Goal: Use online tool/utility: Utilize a website feature to perform a specific function

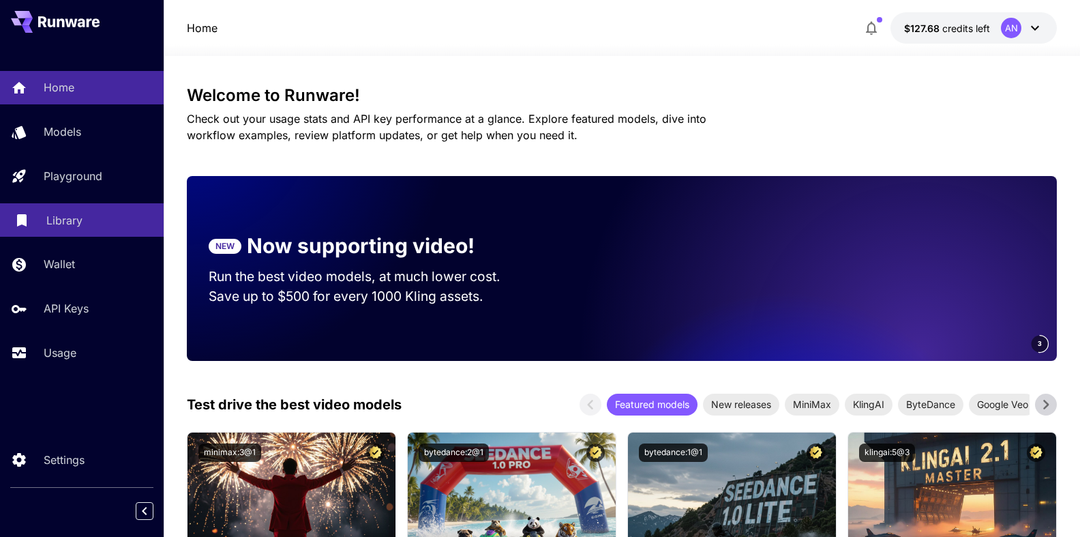
click at [63, 220] on p "Library" at bounding box center [64, 220] width 36 height 16
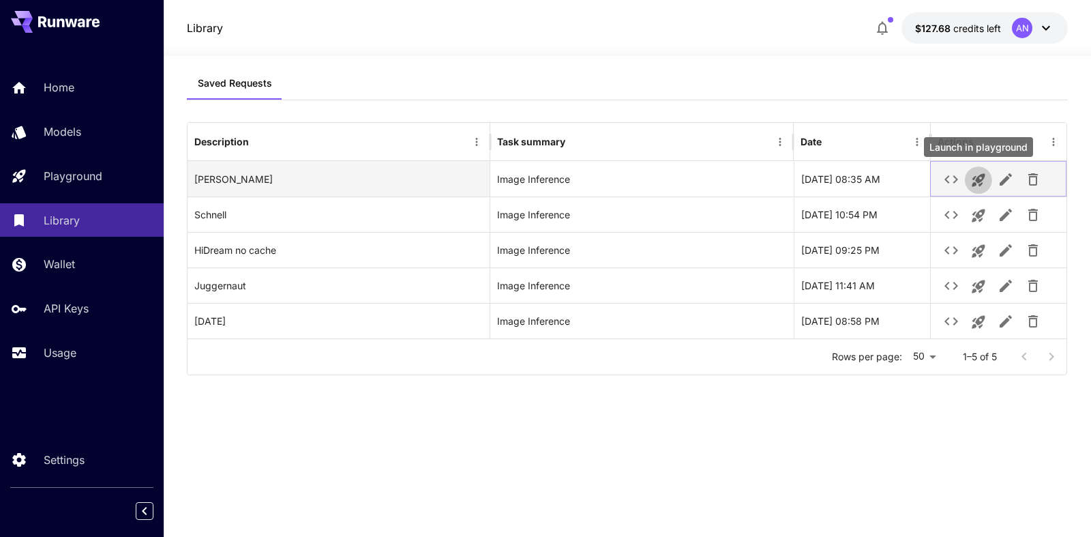
click at [977, 180] on icon "Launch in playground" at bounding box center [978, 180] width 13 height 13
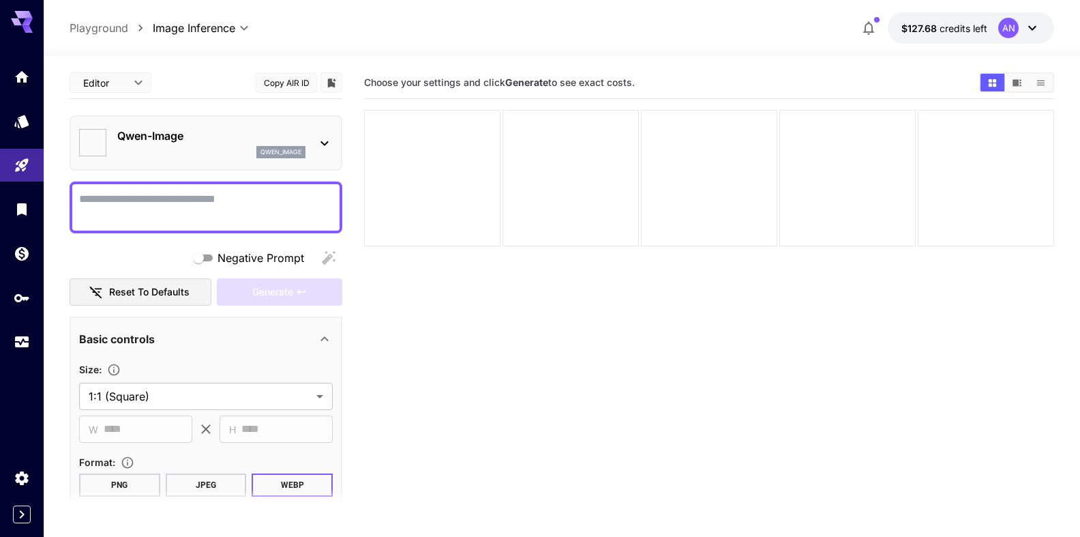
type input "**********"
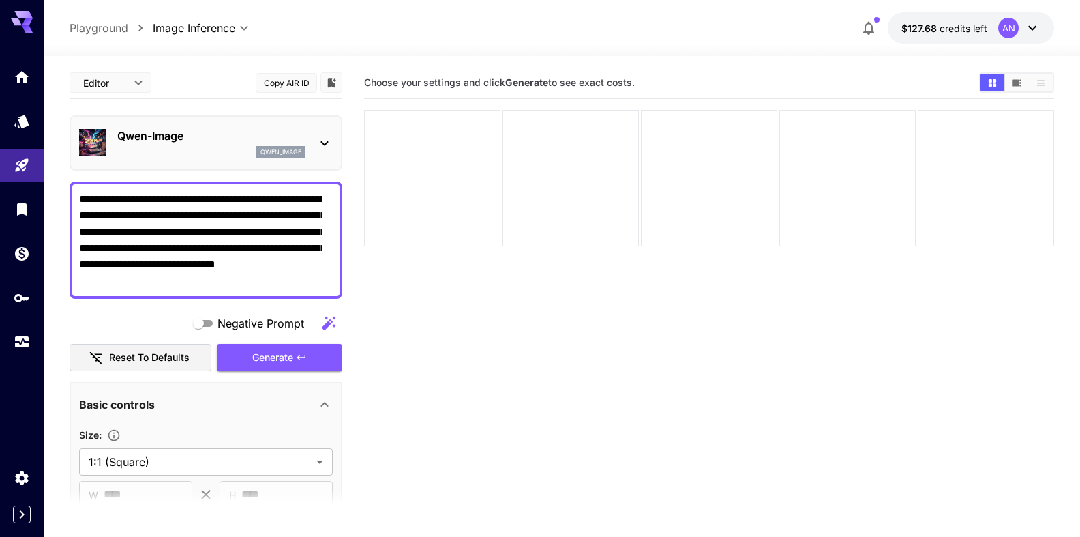
drag, startPoint x: 196, startPoint y: 198, endPoint x: 247, endPoint y: 198, distance: 51.1
click at [247, 198] on textarea "**********" at bounding box center [200, 240] width 243 height 98
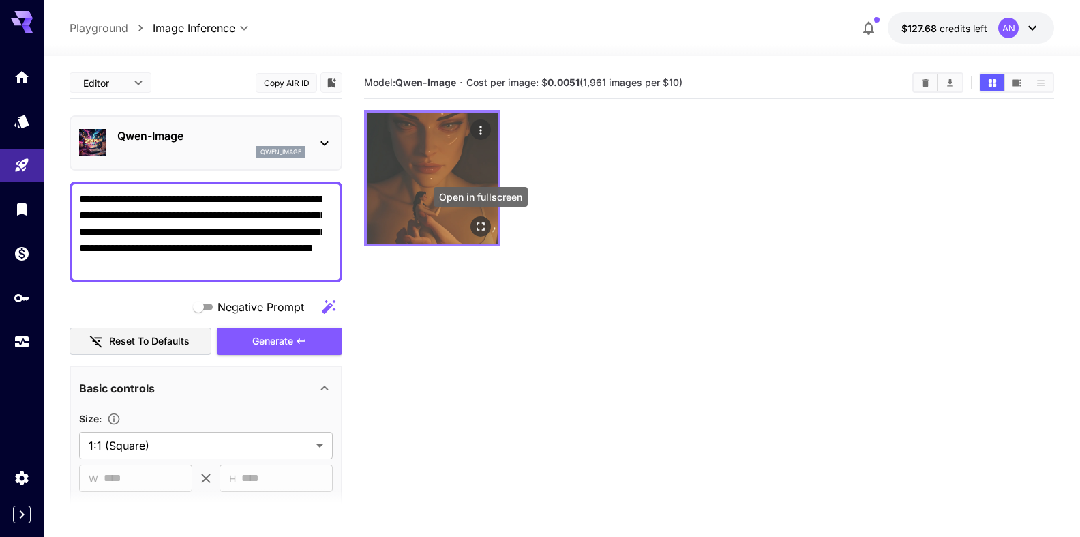
click at [481, 231] on icon "Open in fullscreen" at bounding box center [481, 227] width 14 height 14
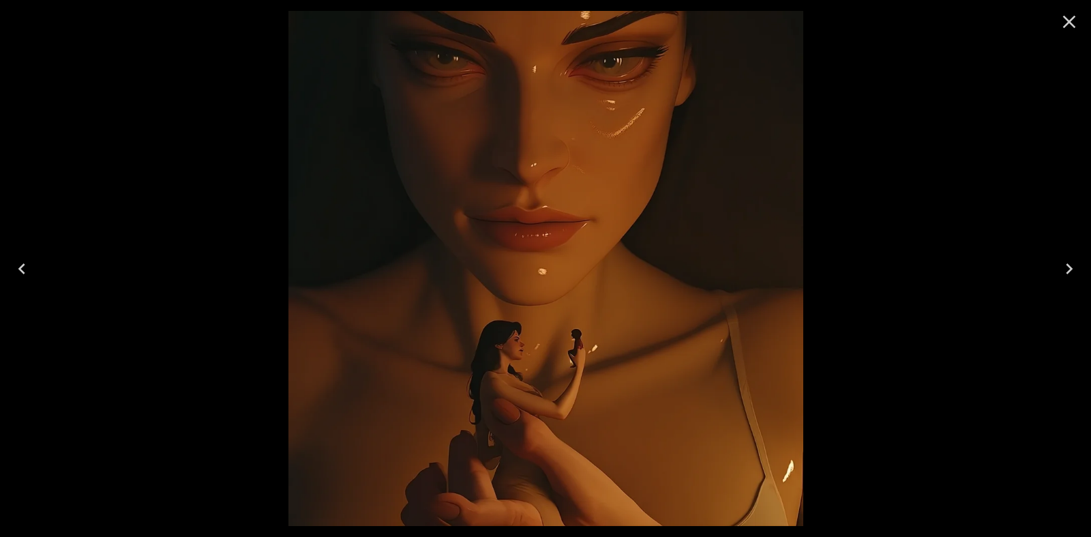
click at [1064, 26] on icon "Close" at bounding box center [1069, 22] width 22 height 22
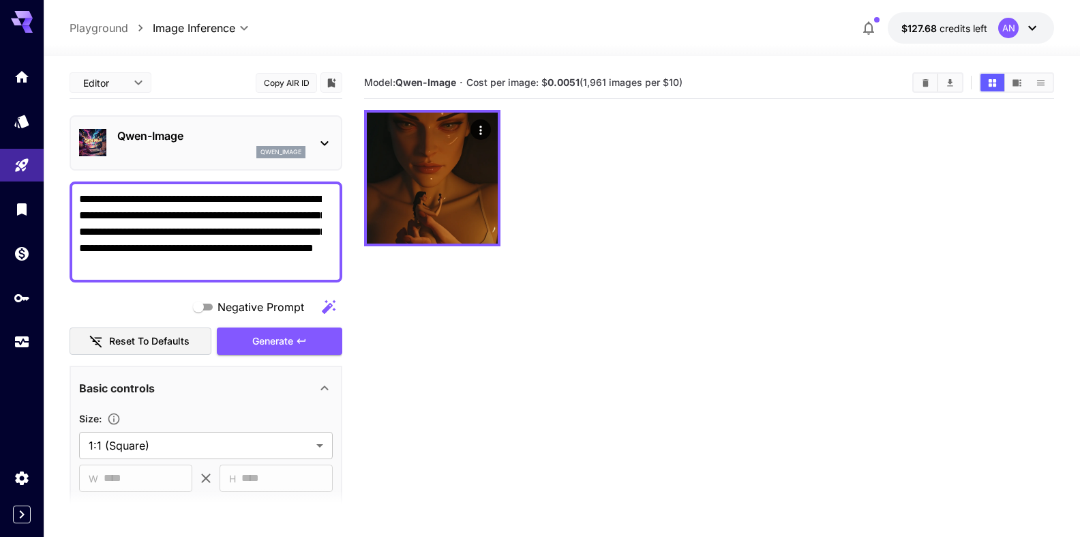
drag, startPoint x: 272, startPoint y: 230, endPoint x: 265, endPoint y: 249, distance: 19.9
click at [265, 249] on textarea "**********" at bounding box center [200, 232] width 243 height 82
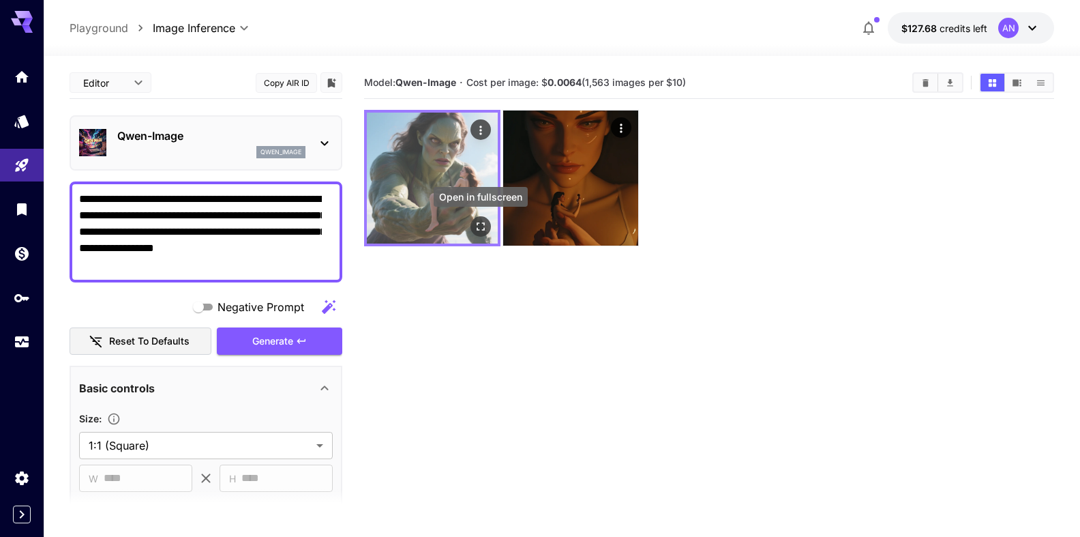
click at [480, 233] on button "Open in fullscreen" at bounding box center [480, 226] width 20 height 20
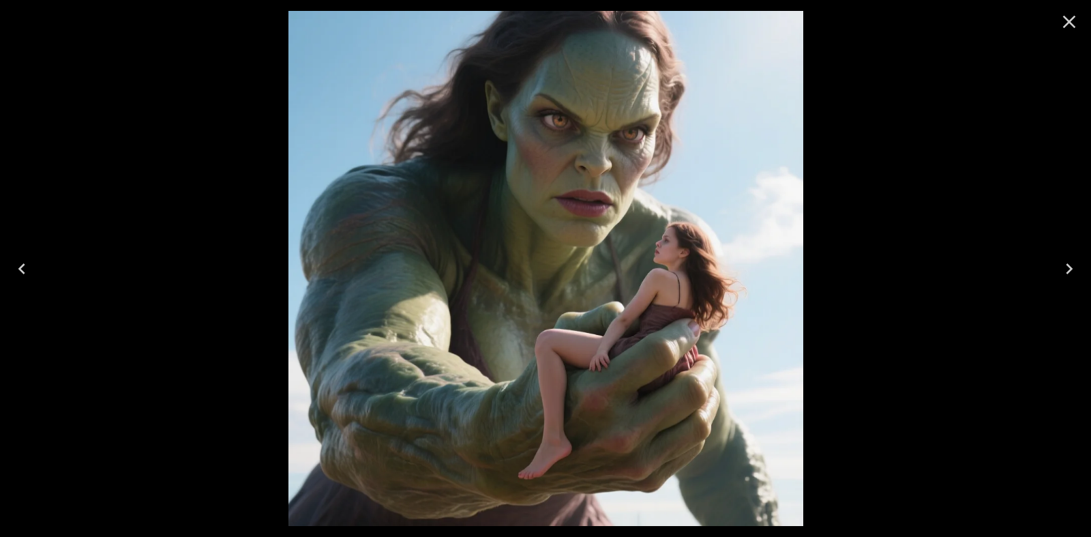
click at [1075, 26] on icon "Close" at bounding box center [1069, 22] width 22 height 22
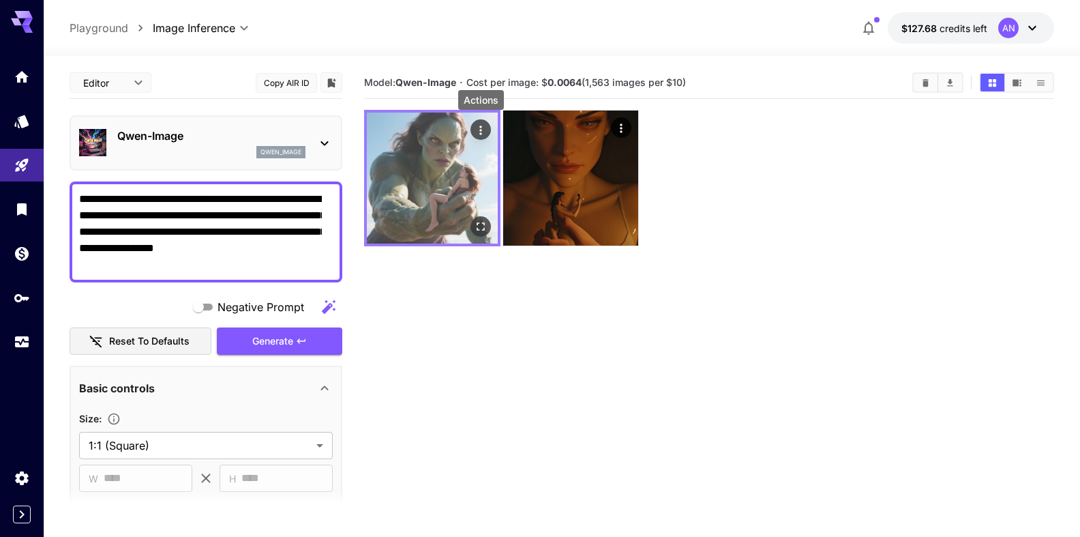
click at [481, 130] on icon "Actions" at bounding box center [480, 129] width 2 height 9
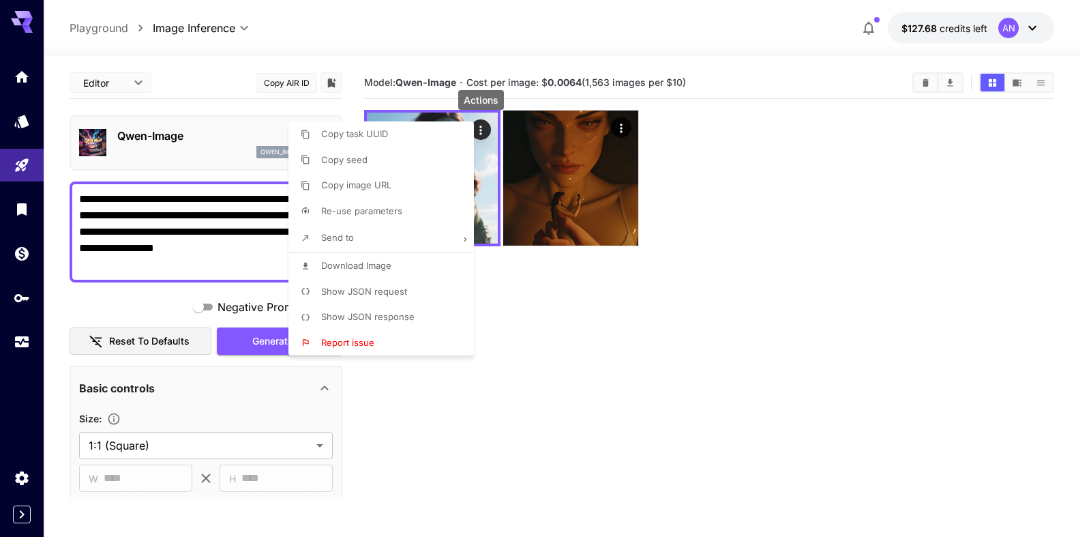
click at [372, 268] on span "Download Image" at bounding box center [356, 265] width 70 height 11
click at [250, 334] on div at bounding box center [545, 268] width 1091 height 537
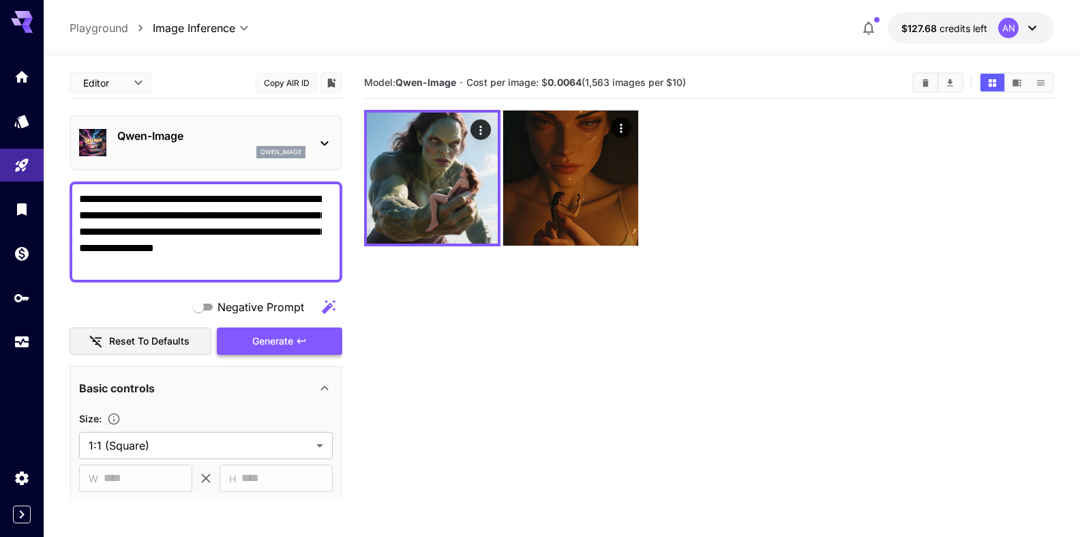
click at [263, 342] on span "Generate" at bounding box center [272, 341] width 41 height 17
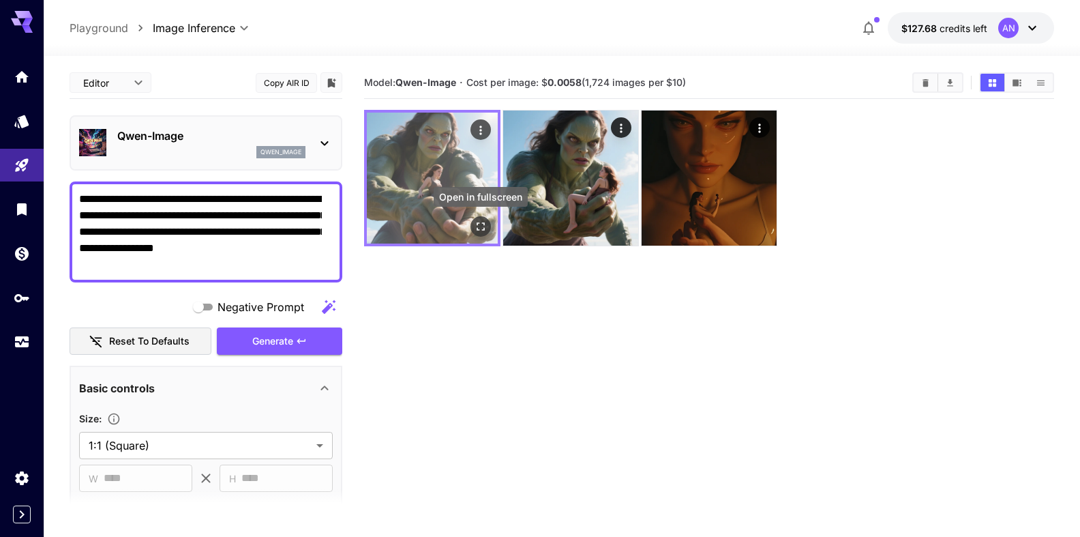
click at [486, 228] on icon "Open in fullscreen" at bounding box center [481, 227] width 14 height 14
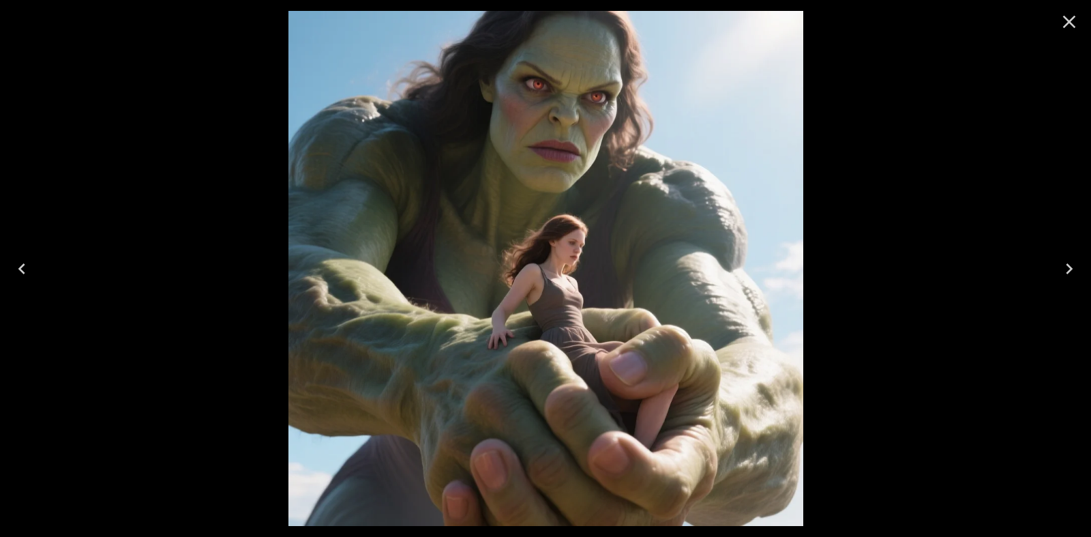
click at [1063, 25] on icon "Close" at bounding box center [1069, 22] width 22 height 22
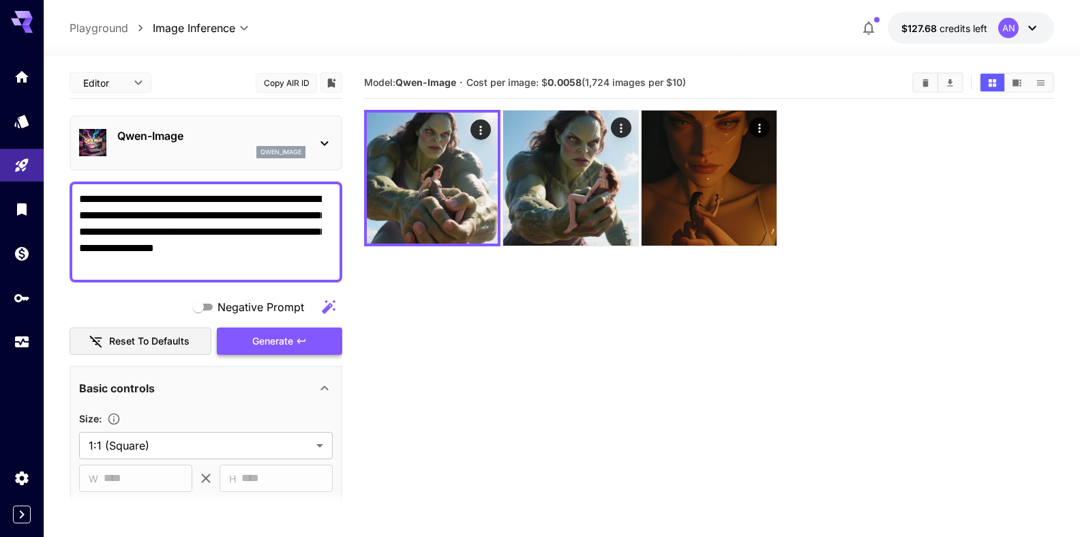
click at [265, 333] on span "Generate" at bounding box center [272, 341] width 41 height 17
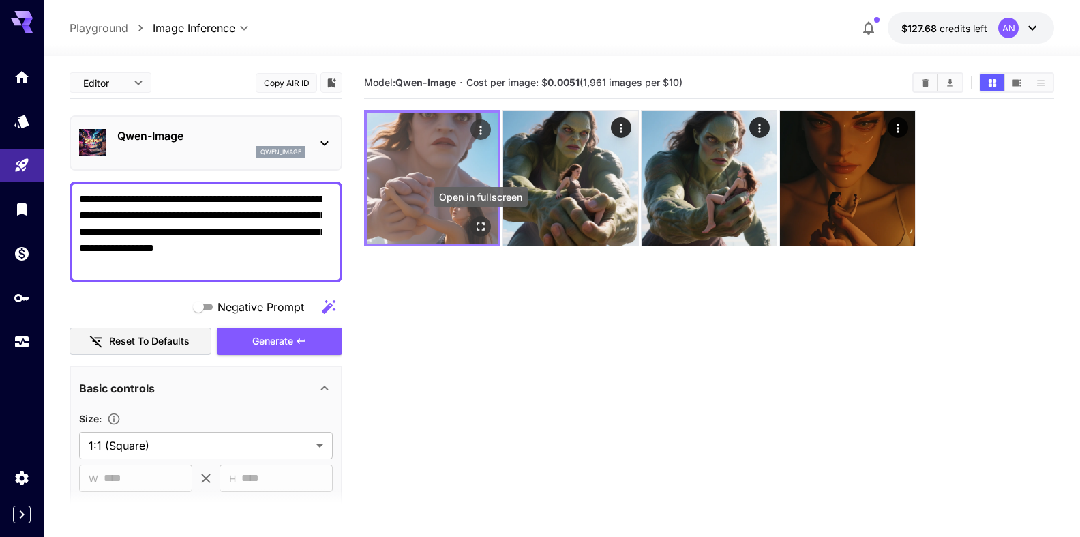
click at [481, 226] on icon "Open in fullscreen" at bounding box center [481, 227] width 14 height 14
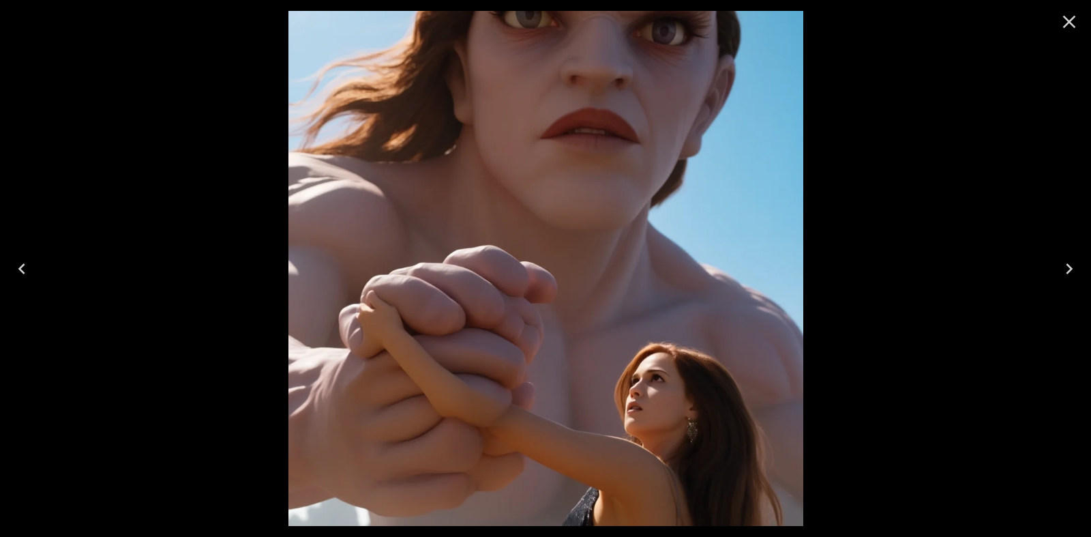
click at [1076, 27] on icon "Close" at bounding box center [1069, 22] width 22 height 22
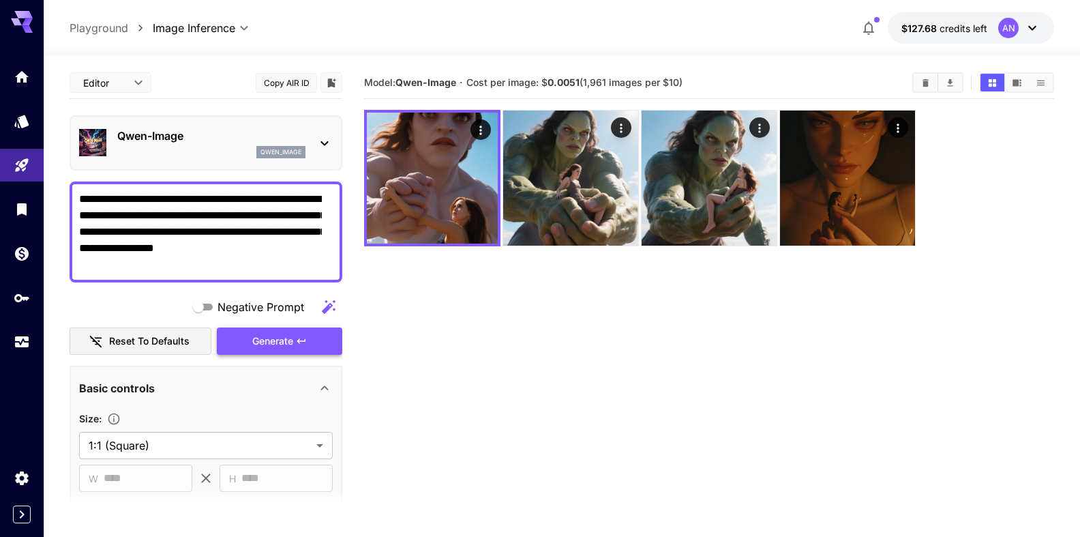
click at [256, 338] on span "Generate" at bounding box center [272, 341] width 41 height 17
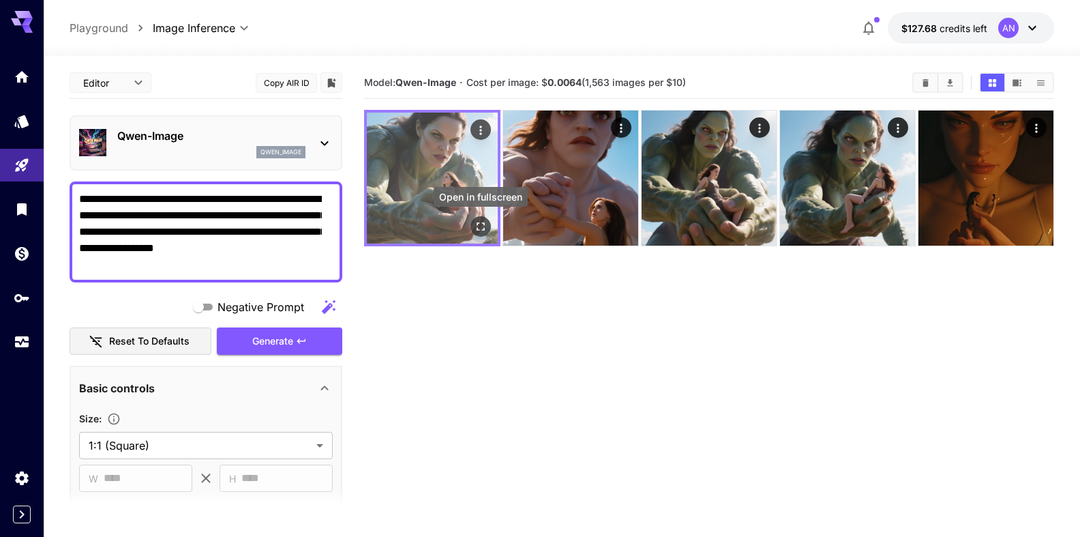
click at [477, 224] on icon "Open in fullscreen" at bounding box center [481, 227] width 14 height 14
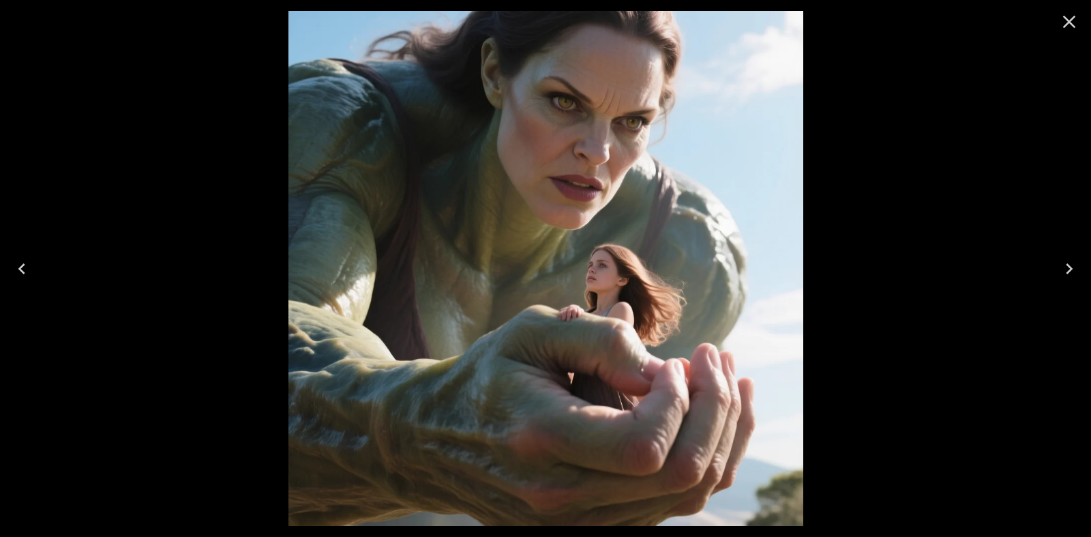
click at [1058, 25] on icon "Close" at bounding box center [1069, 22] width 22 height 22
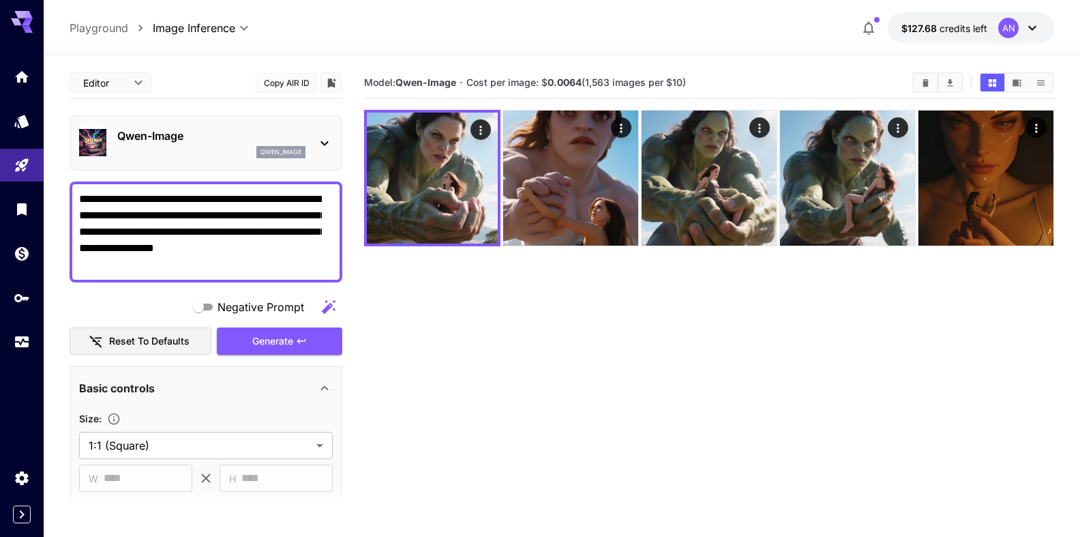
click at [225, 196] on textarea "**********" at bounding box center [200, 232] width 243 height 82
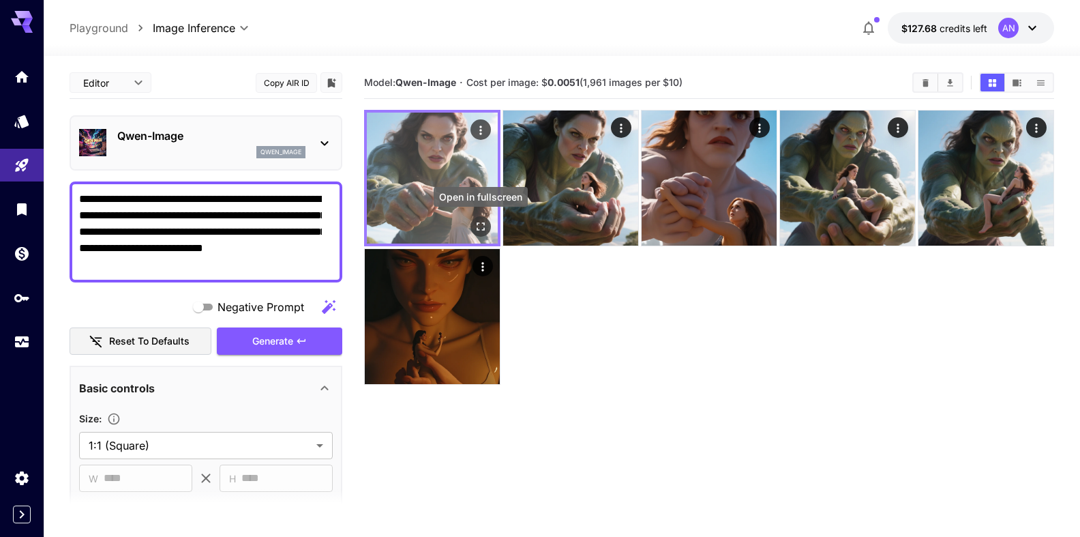
click at [473, 224] on button "Open in fullscreen" at bounding box center [480, 226] width 20 height 20
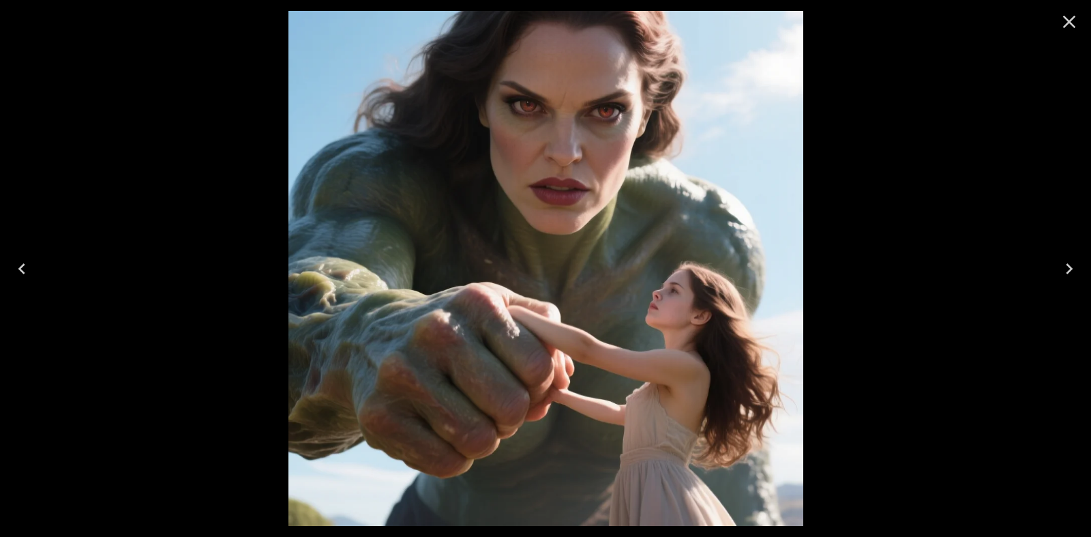
click at [1074, 22] on icon "Close" at bounding box center [1069, 22] width 22 height 22
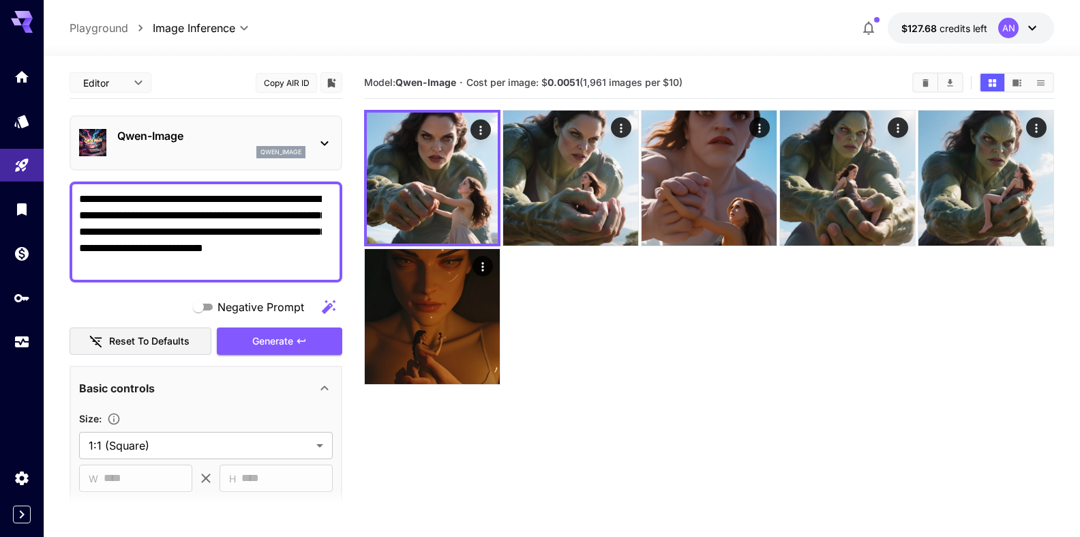
click at [275, 198] on textarea "**********" at bounding box center [200, 232] width 243 height 82
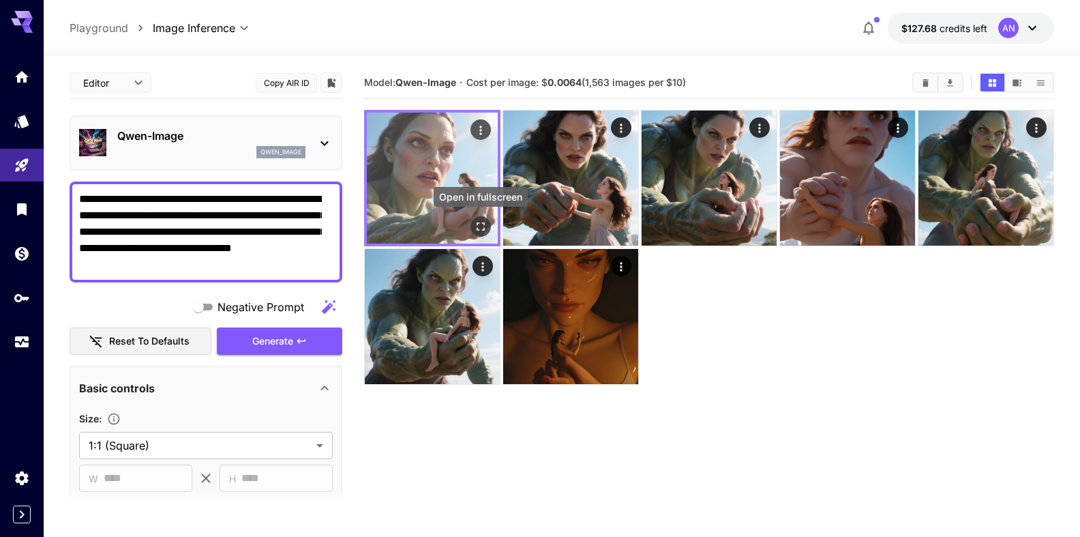
click at [485, 218] on button "Open in fullscreen" at bounding box center [480, 226] width 20 height 20
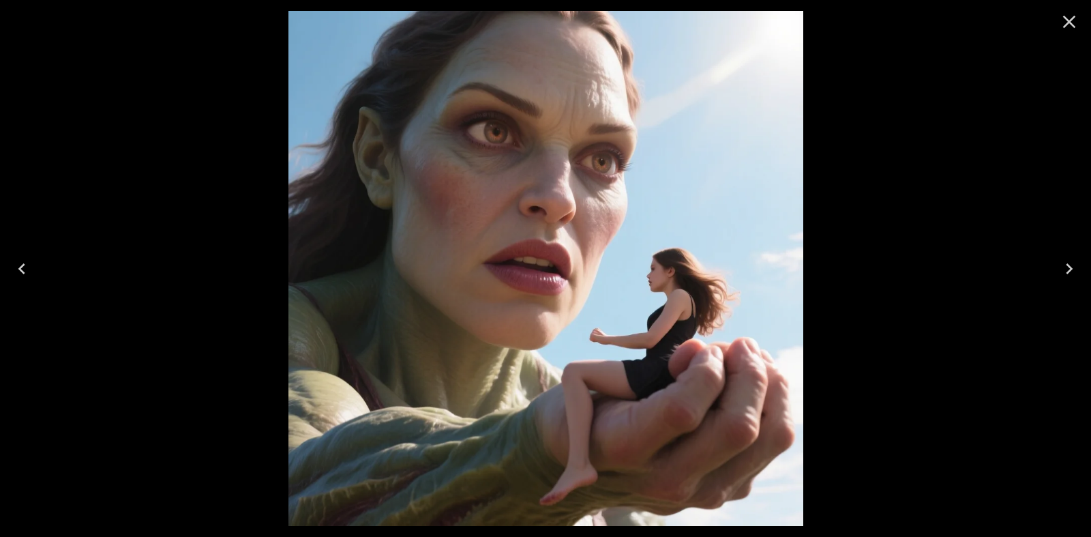
click at [1071, 24] on icon "Close" at bounding box center [1069, 22] width 13 height 13
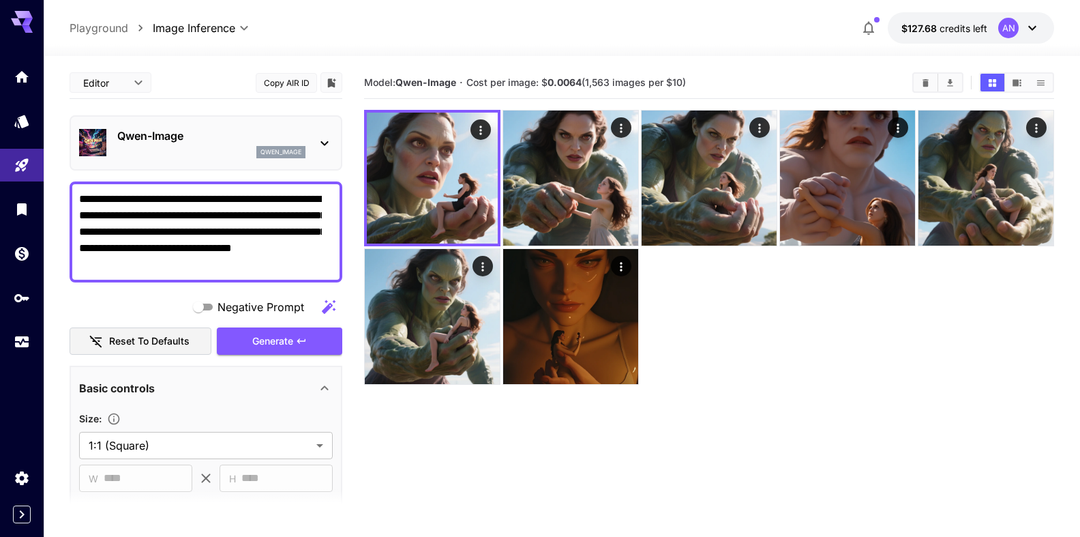
drag, startPoint x: 282, startPoint y: 250, endPoint x: 299, endPoint y: 247, distance: 17.3
click at [299, 247] on textarea "**********" at bounding box center [200, 232] width 243 height 82
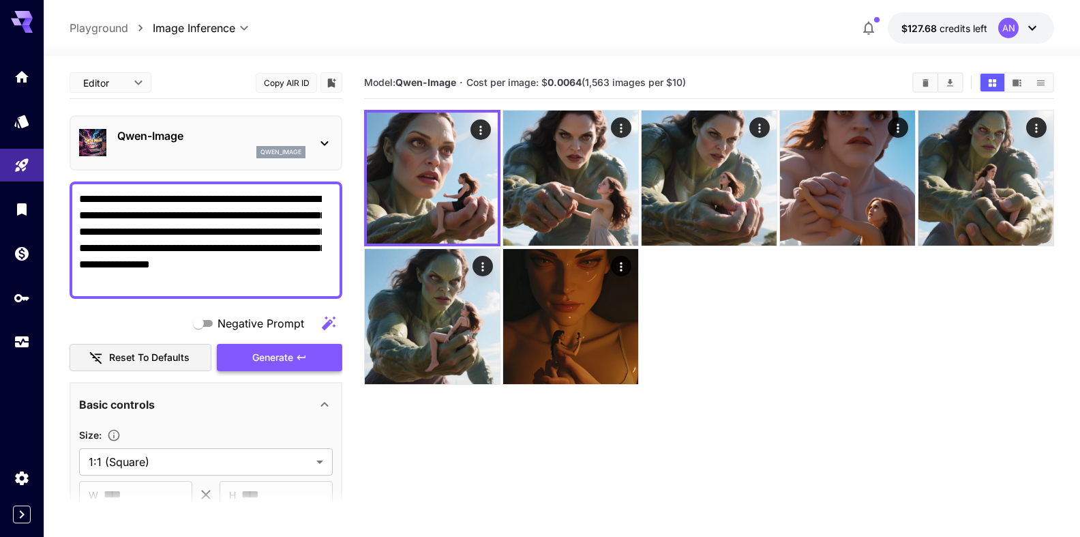
click at [258, 358] on span "Generate" at bounding box center [272, 357] width 41 height 17
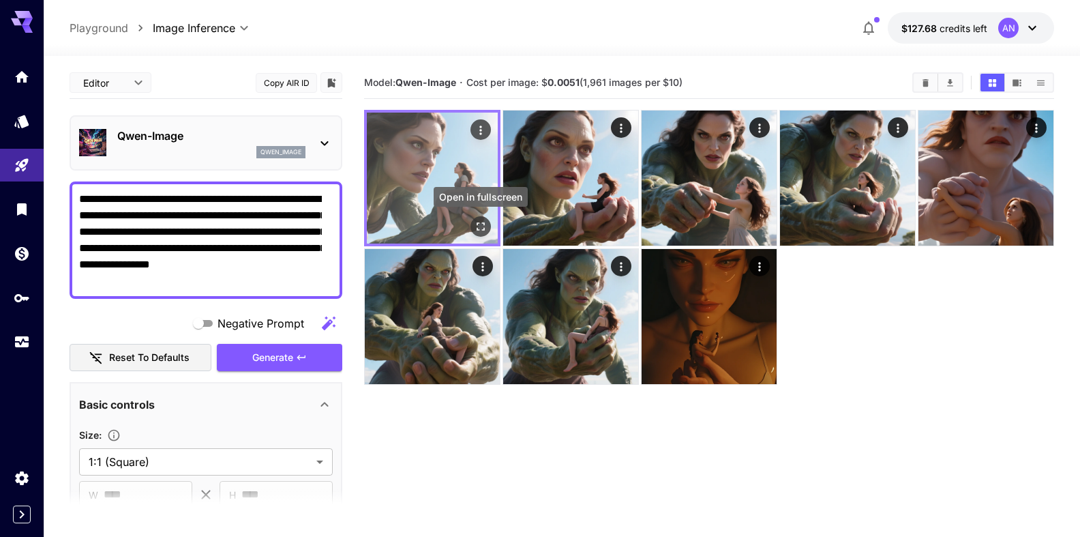
click at [486, 230] on icon "Open in fullscreen" at bounding box center [481, 227] width 14 height 14
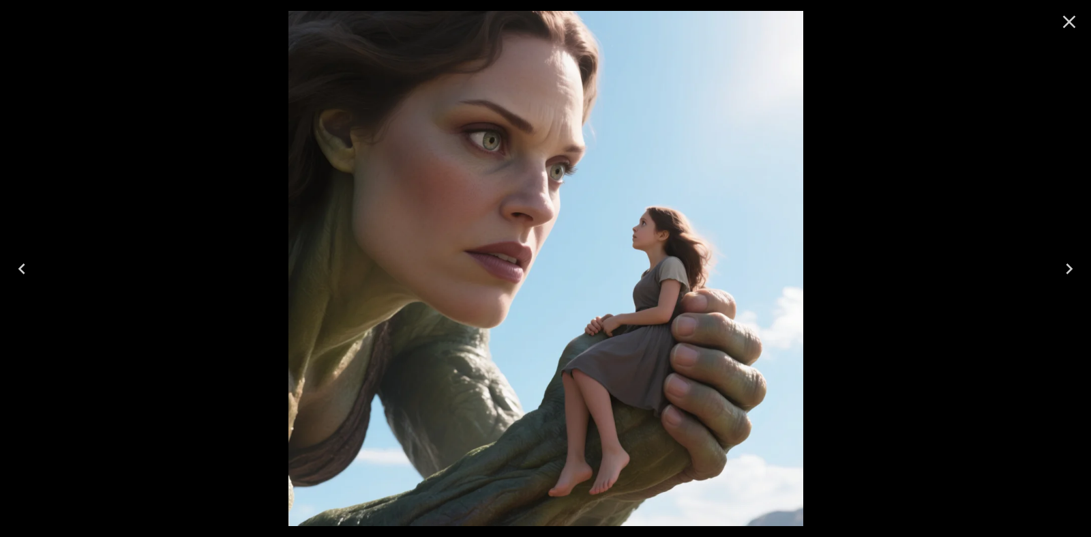
click at [1064, 27] on icon "Close" at bounding box center [1069, 22] width 13 height 13
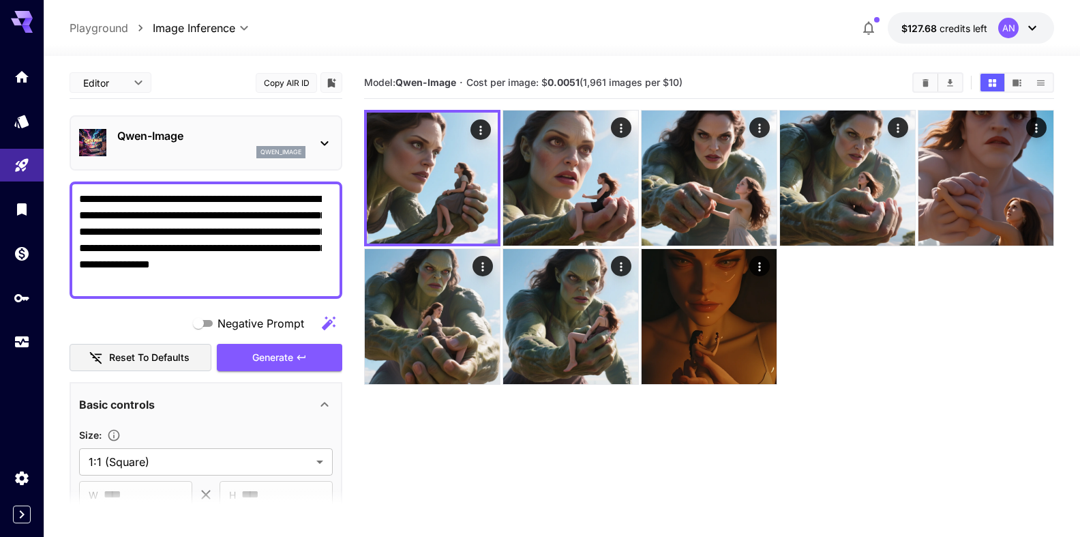
click at [168, 215] on textarea "**********" at bounding box center [200, 240] width 243 height 98
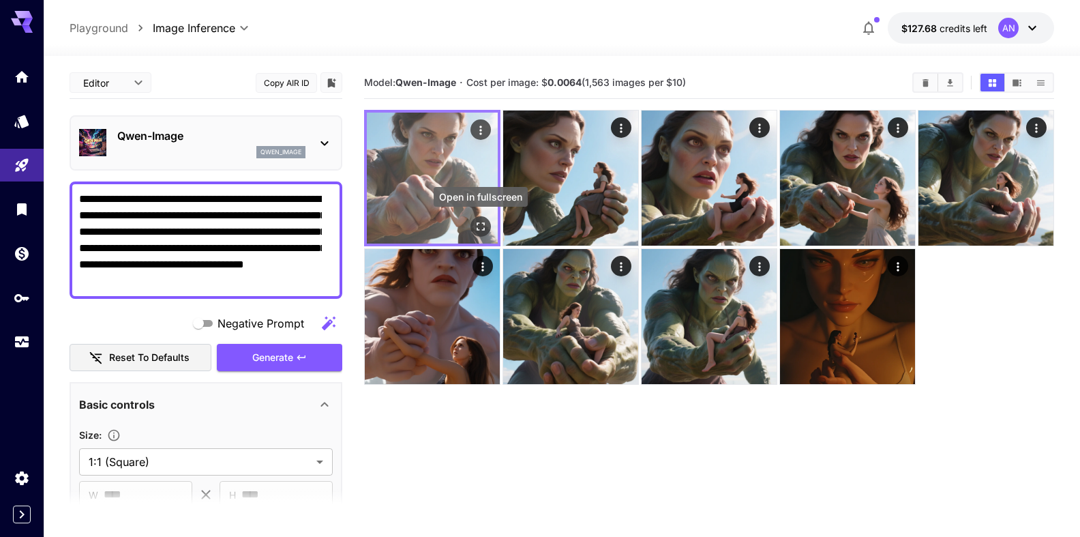
click at [479, 222] on icon "Open in fullscreen" at bounding box center [481, 227] width 14 height 14
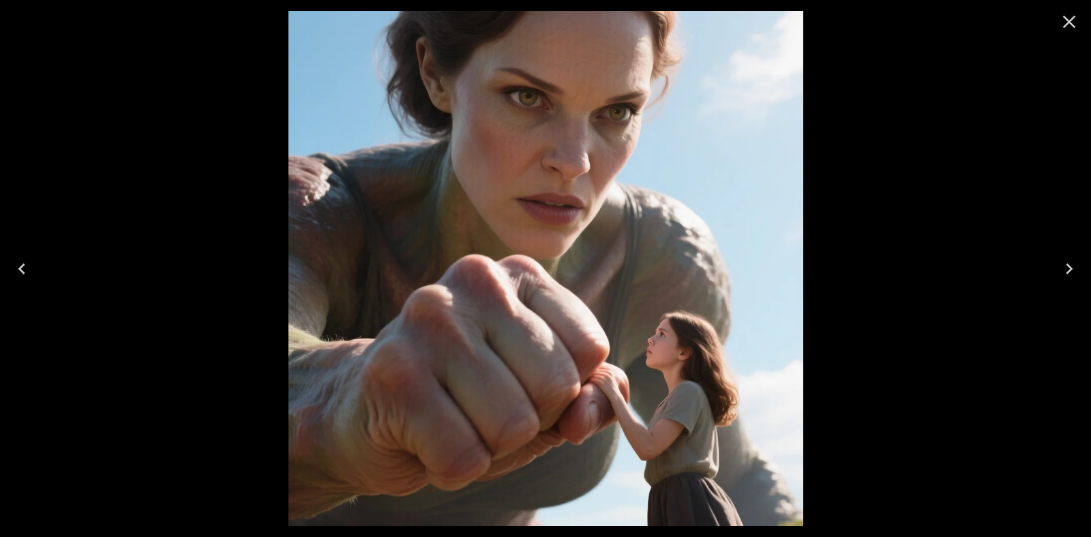
click at [1061, 21] on icon "Close" at bounding box center [1069, 22] width 22 height 22
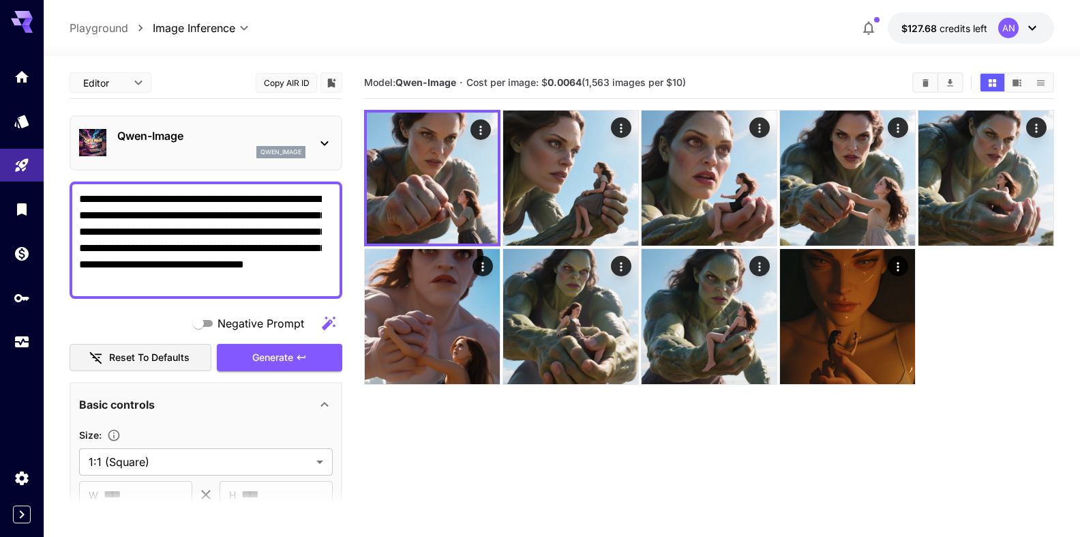
drag, startPoint x: 239, startPoint y: 232, endPoint x: 250, endPoint y: 232, distance: 11.6
click at [250, 232] on textarea "**********" at bounding box center [200, 240] width 243 height 98
drag, startPoint x: 235, startPoint y: 229, endPoint x: 260, endPoint y: 234, distance: 25.0
click at [260, 234] on textarea "**********" at bounding box center [200, 240] width 243 height 98
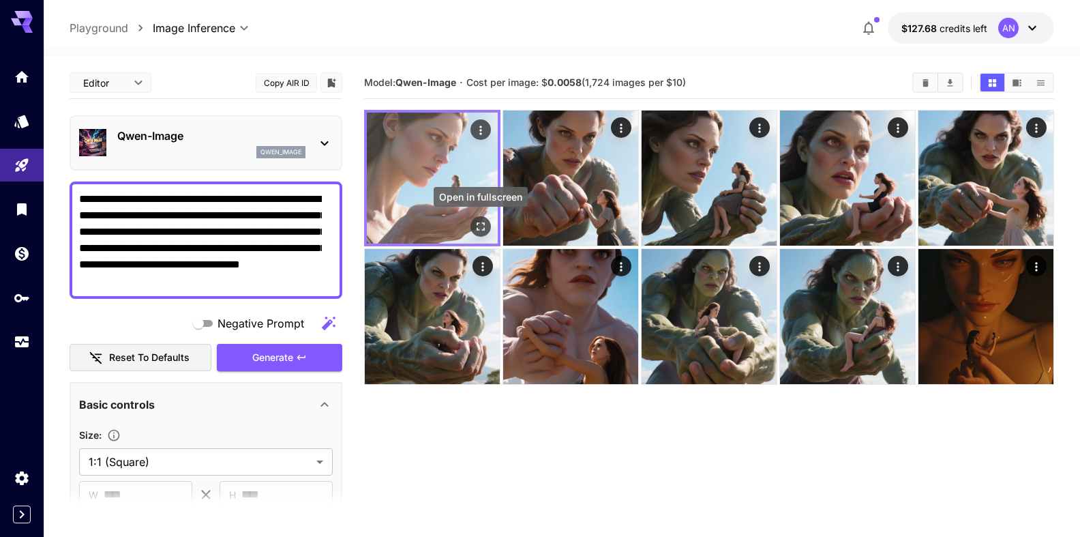
click at [488, 223] on button "Open in fullscreen" at bounding box center [480, 226] width 20 height 20
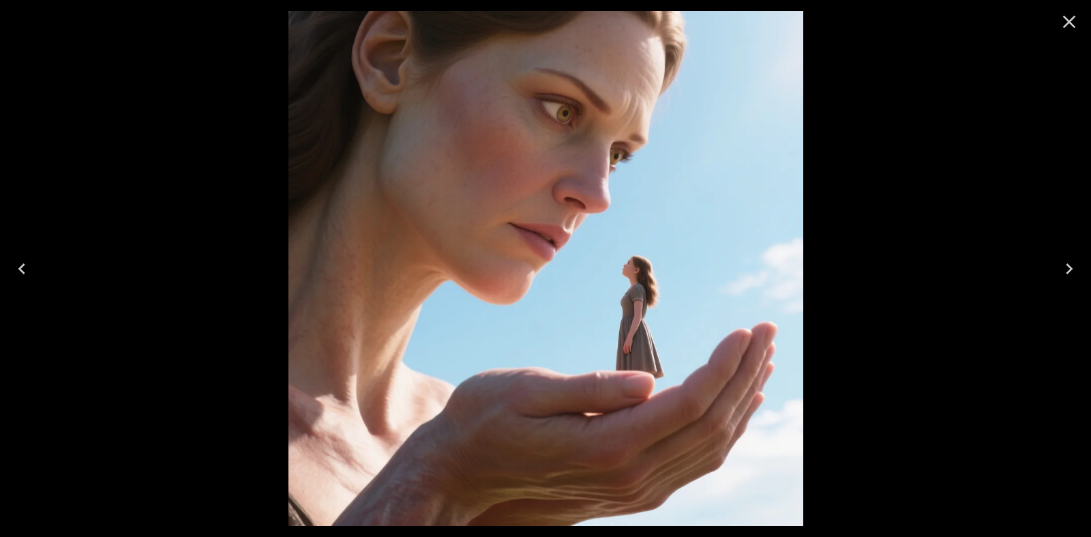
click at [1064, 26] on icon "Close" at bounding box center [1069, 22] width 22 height 22
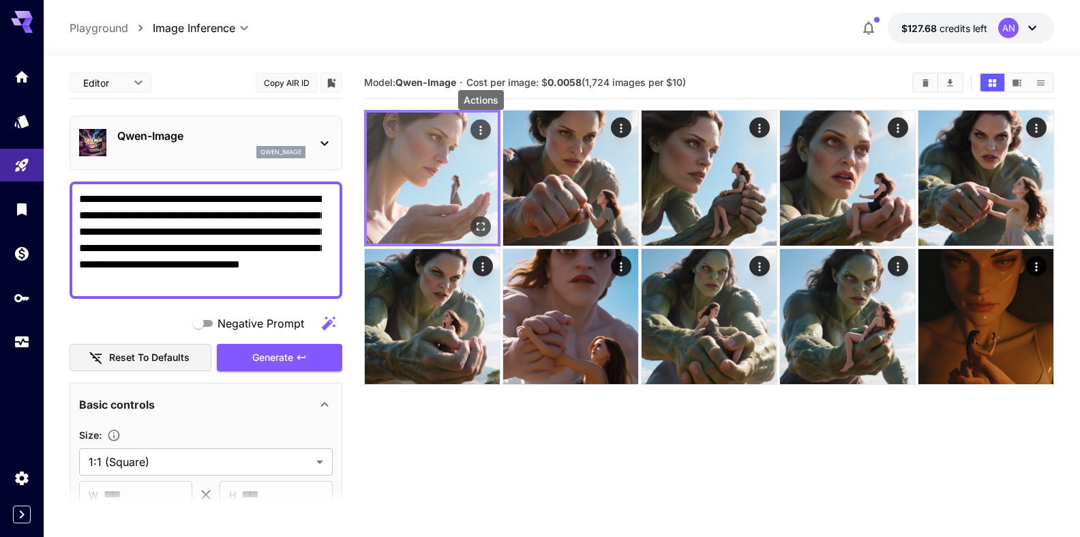
click at [483, 127] on icon "Actions" at bounding box center [481, 130] width 14 height 14
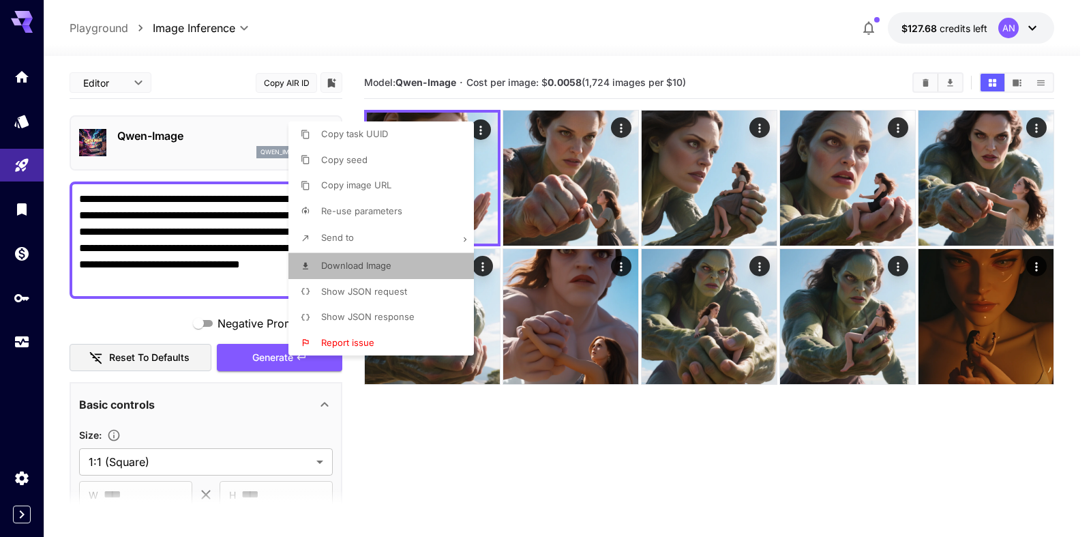
click at [382, 266] on span "Download Image" at bounding box center [356, 265] width 70 height 11
click at [194, 255] on div at bounding box center [545, 268] width 1091 height 537
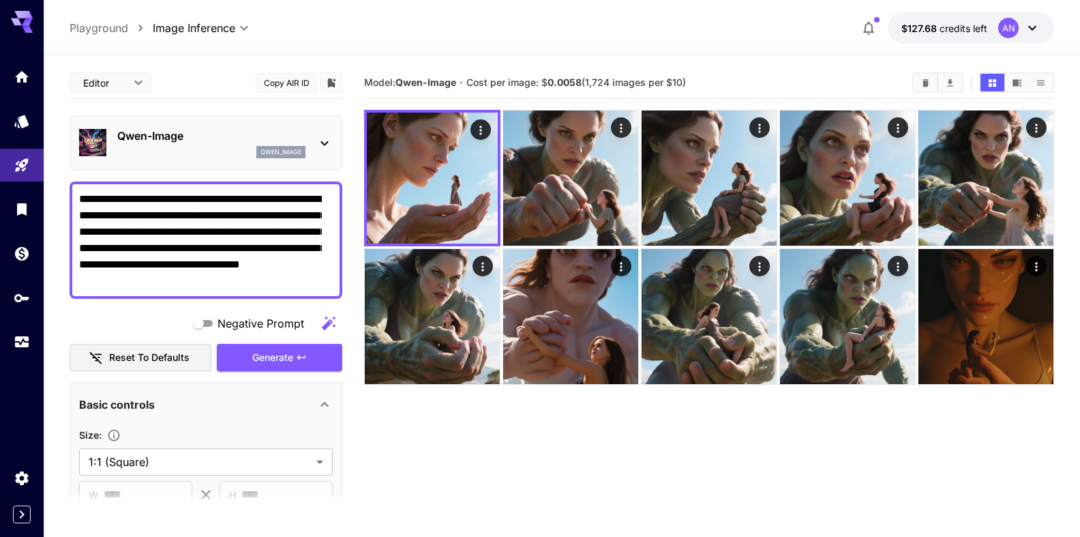
drag, startPoint x: 311, startPoint y: 262, endPoint x: 170, endPoint y: 275, distance: 141.0
click at [170, 275] on textarea "**********" at bounding box center [200, 240] width 243 height 98
click at [252, 357] on span "Generate" at bounding box center [272, 357] width 41 height 17
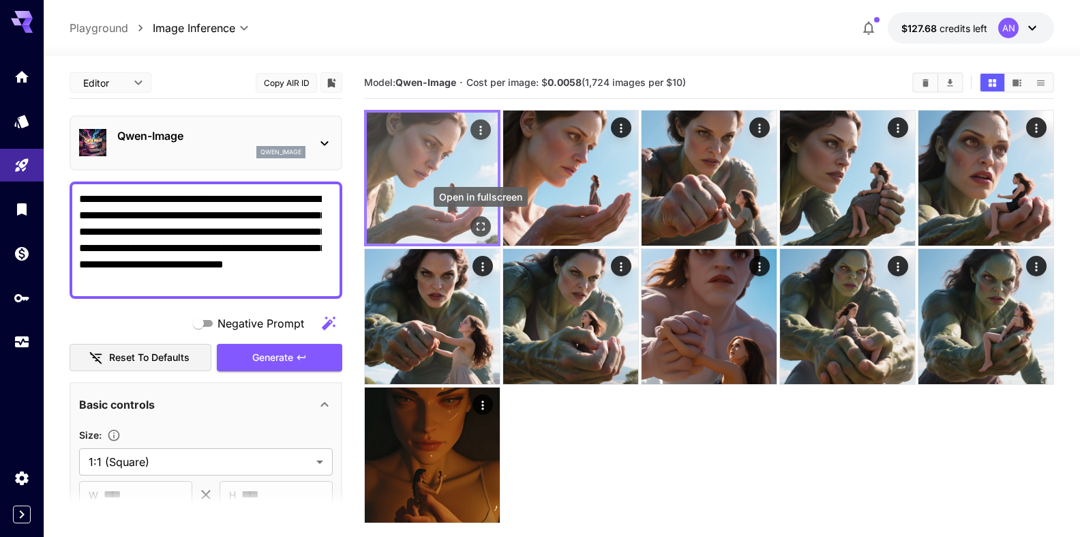
click at [481, 235] on button "Open in fullscreen" at bounding box center [480, 226] width 20 height 20
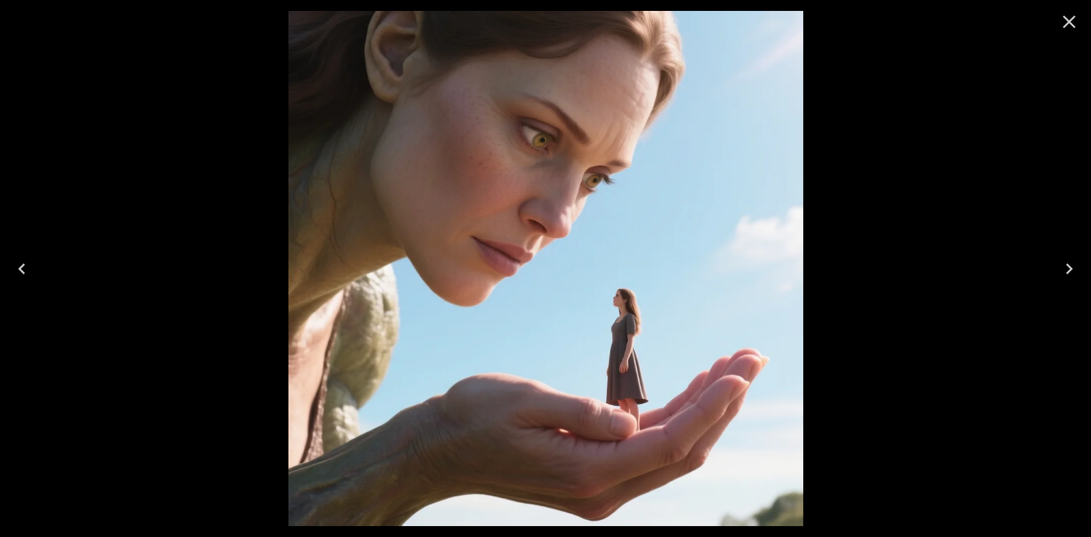
click at [1074, 22] on icon "Close" at bounding box center [1069, 22] width 22 height 22
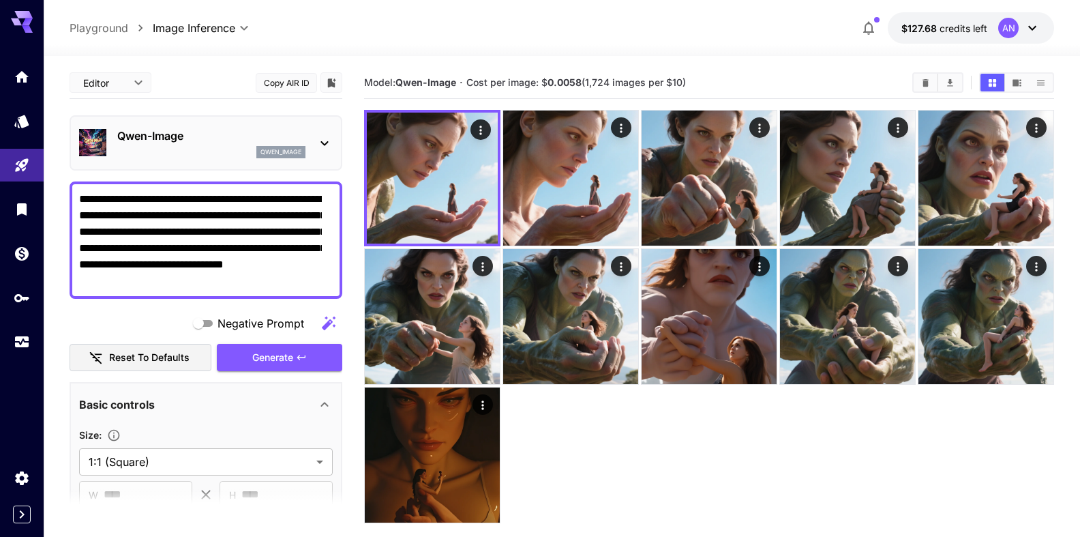
click at [192, 218] on textarea "**********" at bounding box center [200, 240] width 243 height 98
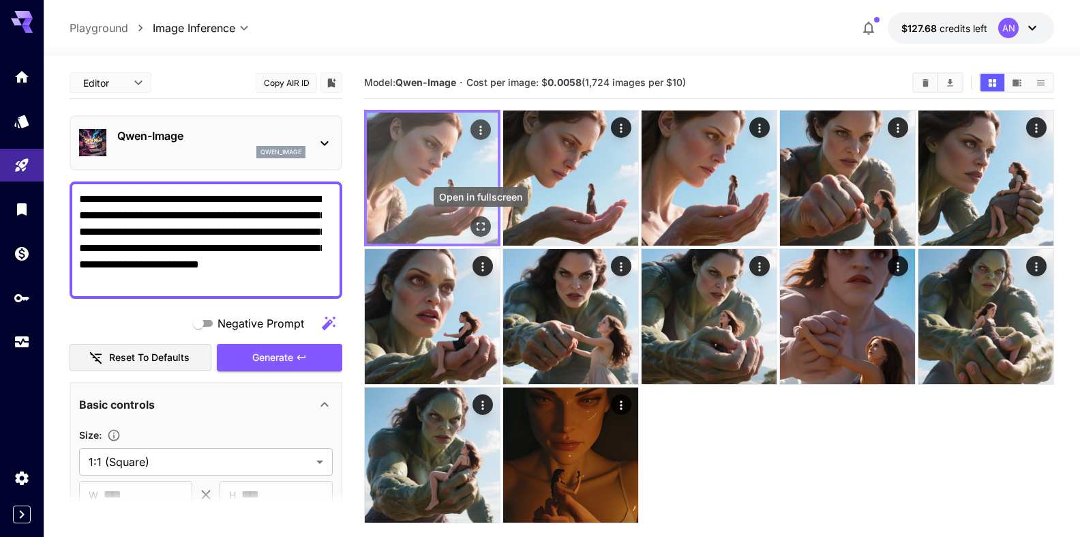
click at [481, 227] on icon "Open in fullscreen" at bounding box center [481, 227] width 14 height 14
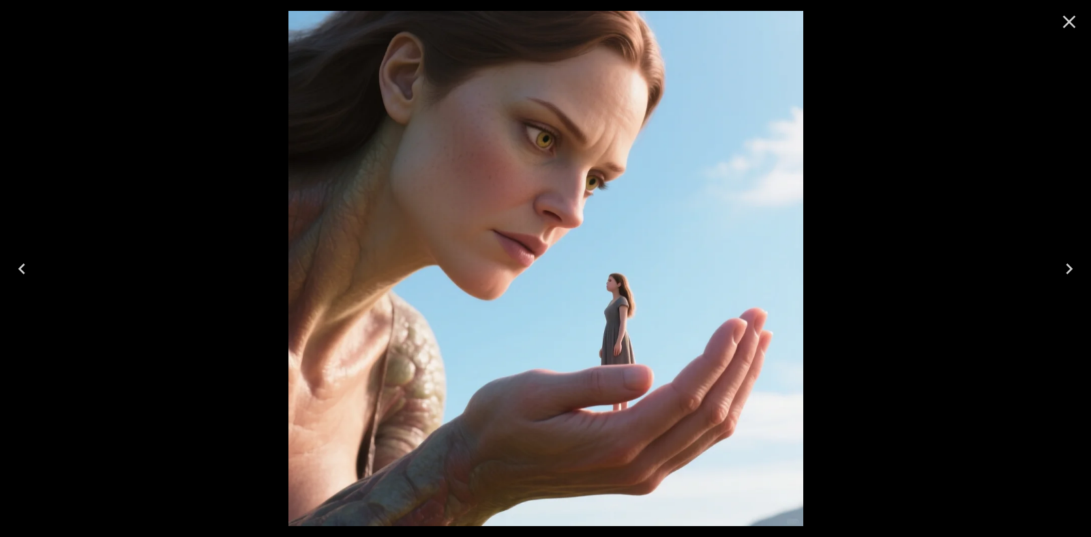
click at [1066, 19] on icon "Close" at bounding box center [1069, 22] width 13 height 13
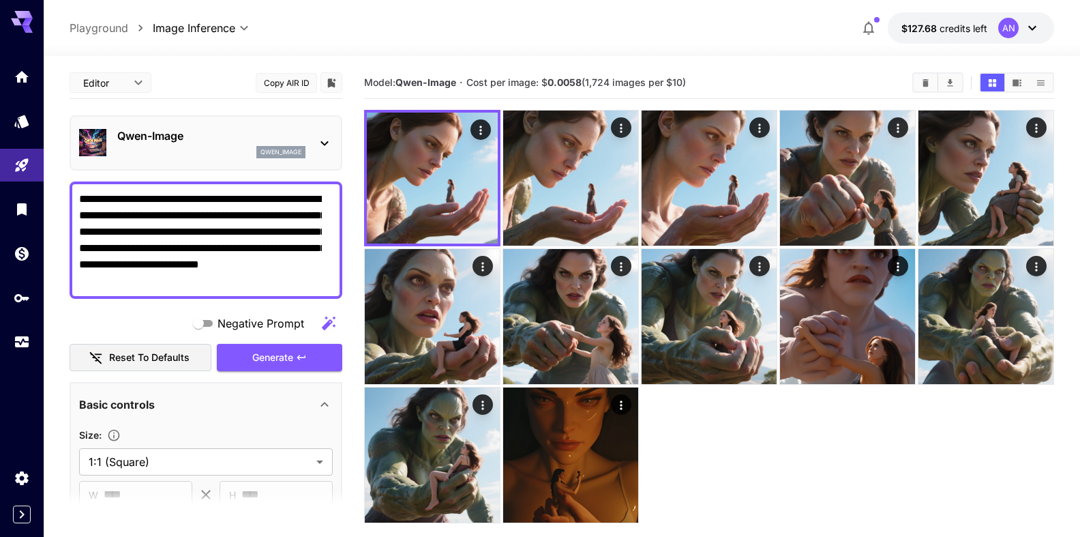
click at [260, 215] on textarea "**********" at bounding box center [200, 240] width 243 height 98
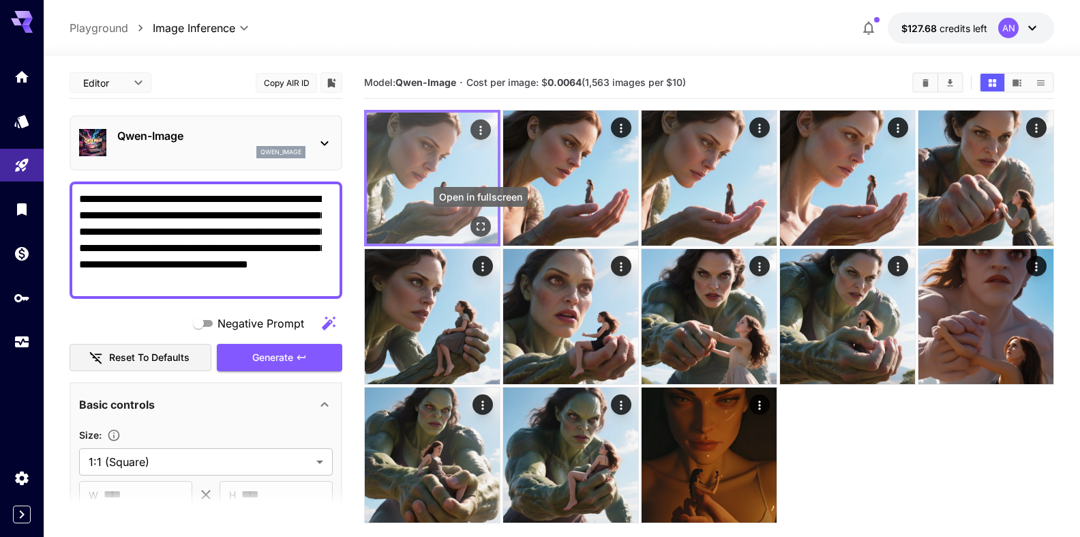
click at [480, 230] on icon "Open in fullscreen" at bounding box center [481, 227] width 14 height 14
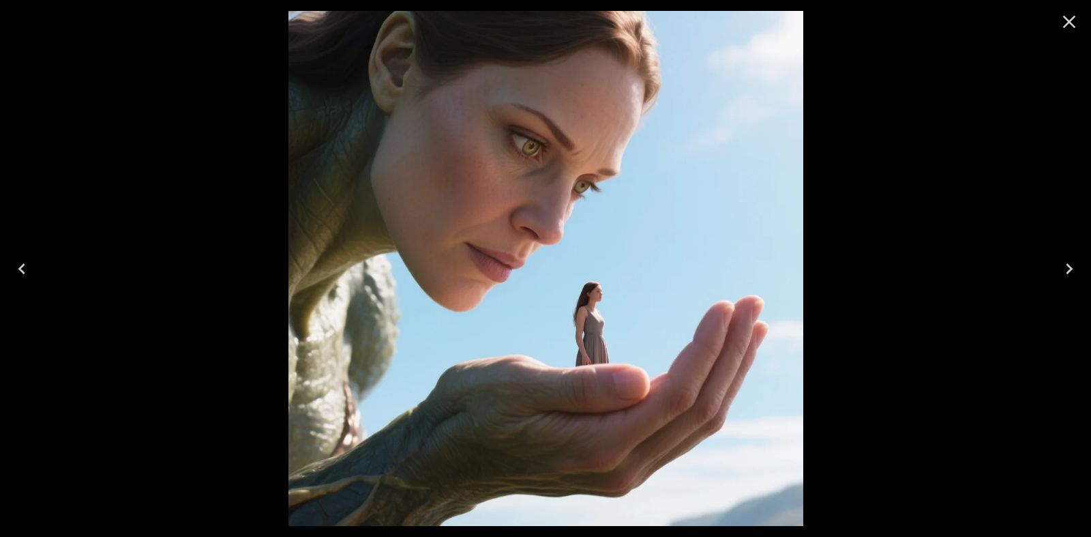
click at [1064, 25] on icon "Close" at bounding box center [1069, 22] width 22 height 22
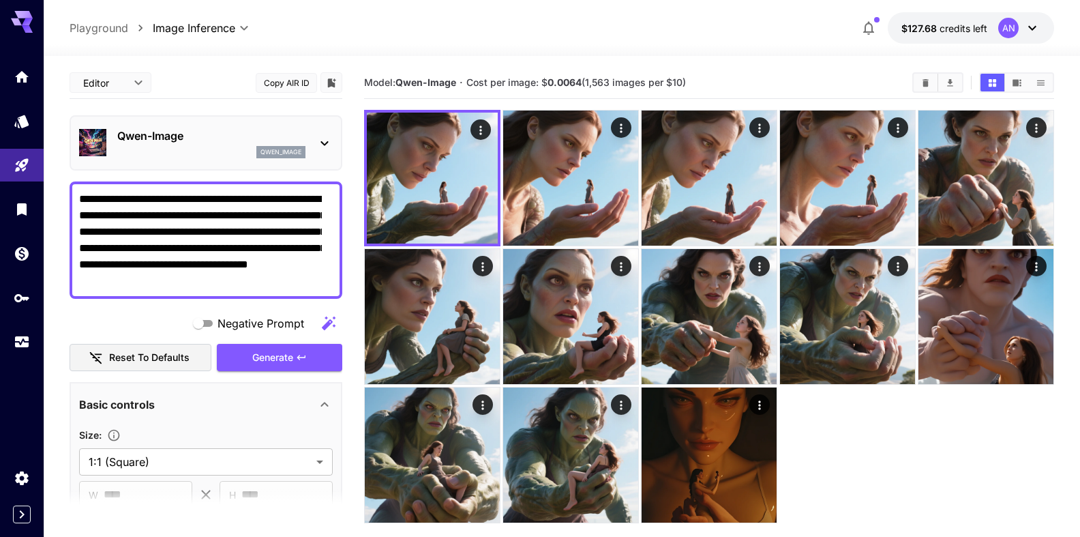
drag, startPoint x: 202, startPoint y: 200, endPoint x: 288, endPoint y: 200, distance: 85.9
click at [288, 200] on textarea "**********" at bounding box center [200, 240] width 243 height 98
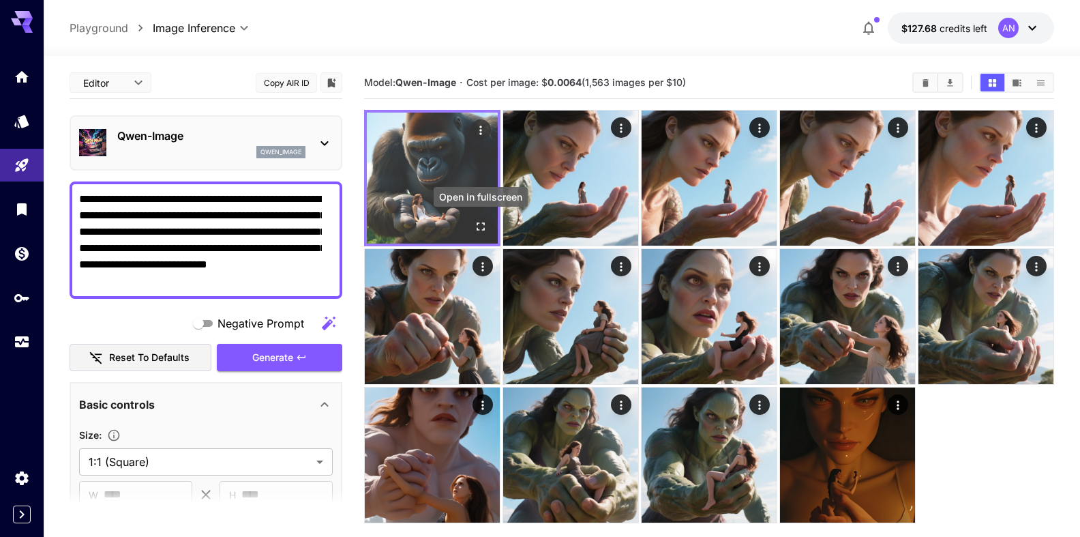
click at [479, 227] on icon "Open in fullscreen" at bounding box center [481, 227] width 14 height 14
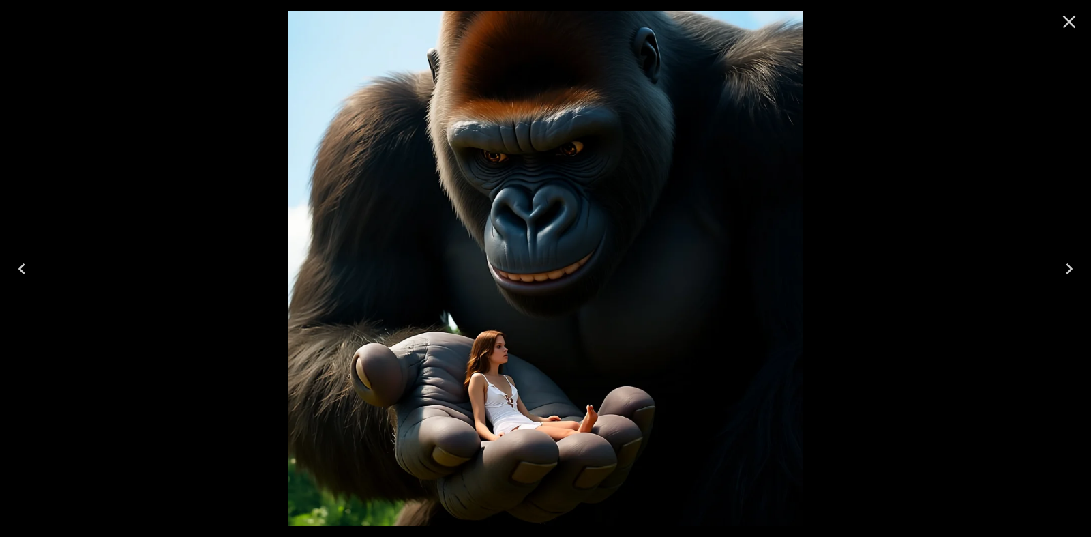
click at [1068, 17] on icon "Close" at bounding box center [1069, 22] width 22 height 22
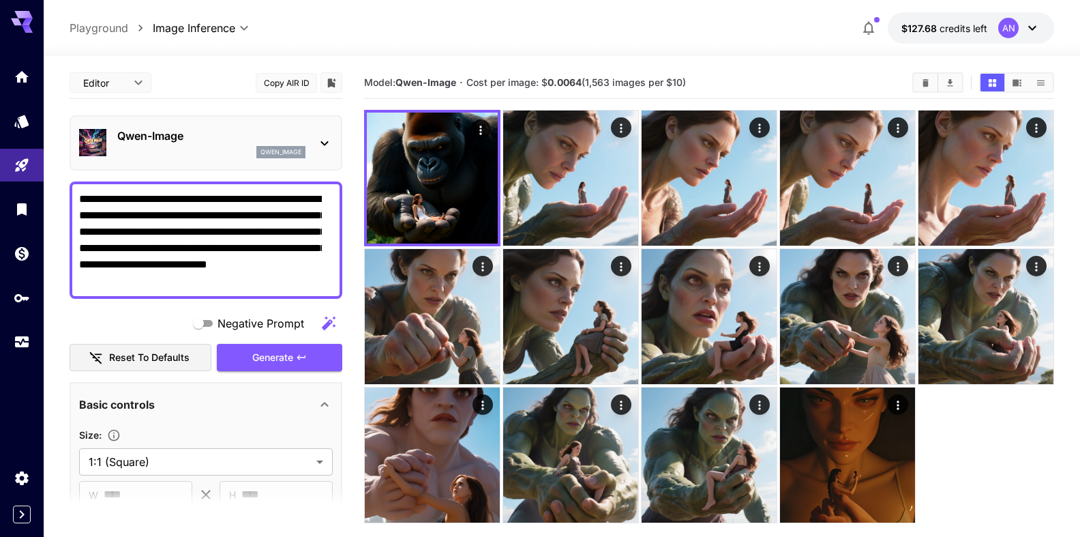
drag, startPoint x: 131, startPoint y: 219, endPoint x: 134, endPoint y: 228, distance: 9.9
click at [132, 219] on textarea "**********" at bounding box center [200, 240] width 243 height 98
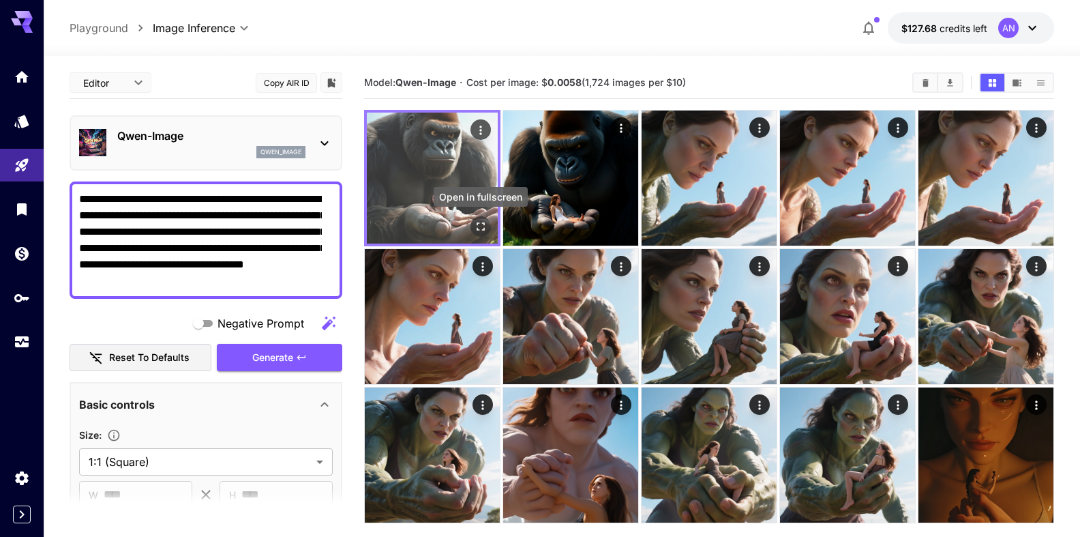
click at [475, 227] on icon "Open in fullscreen" at bounding box center [481, 227] width 14 height 14
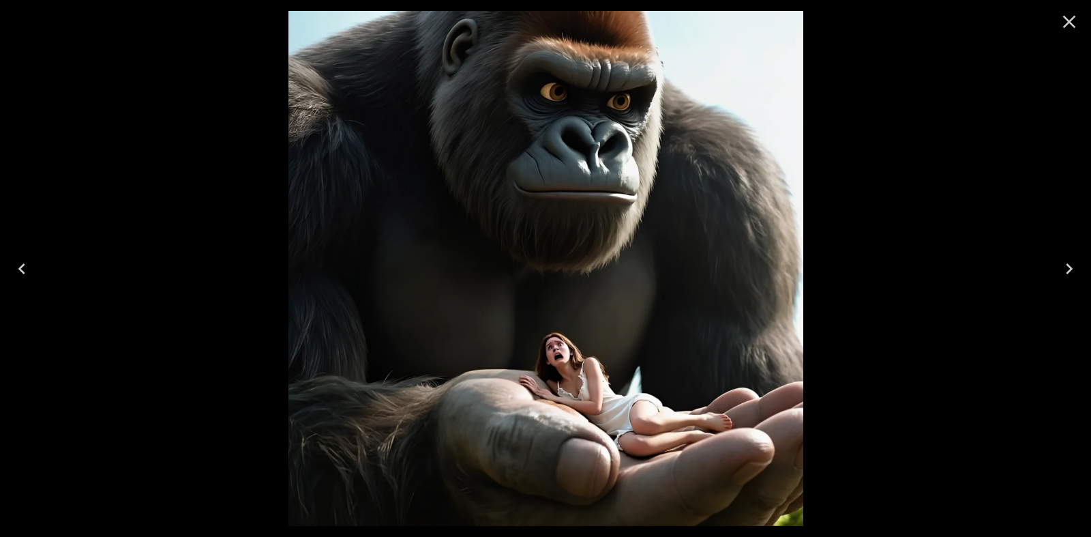
click at [1062, 16] on icon "Close" at bounding box center [1069, 22] width 22 height 22
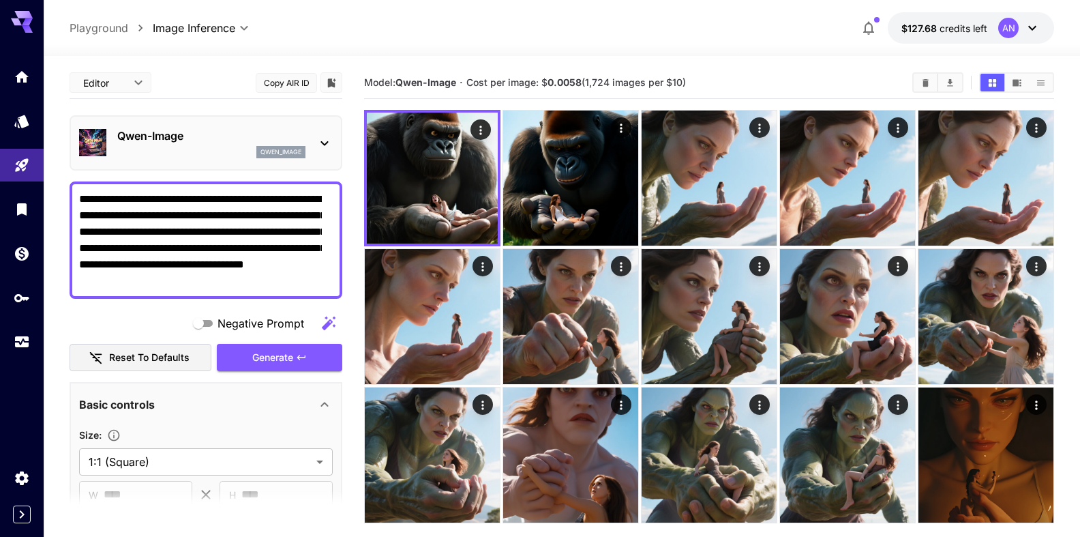
drag, startPoint x: 128, startPoint y: 214, endPoint x: 168, endPoint y: 212, distance: 39.6
click at [168, 212] on textarea "**********" at bounding box center [200, 240] width 243 height 98
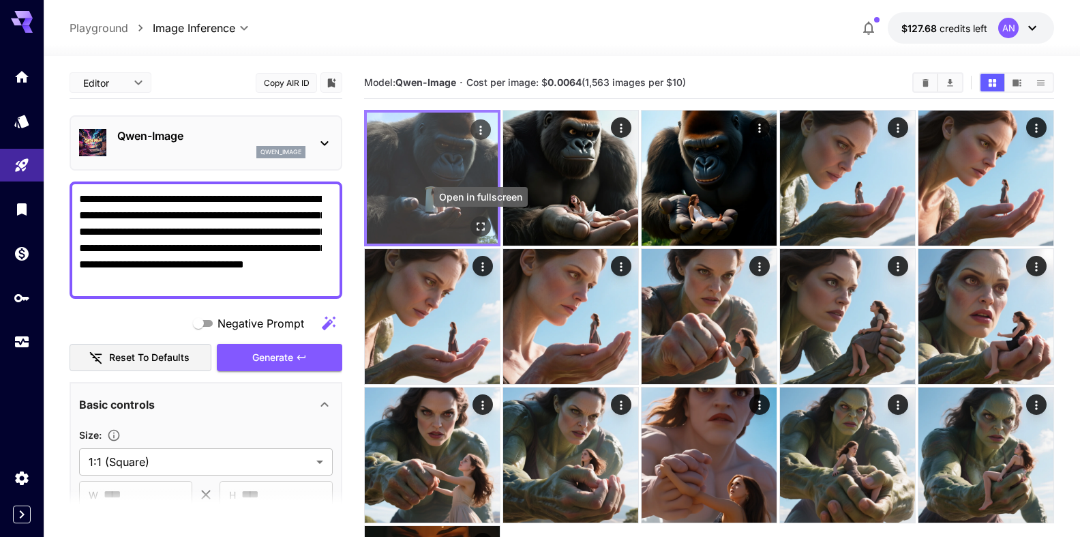
click at [486, 228] on icon "Open in fullscreen" at bounding box center [481, 227] width 14 height 14
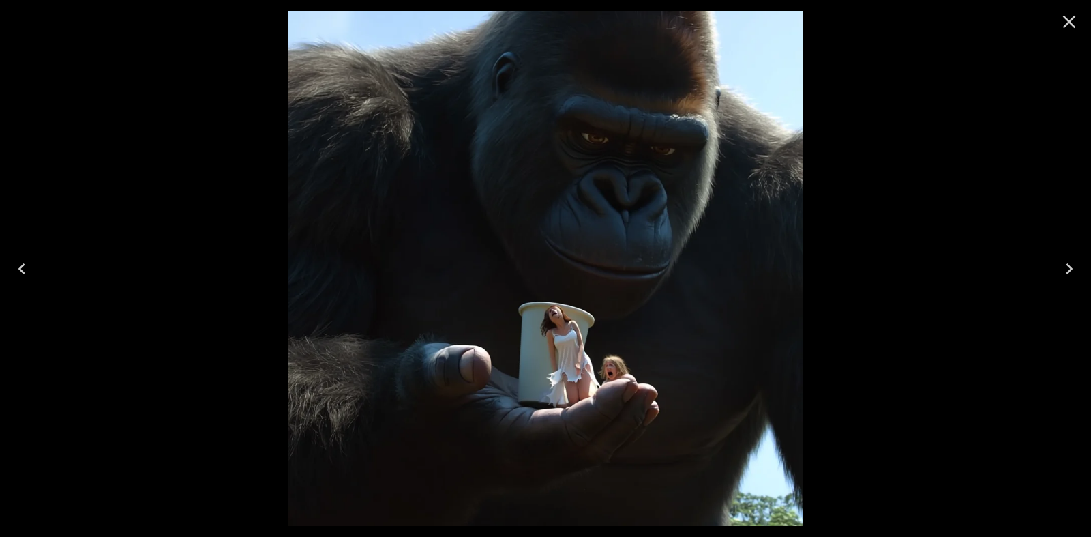
click at [1061, 18] on icon "Close" at bounding box center [1069, 22] width 22 height 22
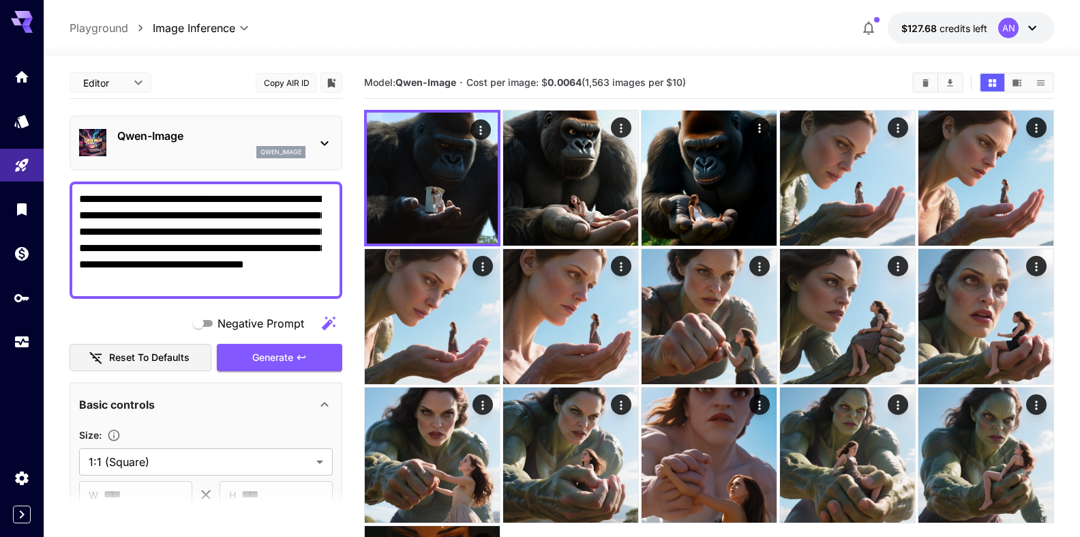
drag, startPoint x: 115, startPoint y: 215, endPoint x: 67, endPoint y: 218, distance: 47.8
click at [79, 218] on textarea "**********" at bounding box center [200, 240] width 243 height 98
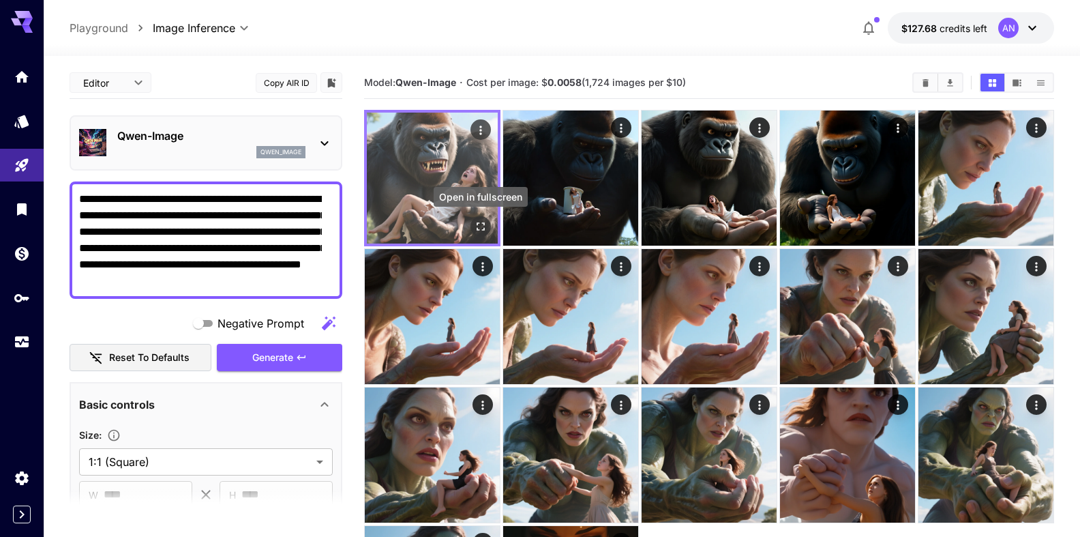
click at [479, 229] on icon "Open in fullscreen" at bounding box center [481, 227] width 14 height 14
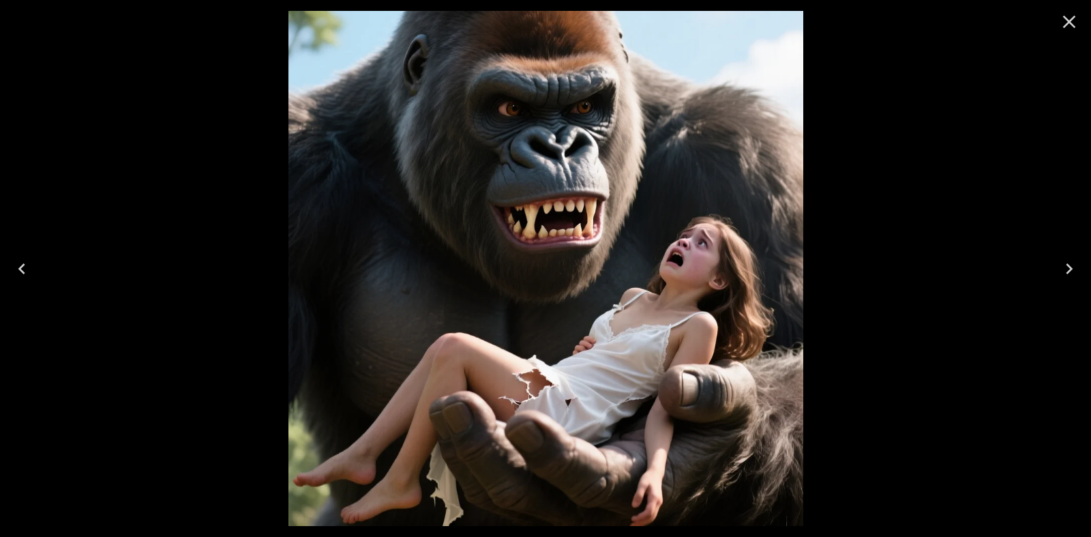
click at [1071, 20] on icon "Close" at bounding box center [1069, 22] width 22 height 22
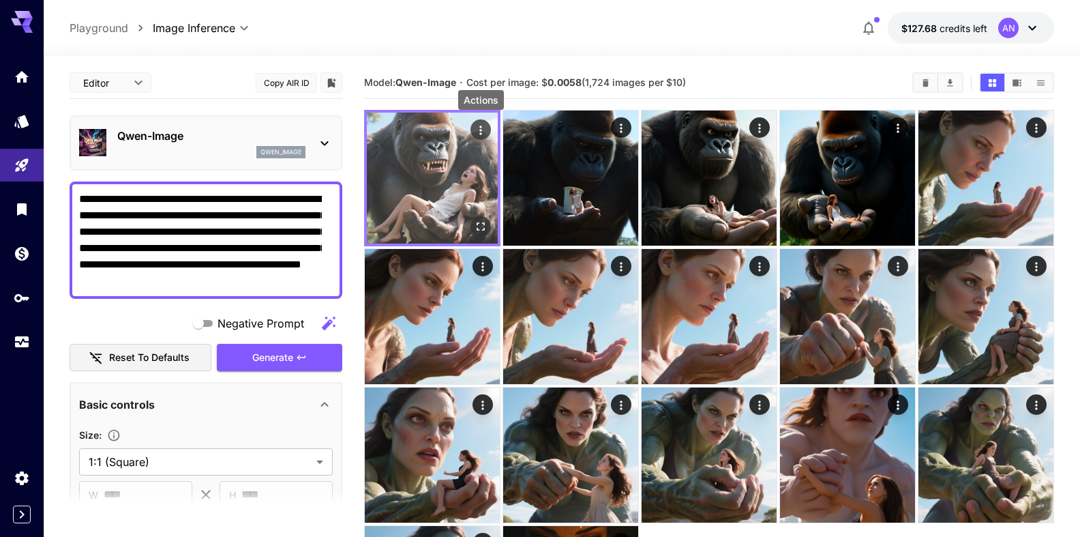
click at [475, 123] on div "Actions" at bounding box center [481, 129] width 14 height 16
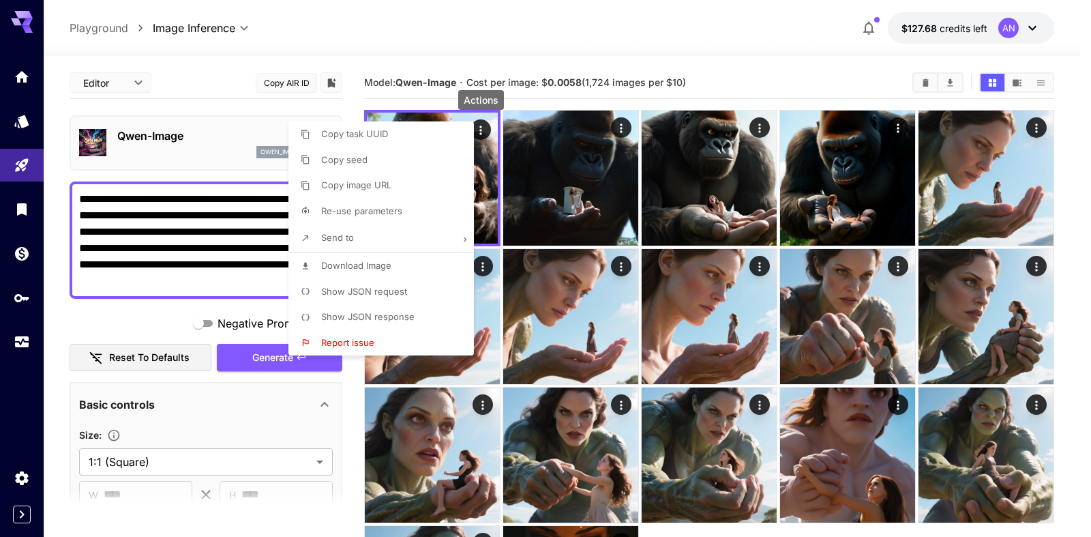
click at [362, 262] on span "Download Image" at bounding box center [356, 265] width 70 height 11
click at [157, 220] on div at bounding box center [545, 268] width 1091 height 537
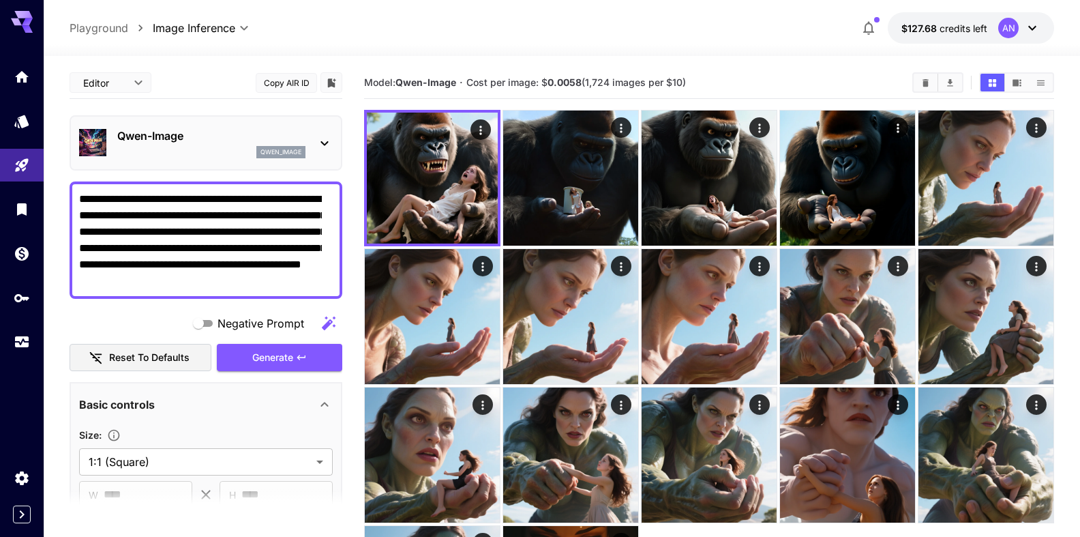
click at [177, 216] on textarea "**********" at bounding box center [200, 240] width 243 height 98
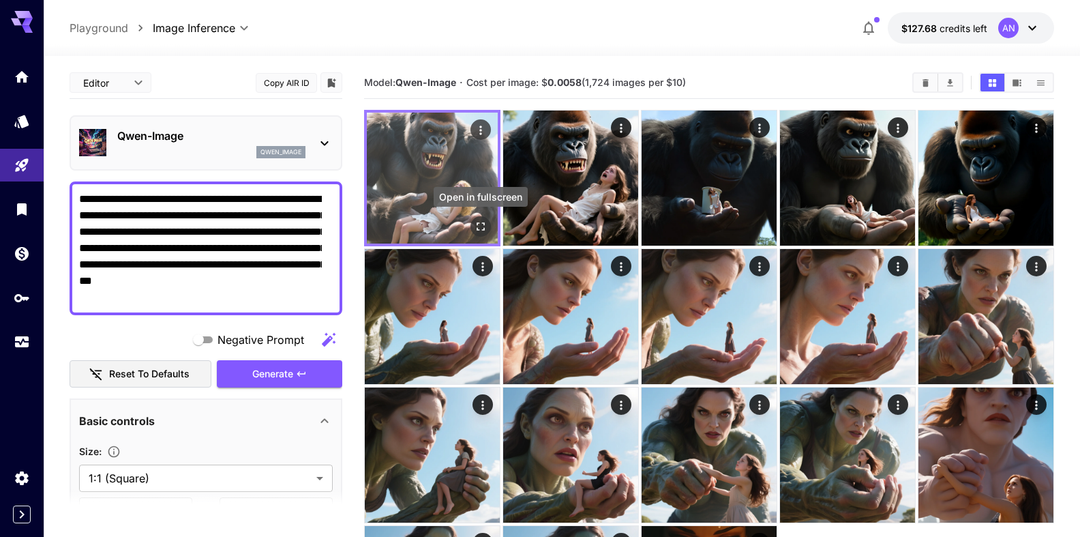
type textarea "**********"
click at [490, 226] on button "Open in fullscreen" at bounding box center [480, 226] width 20 height 20
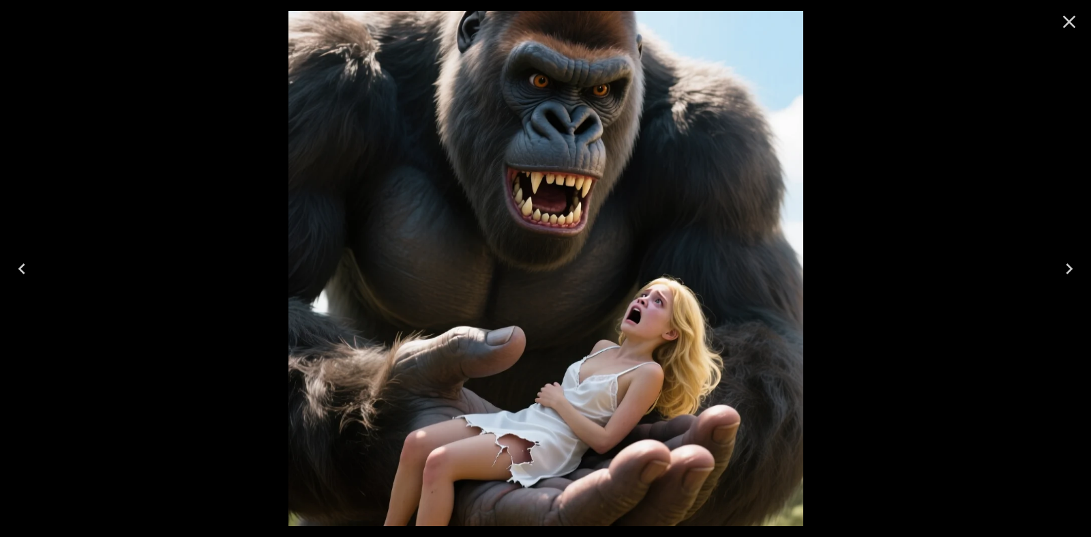
click at [1075, 20] on icon "Close" at bounding box center [1069, 22] width 22 height 22
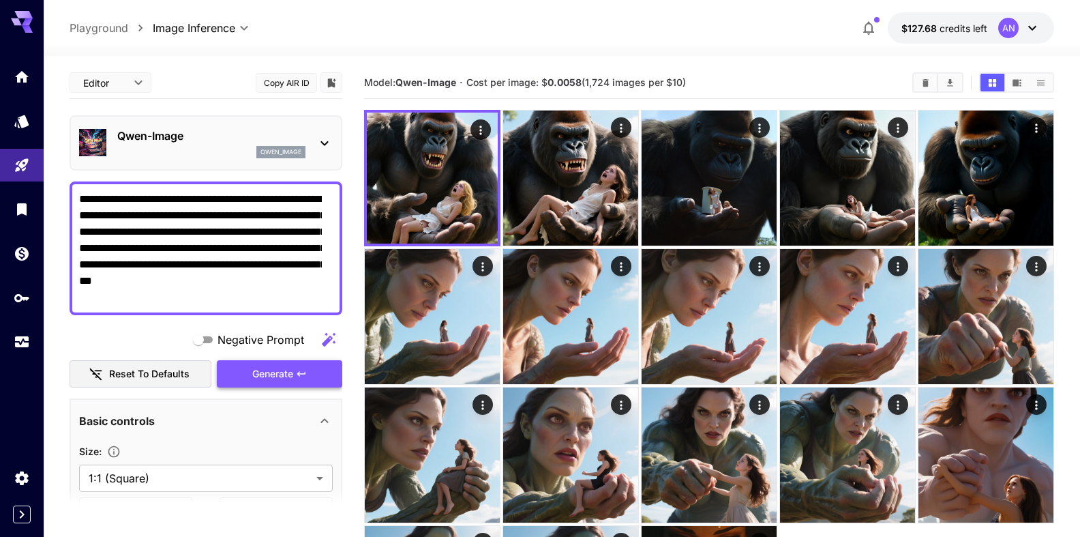
click at [300, 376] on button "Generate" at bounding box center [279, 374] width 125 height 28
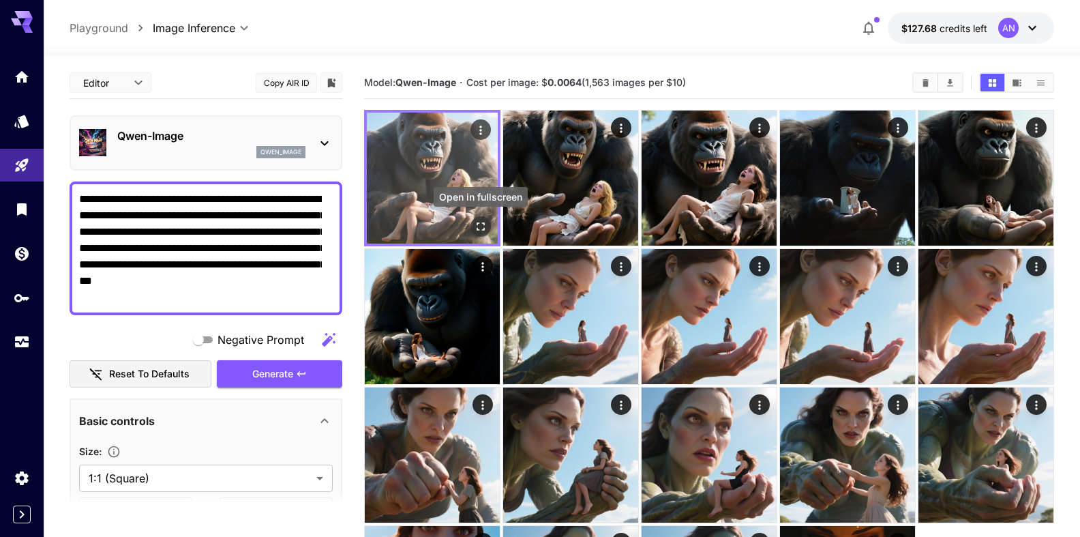
click at [486, 226] on icon "Open in fullscreen" at bounding box center [481, 227] width 14 height 14
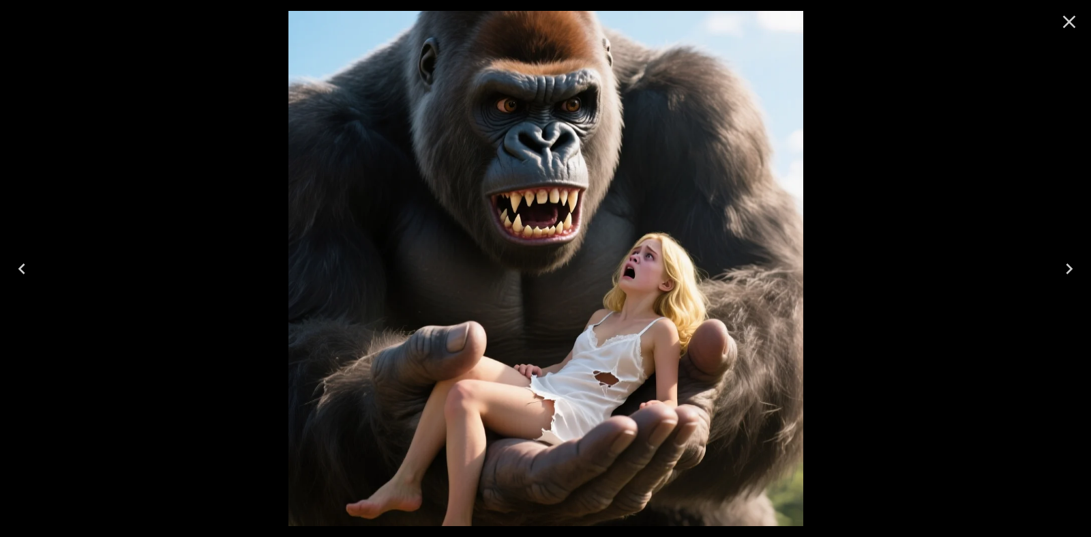
click at [1078, 28] on icon "Close" at bounding box center [1069, 22] width 22 height 22
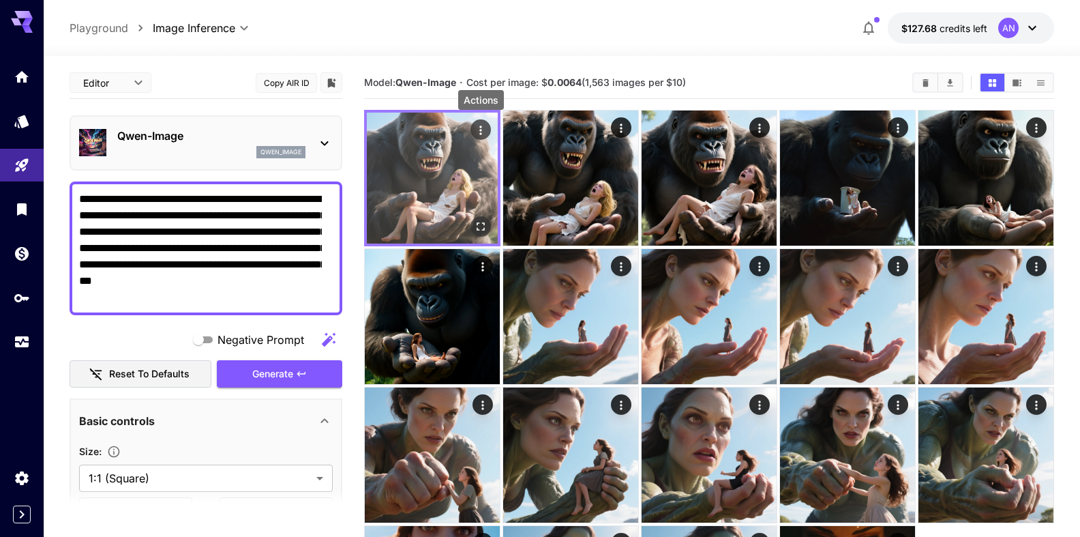
click at [480, 129] on icon "Actions" at bounding box center [481, 130] width 14 height 14
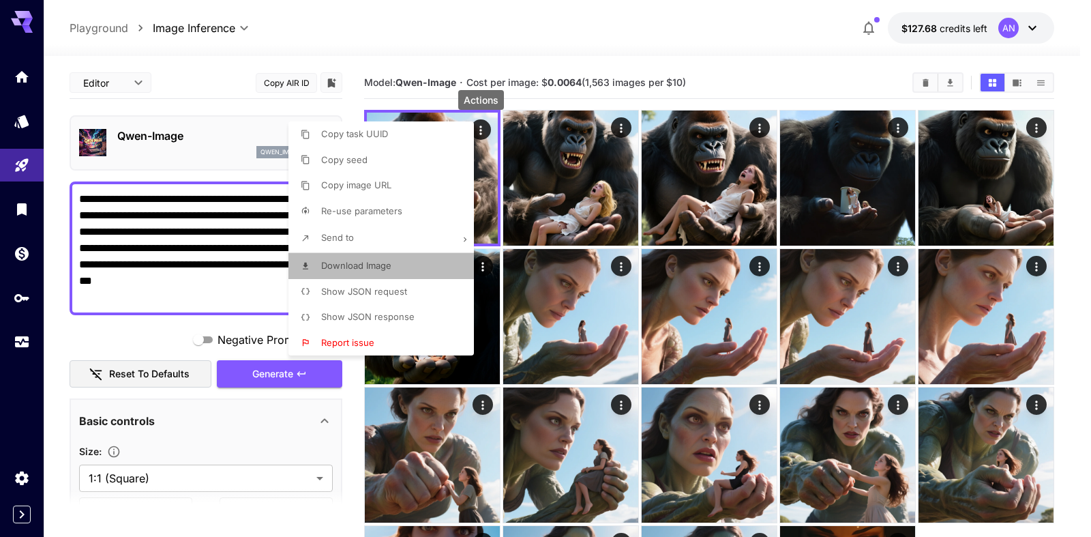
click at [361, 271] on span "Download Image" at bounding box center [356, 265] width 70 height 11
click at [155, 224] on div at bounding box center [545, 268] width 1091 height 537
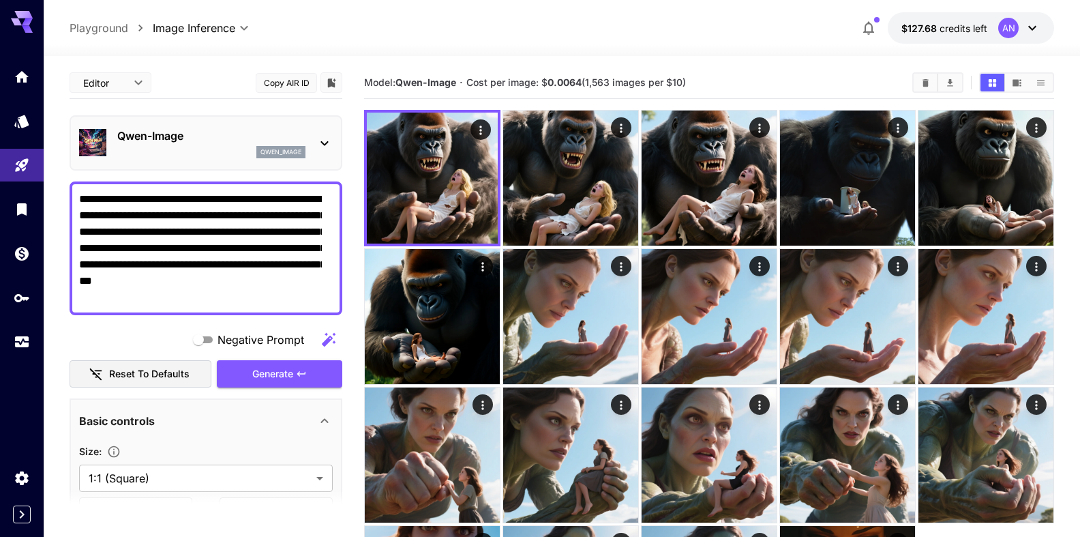
click at [175, 219] on textarea "**********" at bounding box center [200, 248] width 243 height 115
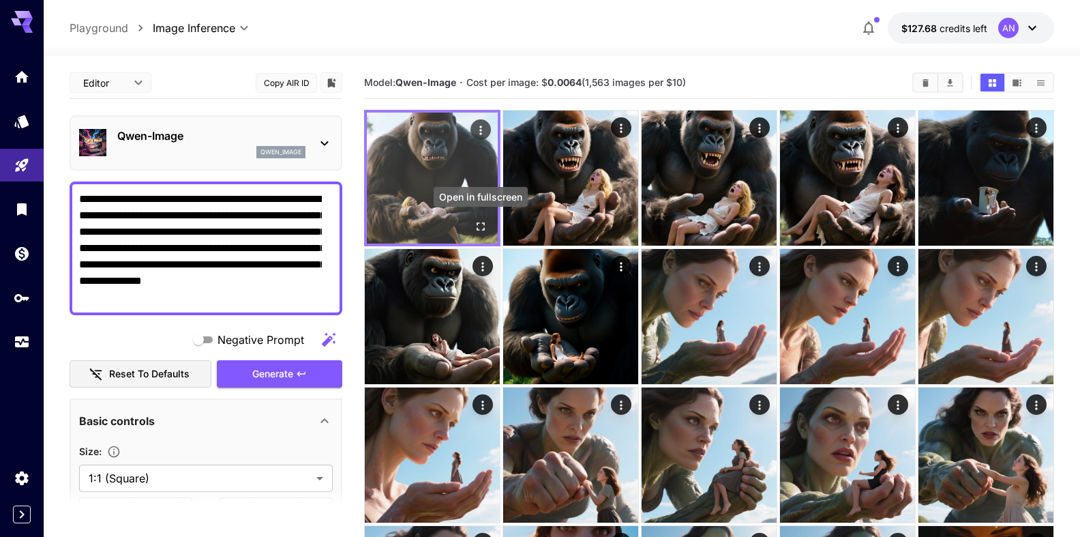
type textarea "**********"
click at [481, 226] on icon "Open in fullscreen" at bounding box center [481, 227] width 14 height 14
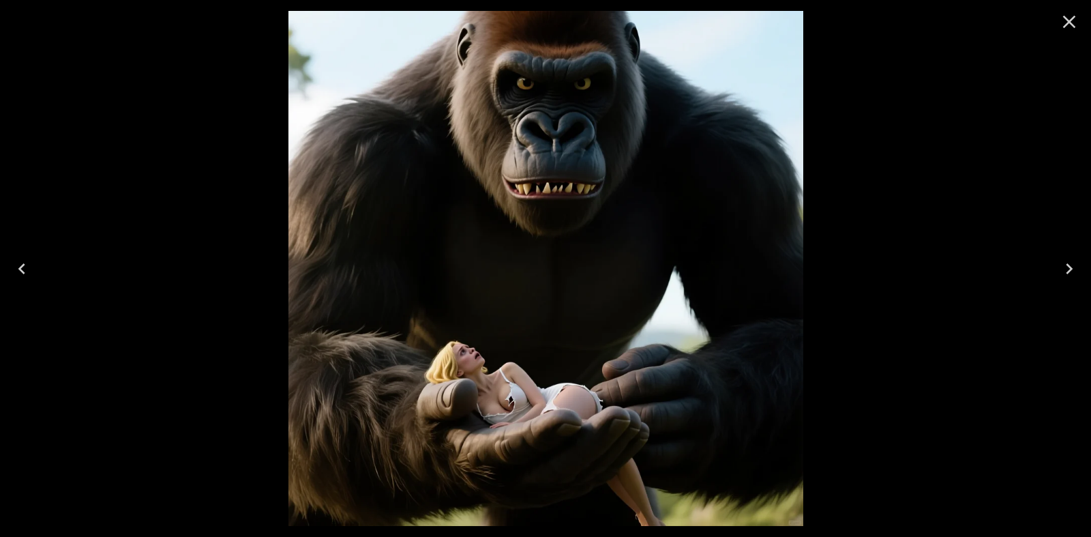
click at [1075, 25] on icon "Close" at bounding box center [1069, 22] width 22 height 22
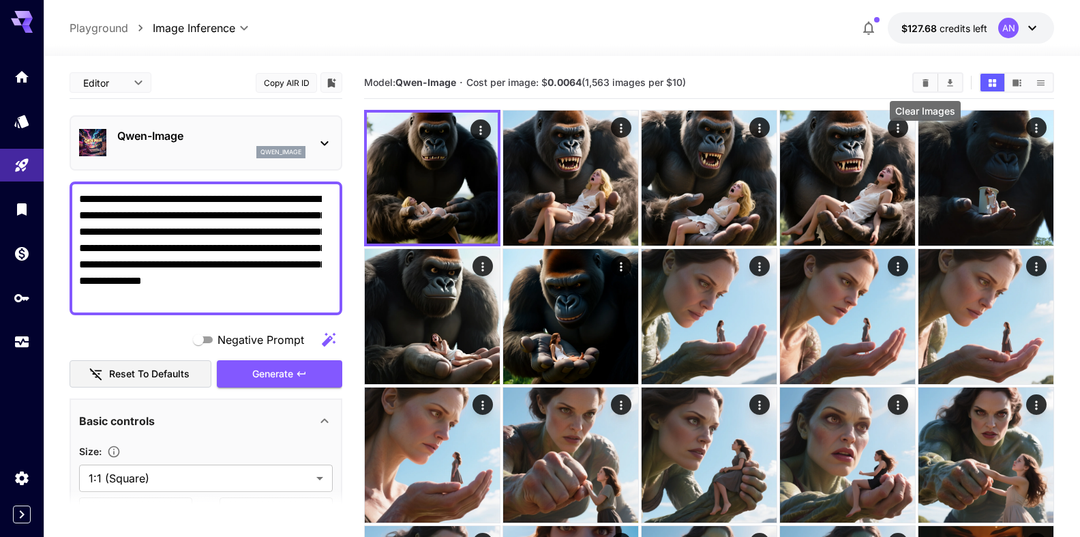
click at [919, 83] on button "Clear Images" at bounding box center [926, 83] width 24 height 18
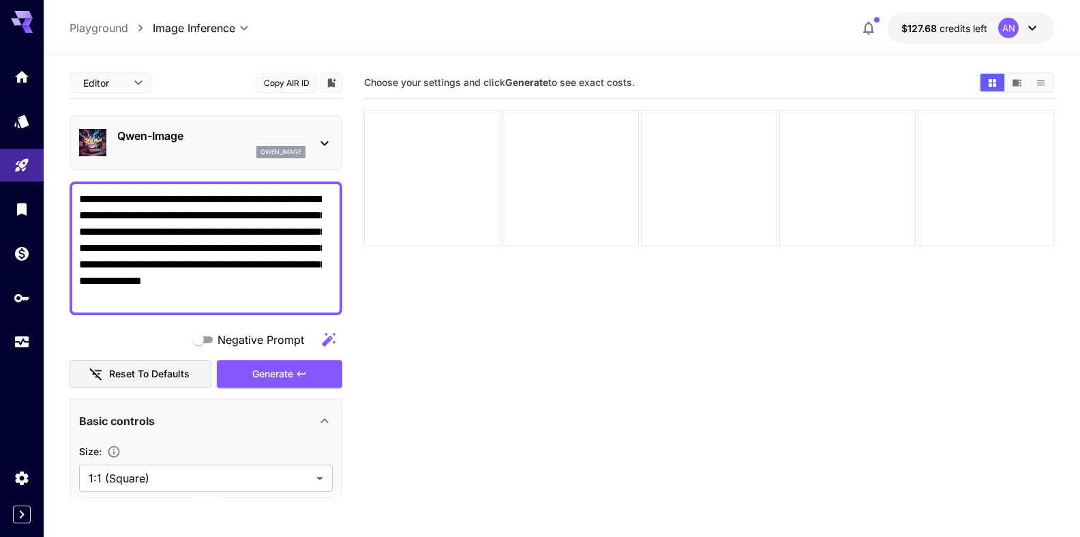
click at [153, 133] on p "Qwen-Image" at bounding box center [211, 135] width 188 height 16
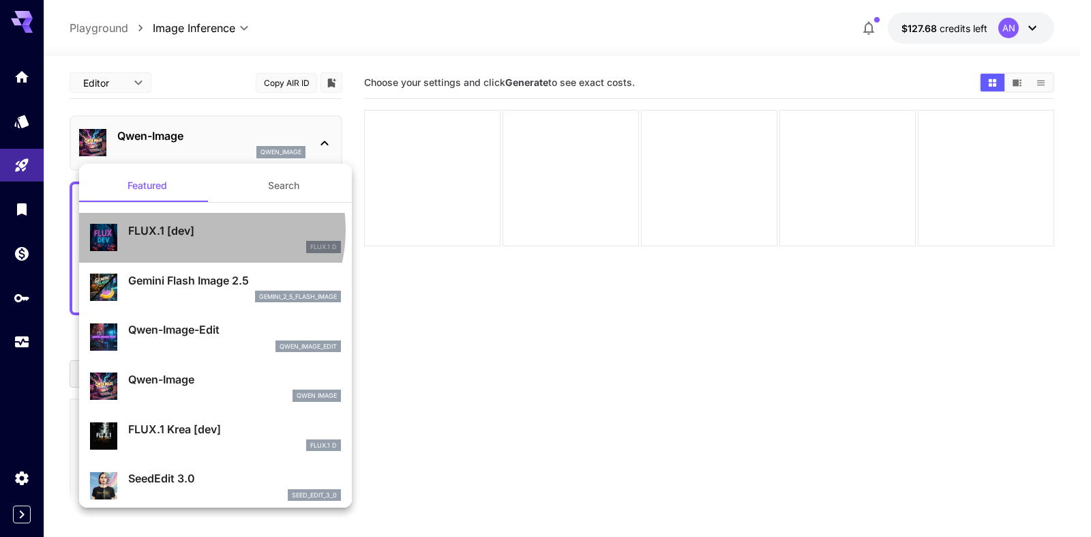
click at [199, 230] on p "FLUX.1 [dev]" at bounding box center [234, 230] width 213 height 16
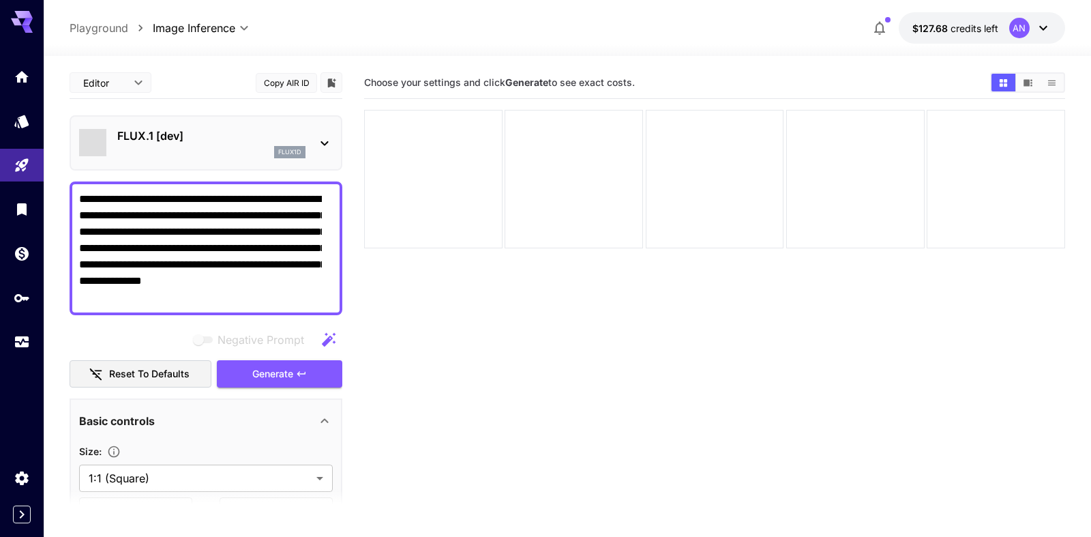
type input "**"
type input "***"
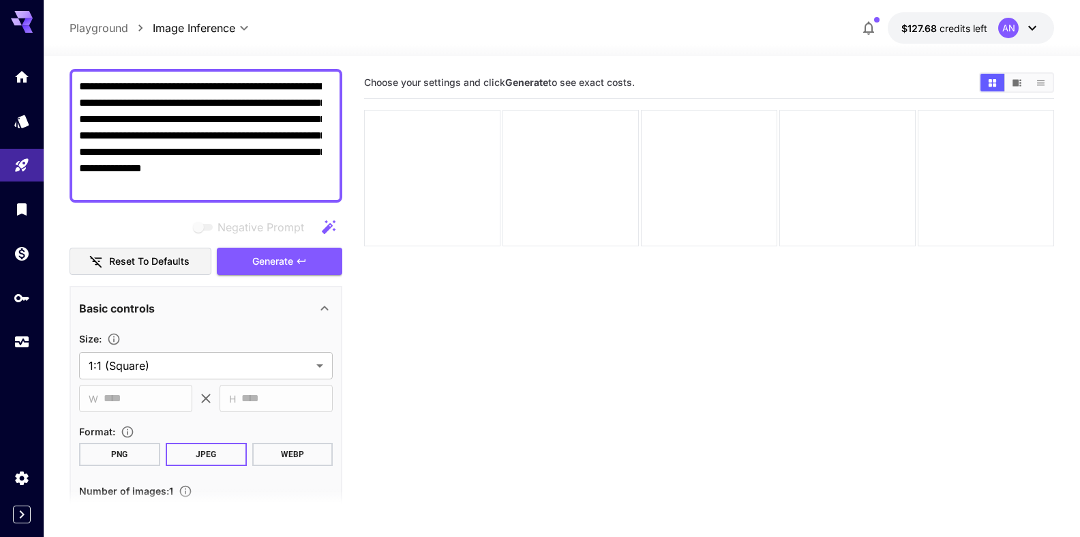
scroll to position [155, 0]
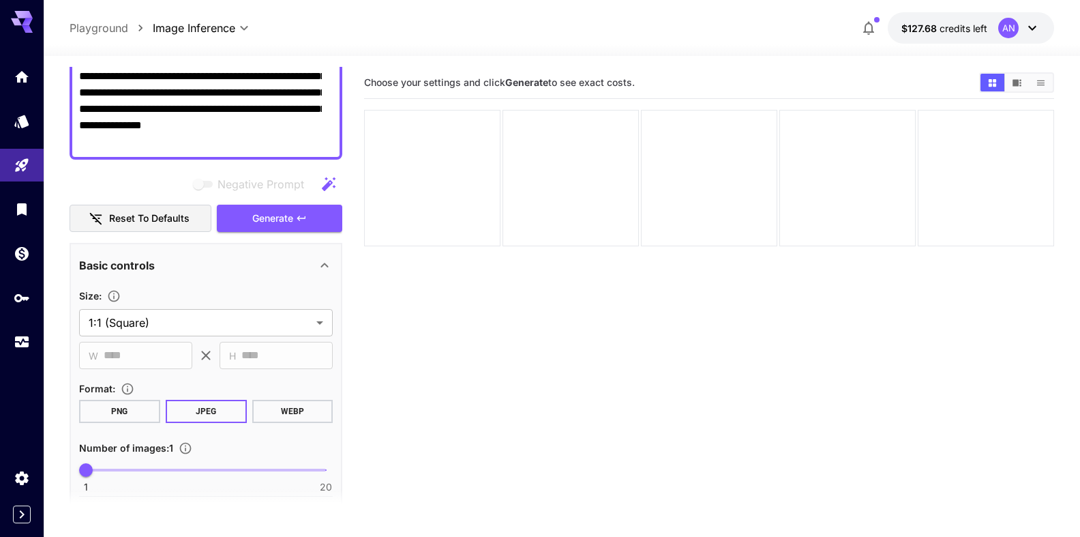
click at [289, 402] on button "WEBP" at bounding box center [292, 411] width 81 height 23
click at [281, 225] on span "Generate" at bounding box center [272, 218] width 41 height 17
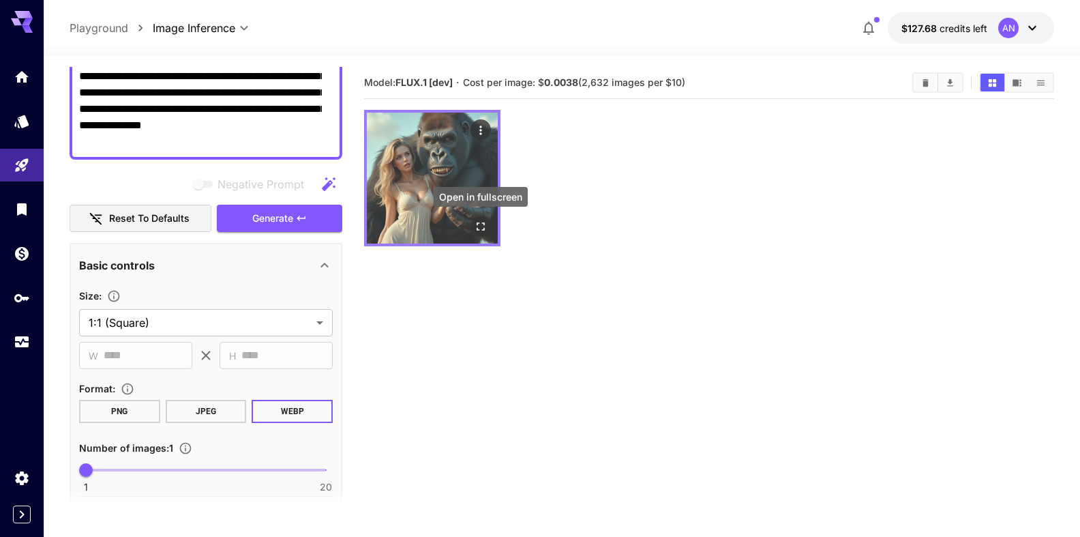
click at [481, 228] on icon "Open in fullscreen" at bounding box center [481, 227] width 14 height 14
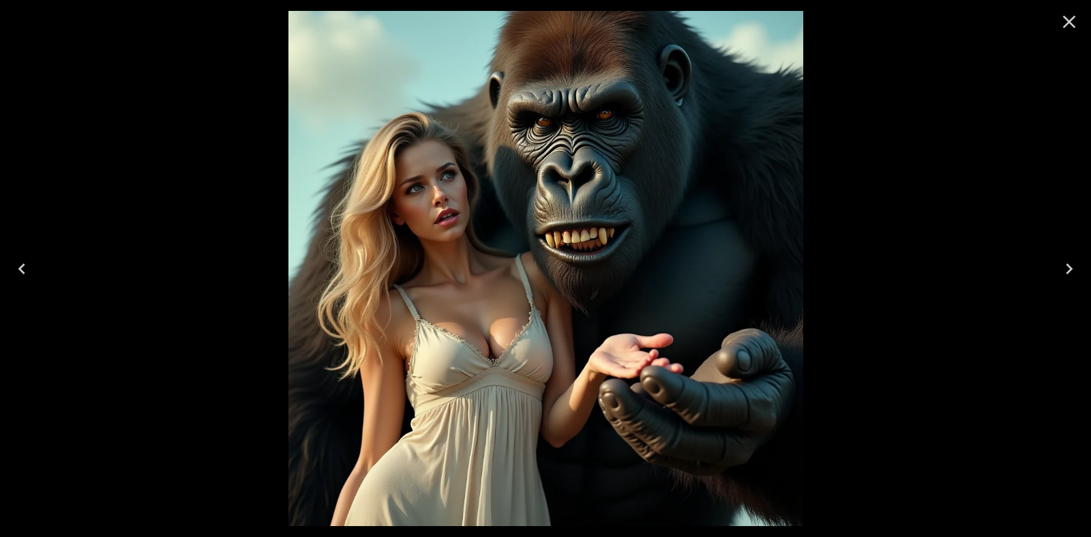
click at [1073, 18] on icon "Close" at bounding box center [1069, 22] width 13 height 13
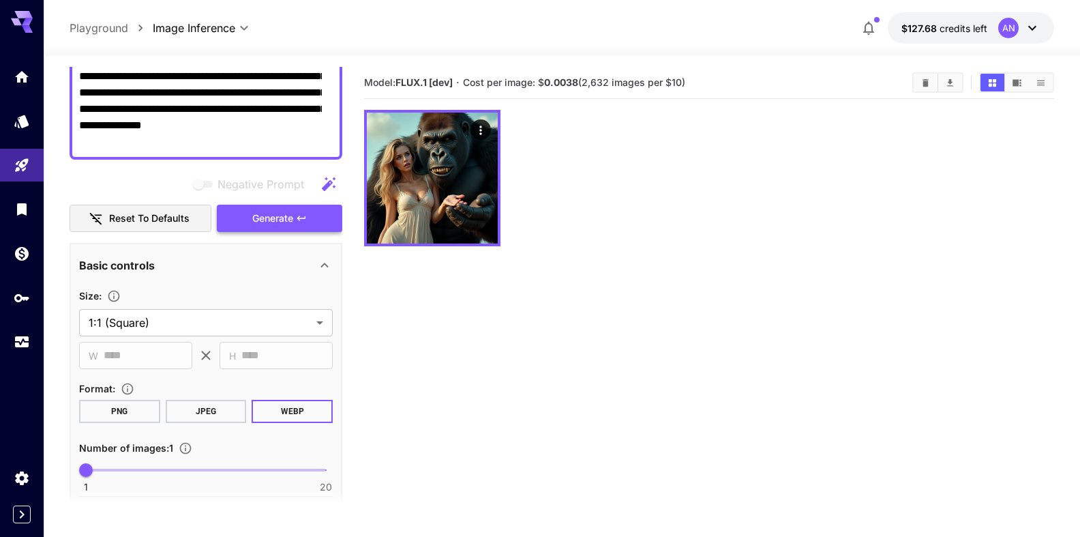
click at [267, 213] on span "Generate" at bounding box center [272, 218] width 41 height 17
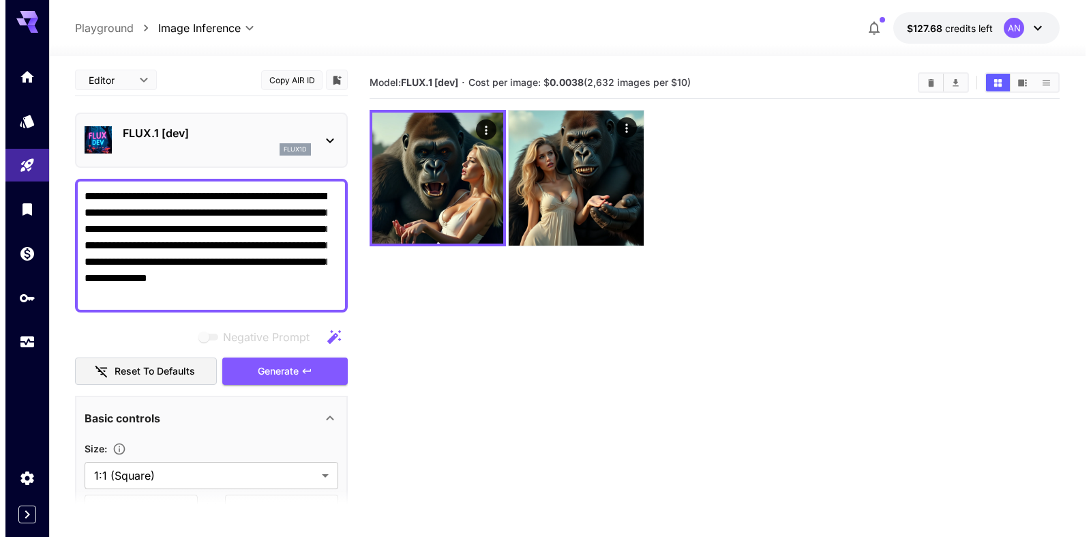
scroll to position [0, 0]
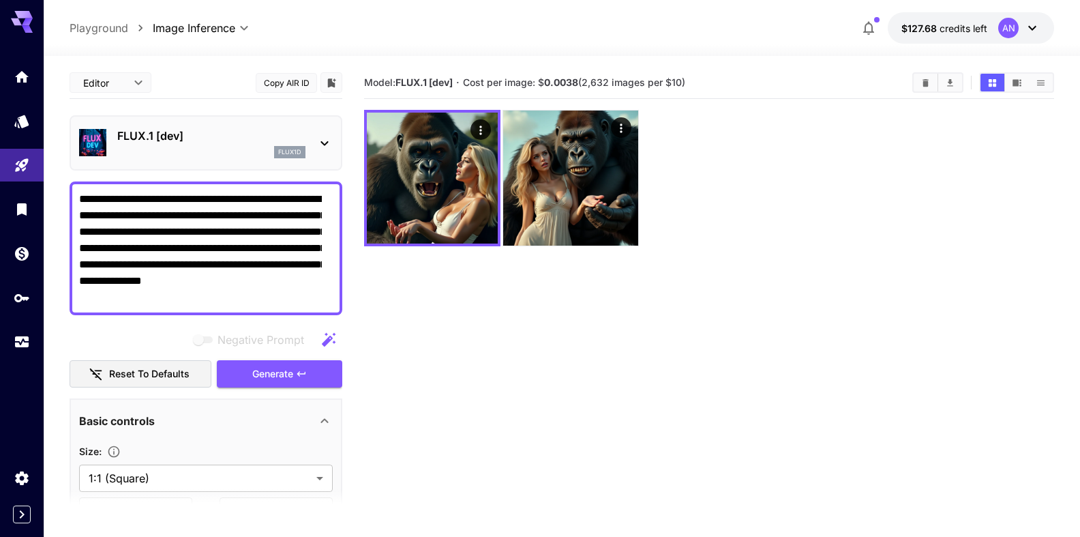
click at [190, 136] on p "FLUX.1 [dev]" at bounding box center [211, 135] width 188 height 16
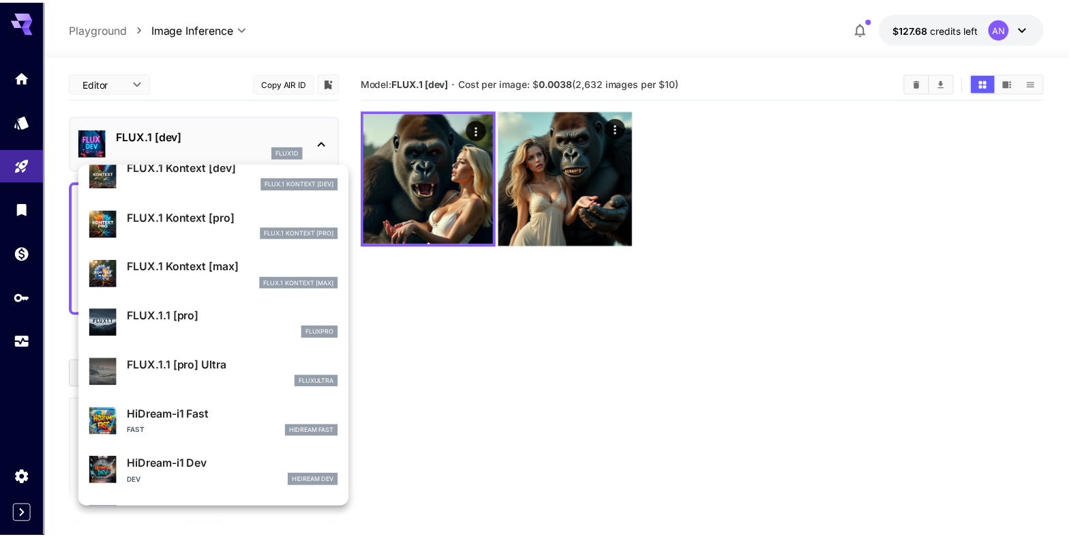
scroll to position [858, 0]
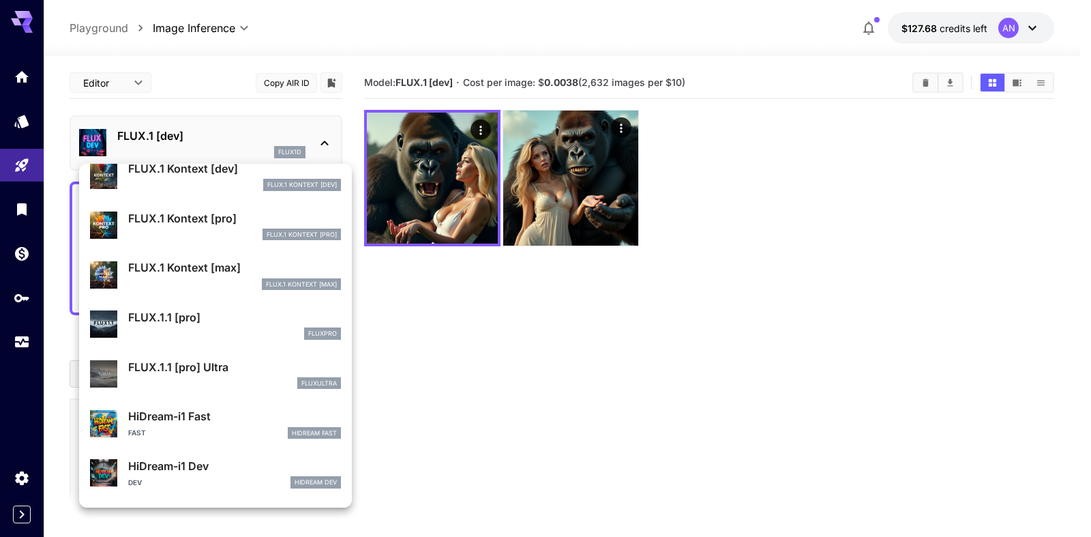
click at [205, 322] on p "FLUX.1.1 [pro]" at bounding box center [234, 317] width 213 height 16
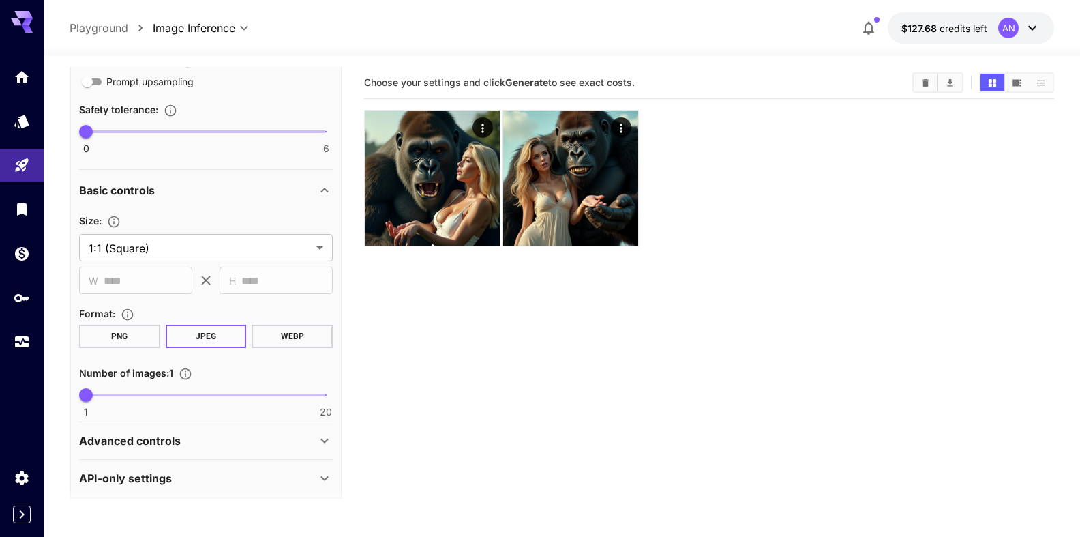
scroll to position [448, 0]
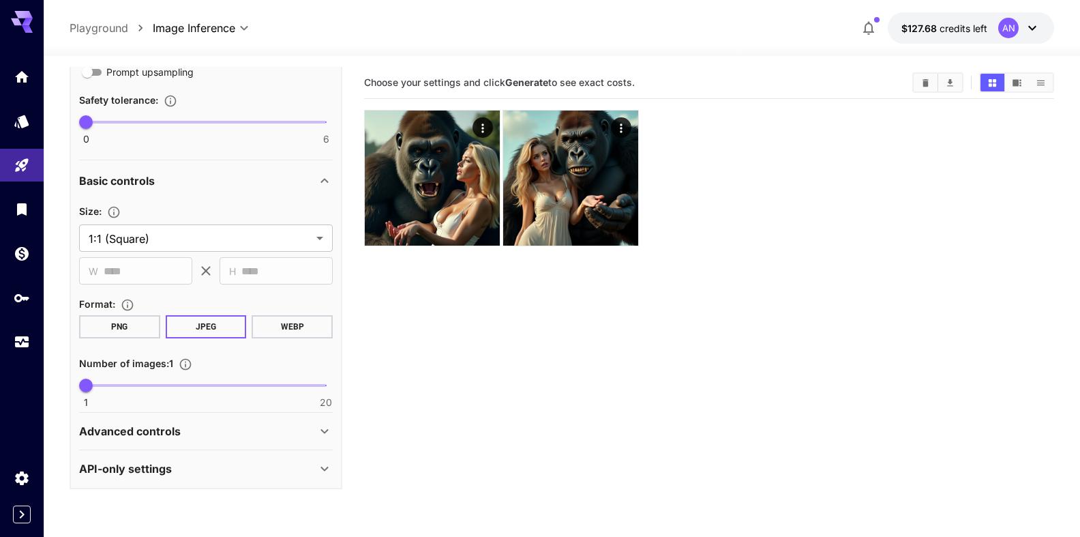
click at [276, 329] on button "WEBP" at bounding box center [292, 326] width 81 height 23
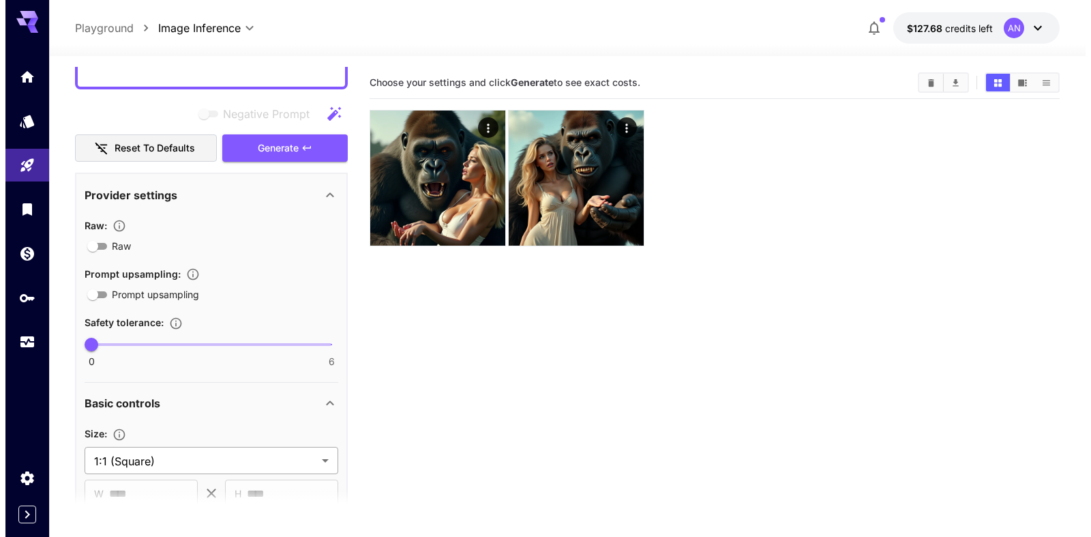
scroll to position [0, 0]
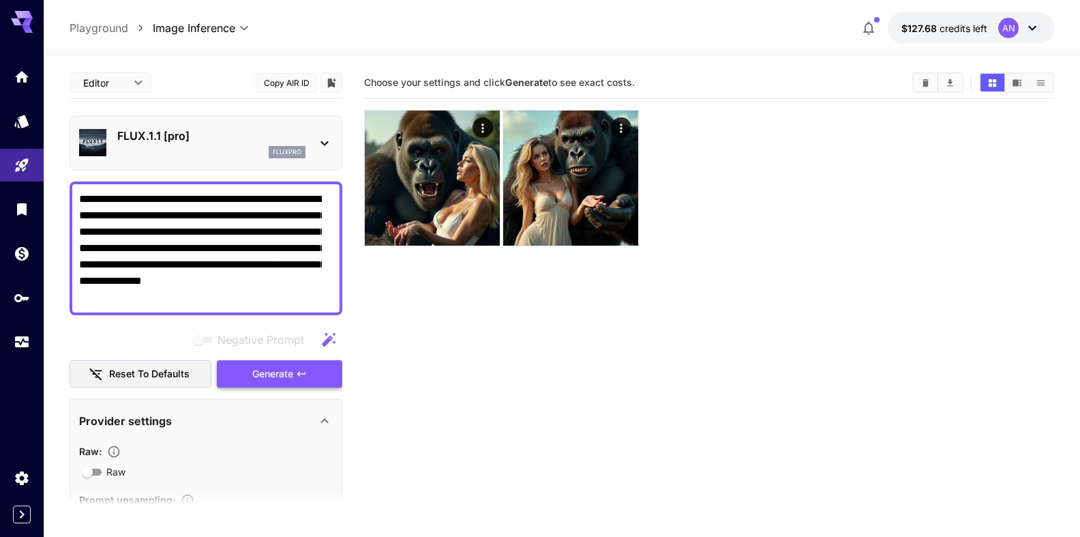
click at [265, 386] on button "Generate" at bounding box center [279, 374] width 125 height 28
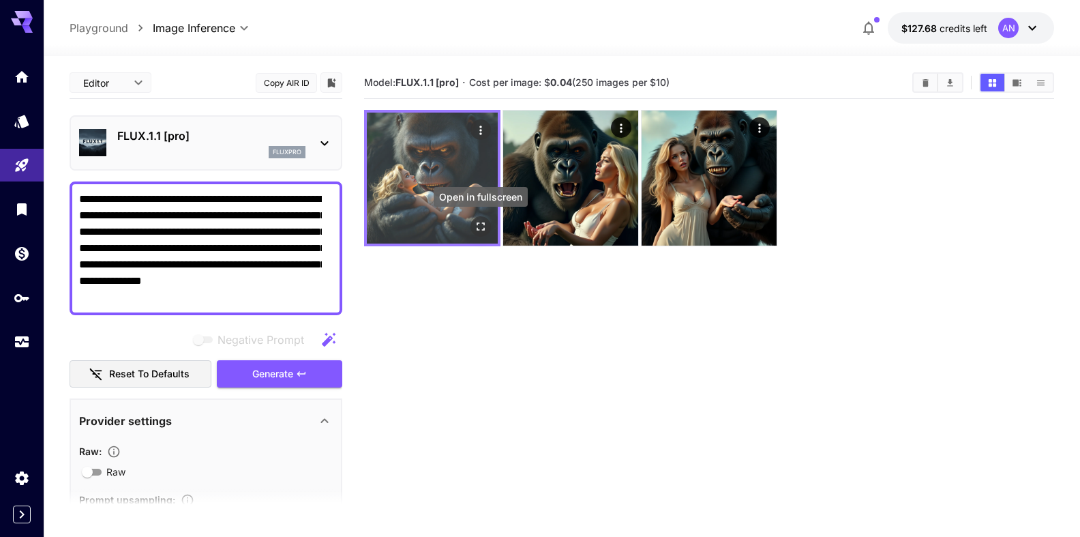
click at [476, 225] on icon "Open in fullscreen" at bounding box center [481, 227] width 14 height 14
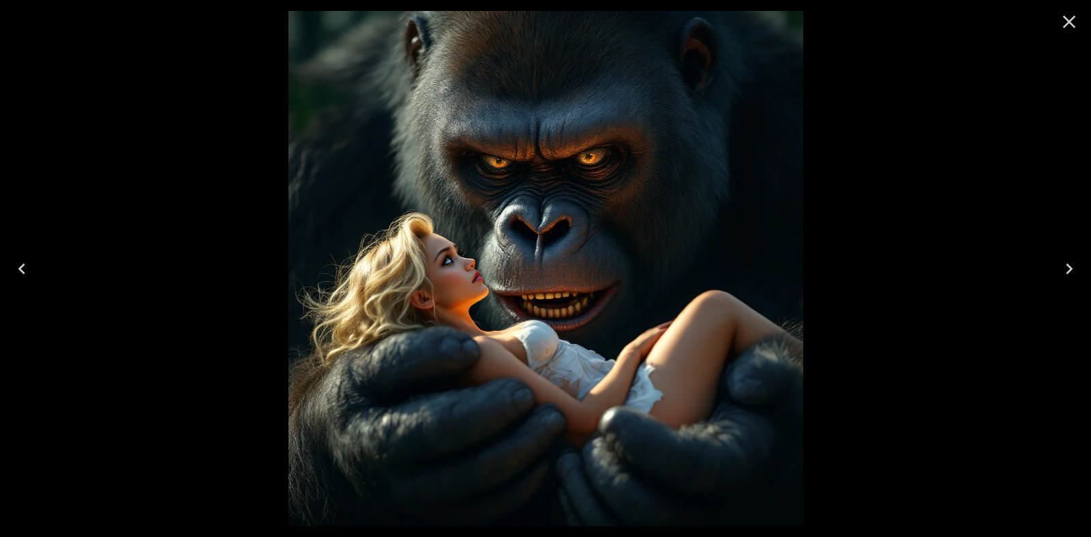
click at [1070, 18] on icon "Close" at bounding box center [1069, 22] width 22 height 22
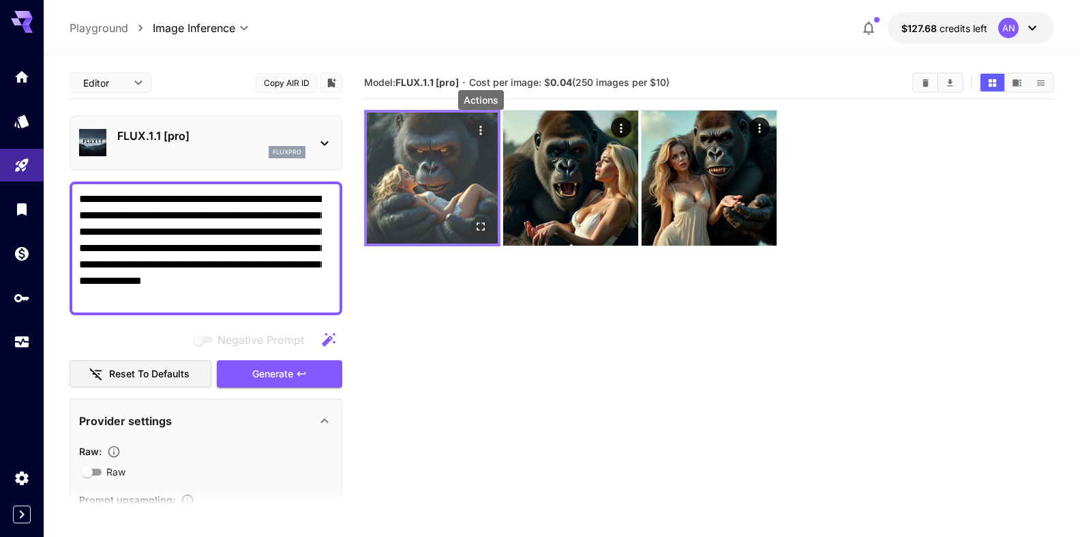
click at [485, 130] on icon "Actions" at bounding box center [481, 130] width 14 height 14
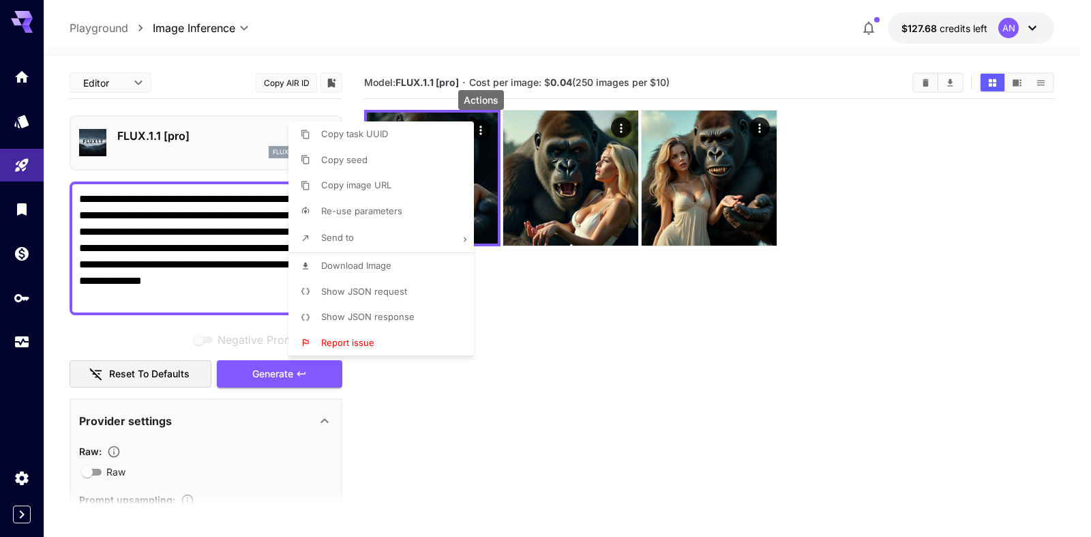
click at [381, 264] on span "Download Image" at bounding box center [356, 265] width 70 height 11
click at [268, 376] on div at bounding box center [545, 268] width 1091 height 537
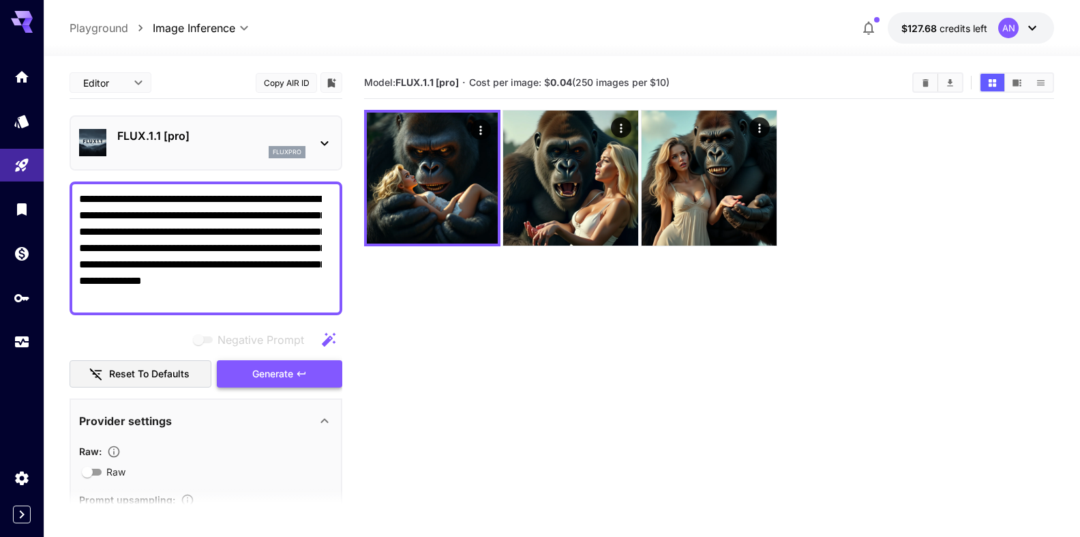
click at [266, 382] on span "Generate" at bounding box center [272, 373] width 41 height 17
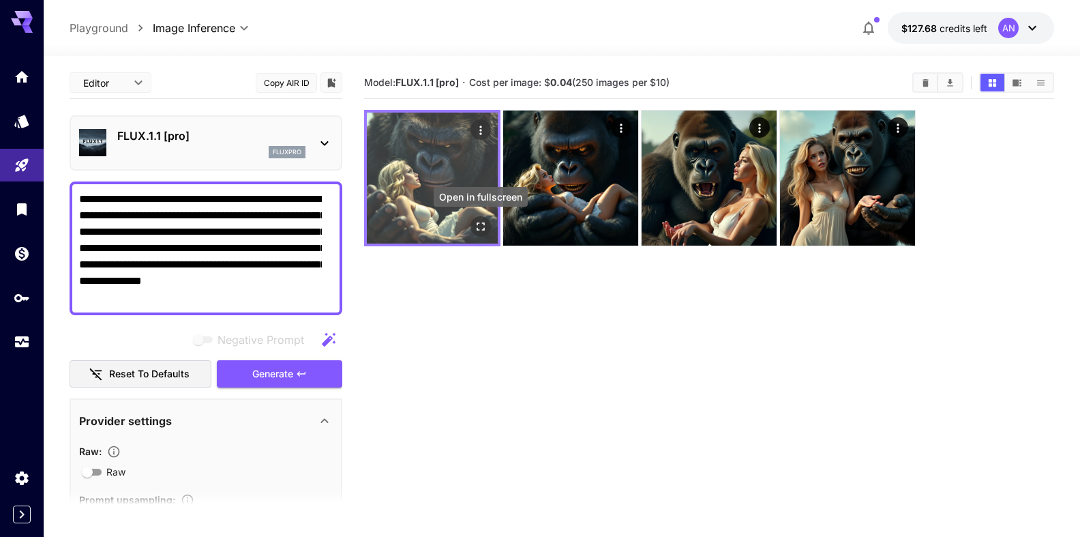
click at [483, 229] on icon "Open in fullscreen" at bounding box center [481, 227] width 14 height 14
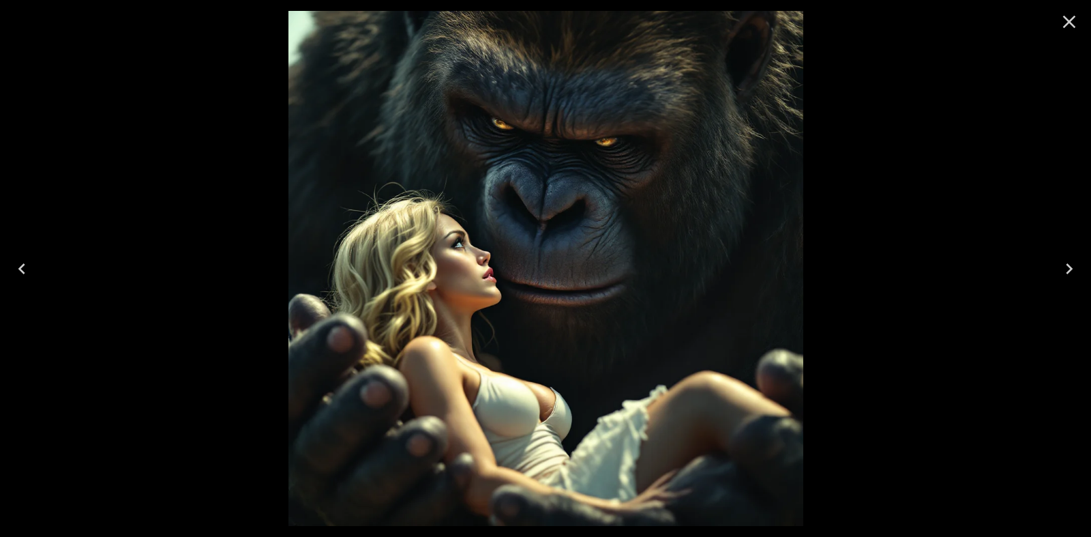
click at [1070, 27] on icon "Close" at bounding box center [1069, 22] width 22 height 22
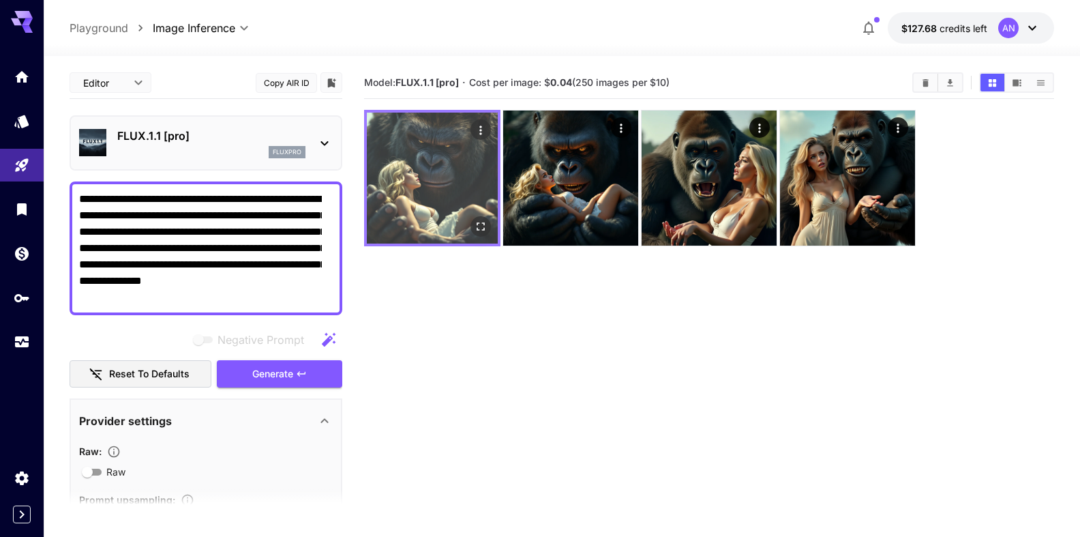
click at [488, 123] on button "Actions" at bounding box center [480, 129] width 20 height 20
click at [480, 124] on icon "Actions" at bounding box center [481, 130] width 14 height 14
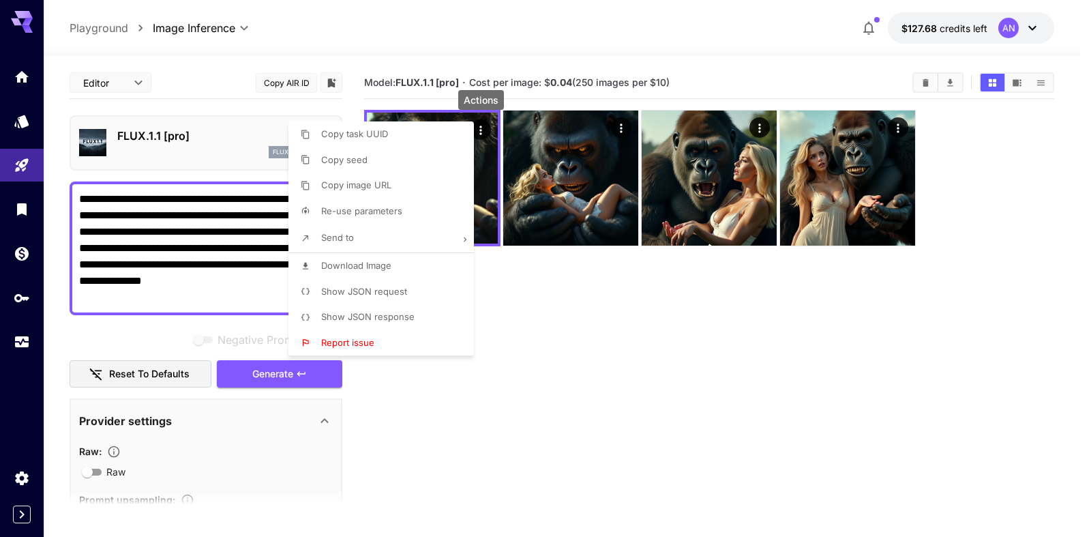
click at [375, 265] on span "Download Image" at bounding box center [356, 265] width 70 height 11
click at [184, 136] on div at bounding box center [545, 268] width 1091 height 537
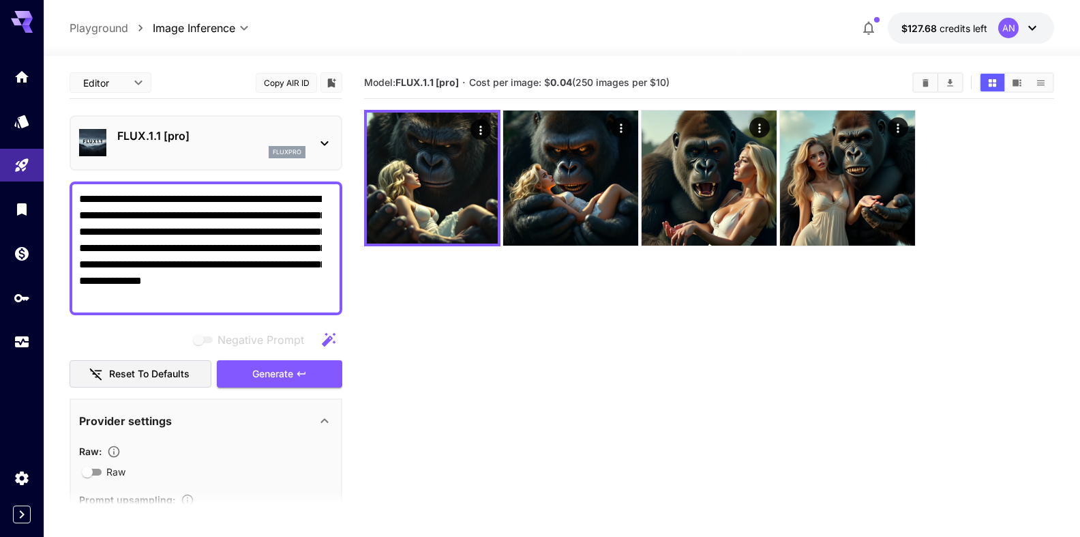
click at [176, 145] on div "FLUX.1.1 [pro] fluxpro" at bounding box center [211, 142] width 188 height 31
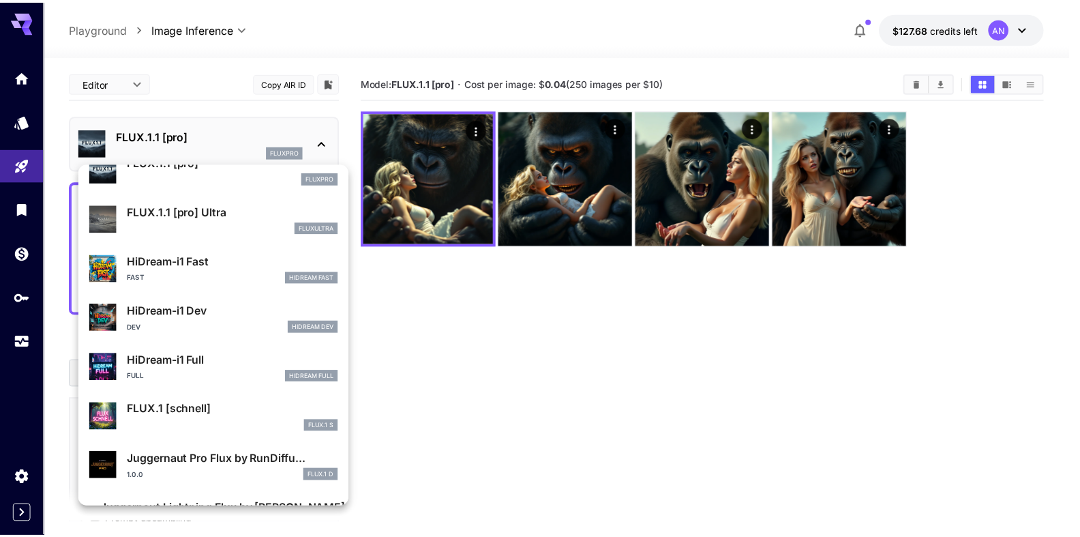
scroll to position [1053, 0]
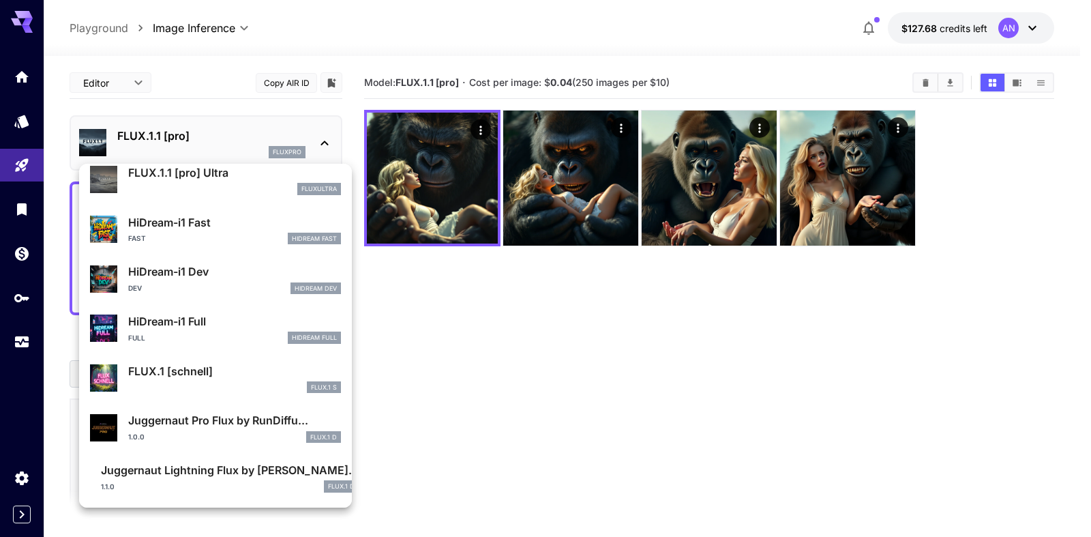
click at [168, 473] on p "Juggernaut Lightning Flux by Ru..." at bounding box center [230, 470] width 258 height 16
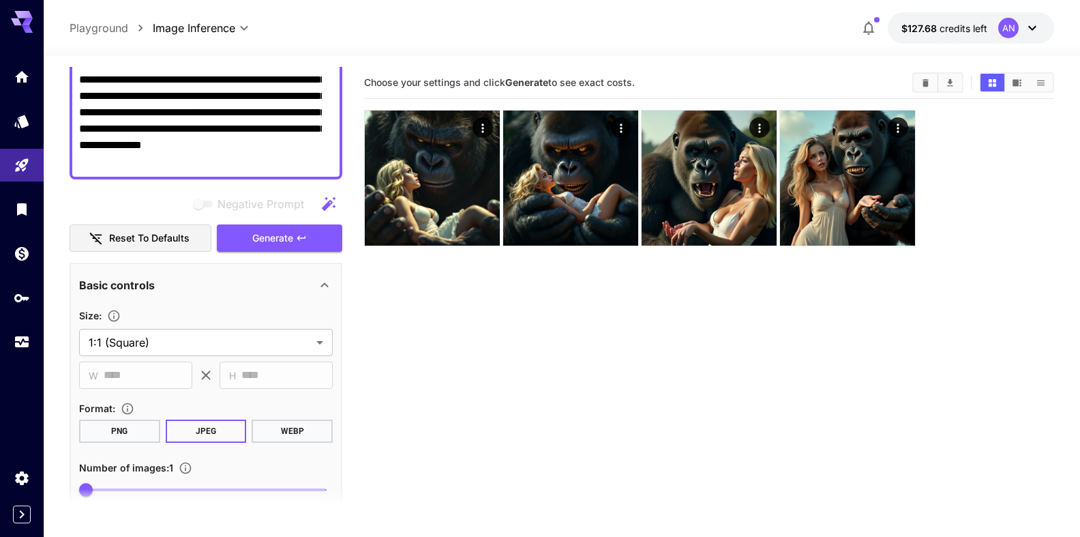
scroll to position [155, 0]
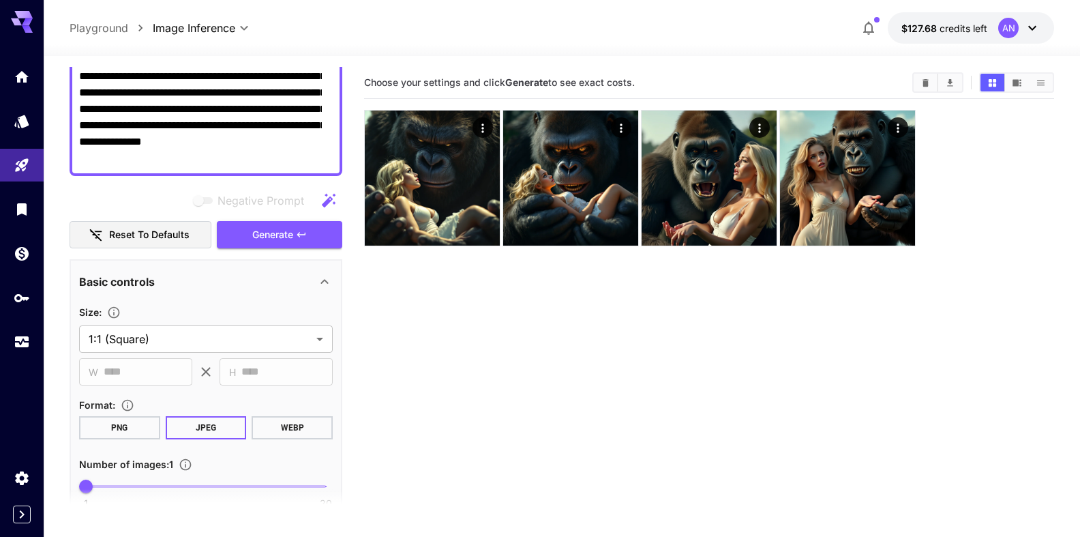
click at [272, 430] on button "WEBP" at bounding box center [292, 427] width 81 height 23
click at [268, 239] on span "Generate" at bounding box center [272, 234] width 41 height 17
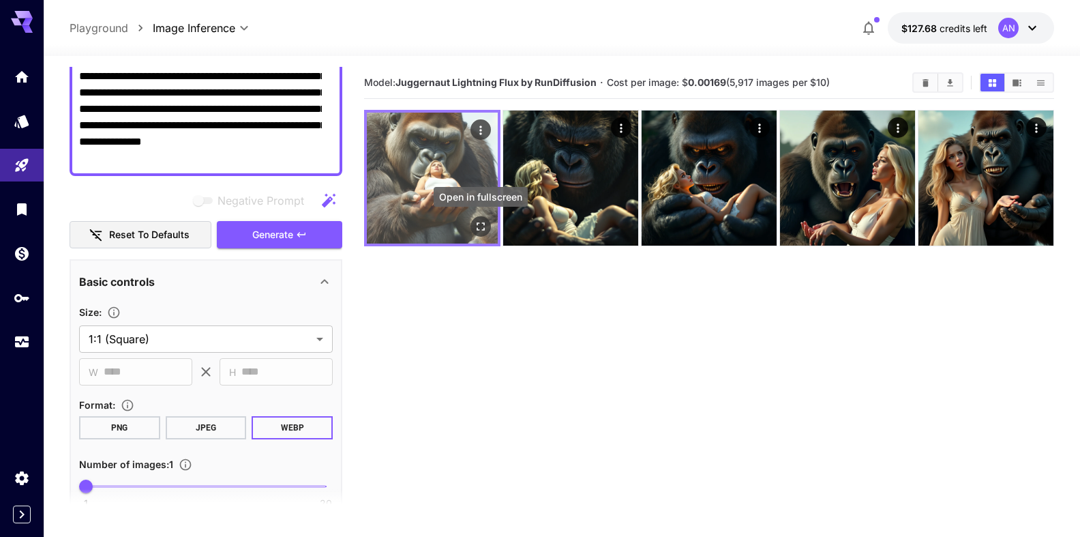
click at [479, 226] on icon "Open in fullscreen" at bounding box center [481, 227] width 14 height 14
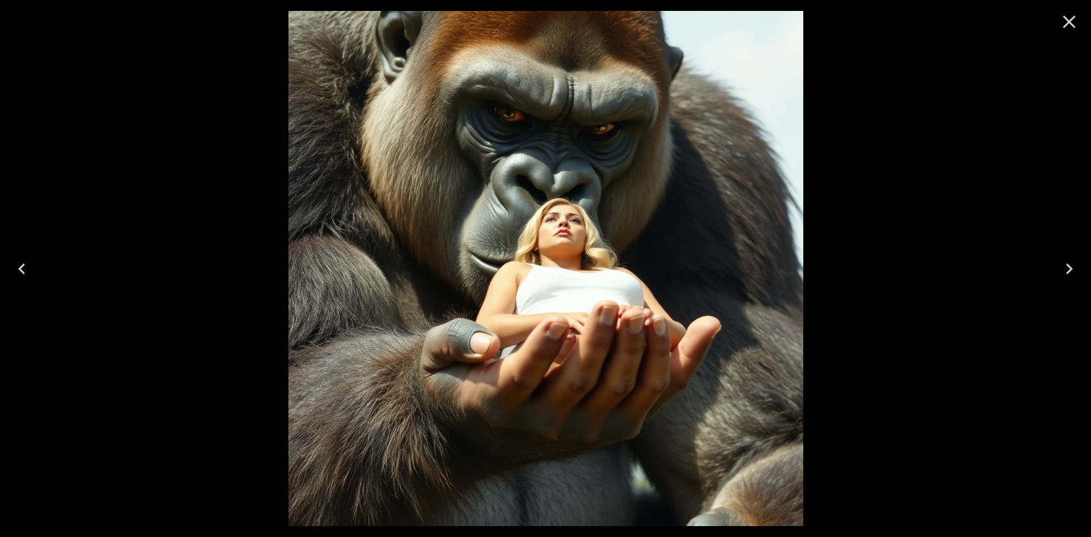
click at [1068, 22] on icon "Close" at bounding box center [1069, 22] width 13 height 13
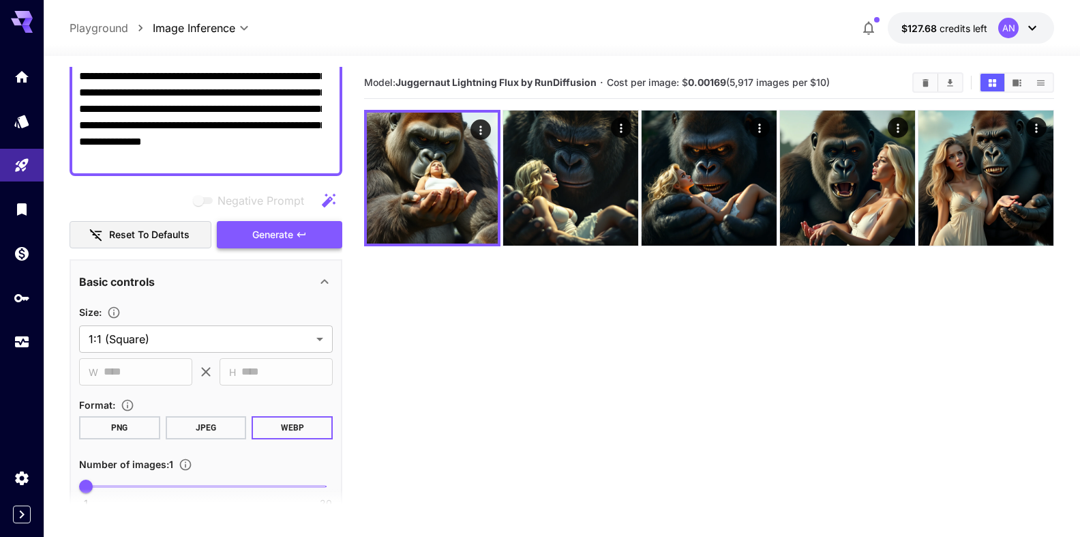
click at [275, 233] on span "Generate" at bounding box center [272, 234] width 41 height 17
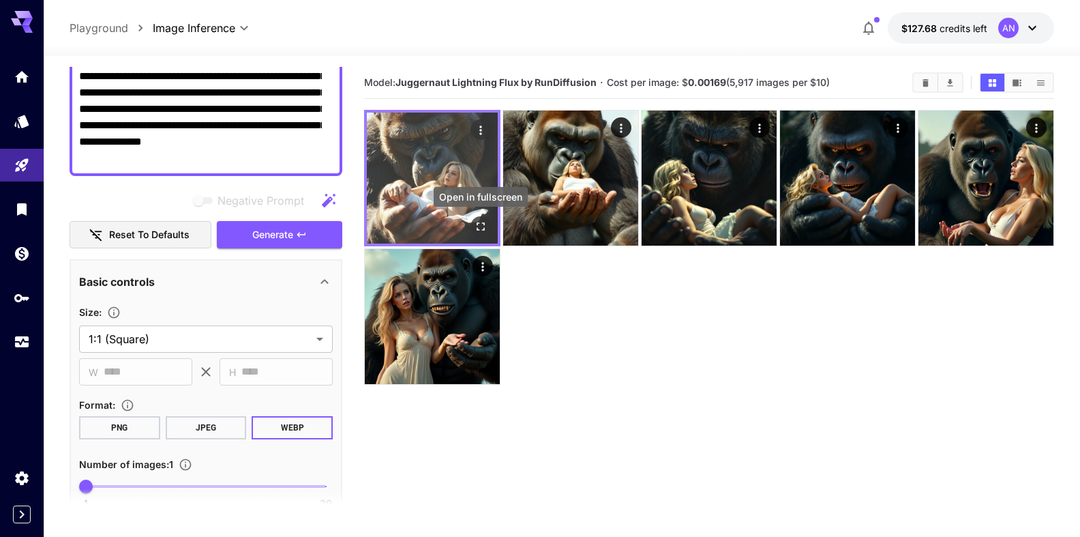
click at [483, 226] on icon "Open in fullscreen" at bounding box center [481, 227] width 14 height 14
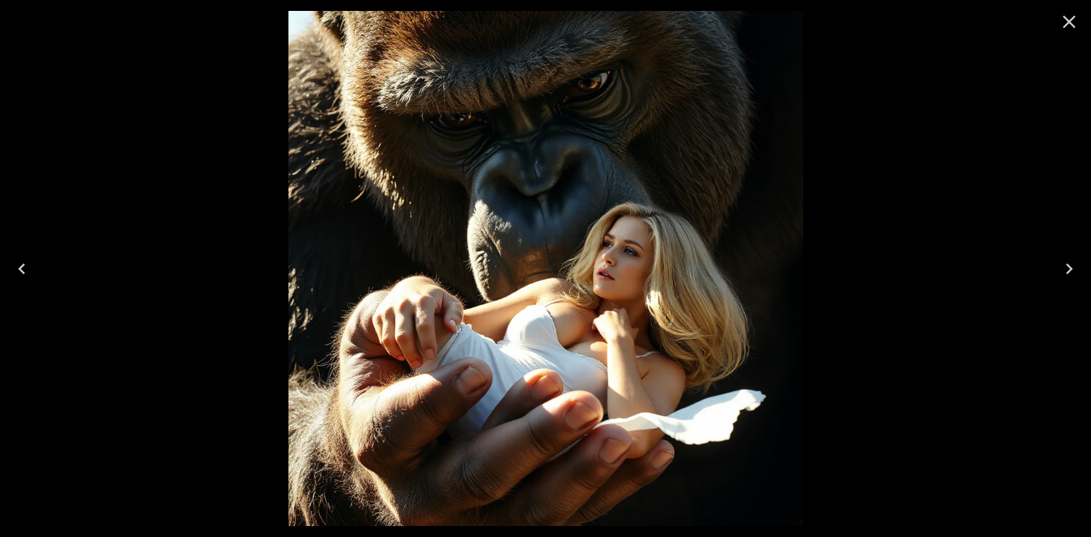
drag, startPoint x: 1064, startPoint y: 17, endPoint x: 828, endPoint y: 72, distance: 242.9
click at [1061, 17] on icon "Close" at bounding box center [1069, 22] width 22 height 22
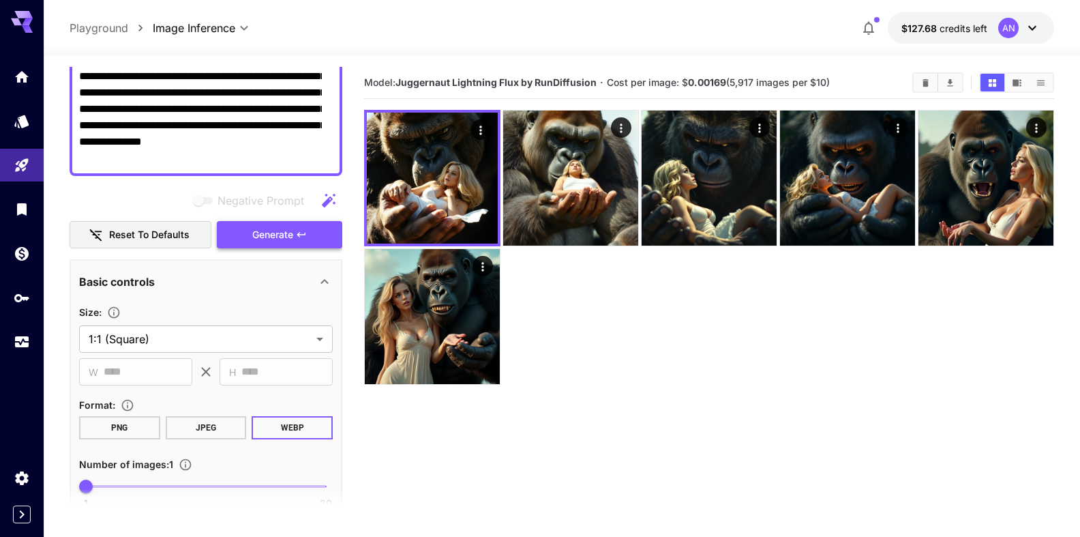
click at [258, 230] on span "Generate" at bounding box center [272, 234] width 41 height 17
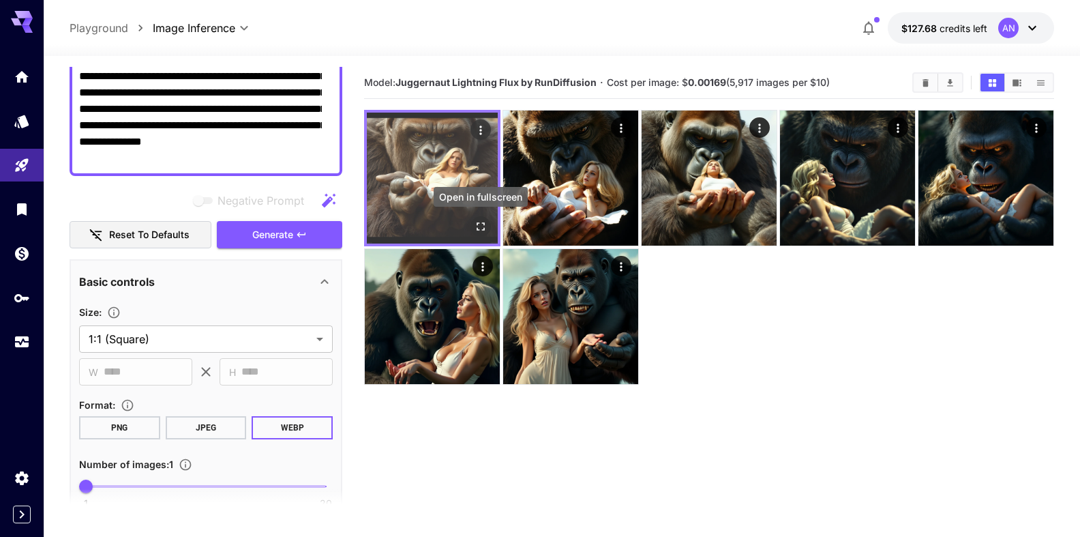
click at [487, 228] on icon "Open in fullscreen" at bounding box center [481, 227] width 14 height 14
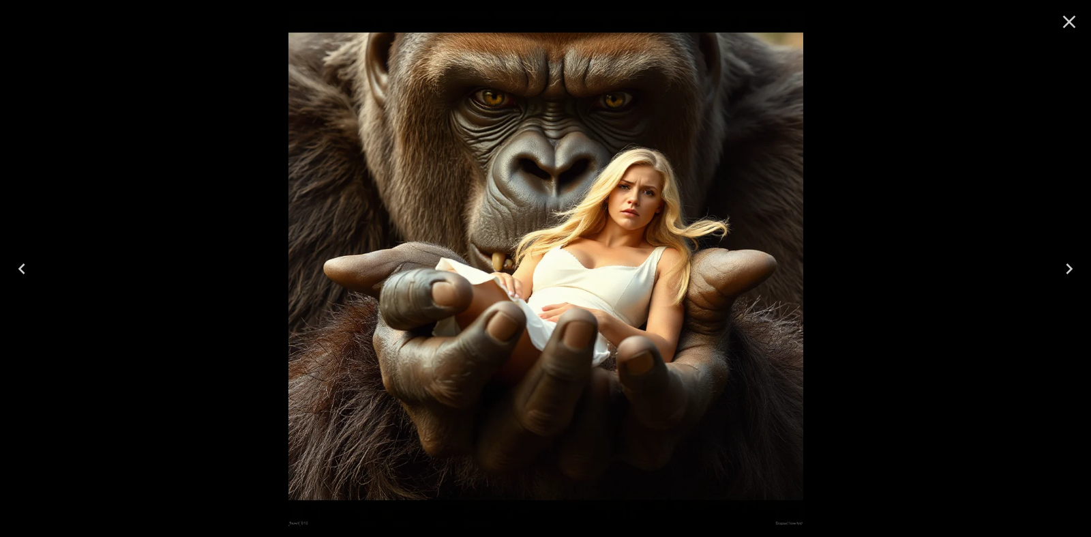
click at [1058, 20] on icon "Close" at bounding box center [1069, 22] width 22 height 22
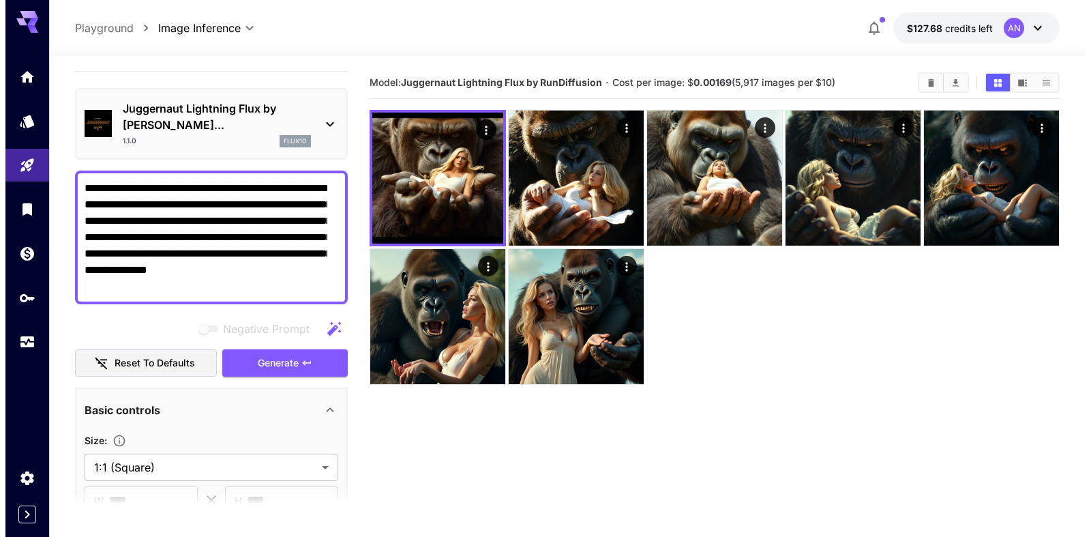
scroll to position [0, 0]
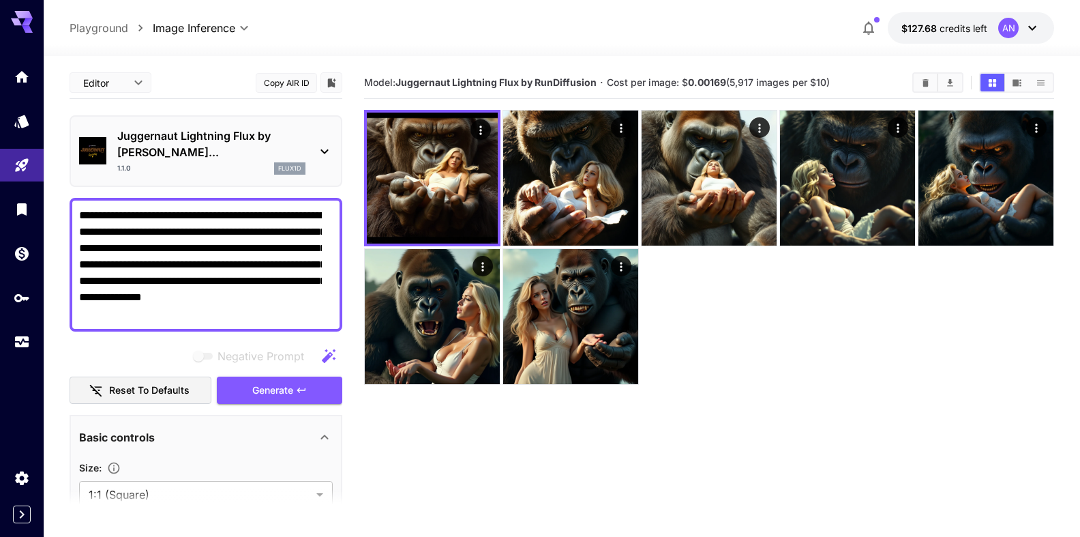
click at [176, 132] on p "Juggernaut Lightning Flux by Ru..." at bounding box center [211, 143] width 188 height 33
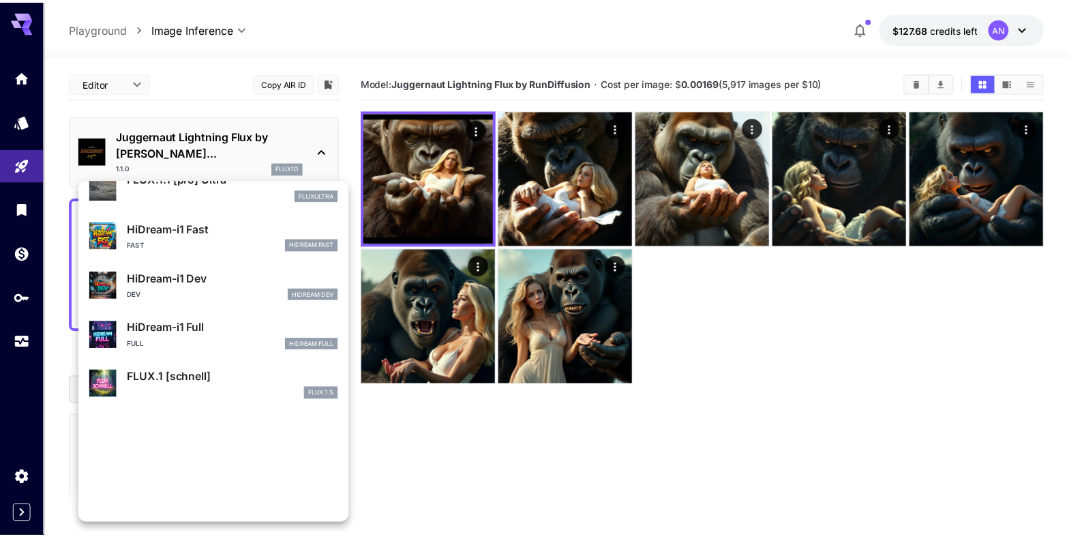
scroll to position [1053, 0]
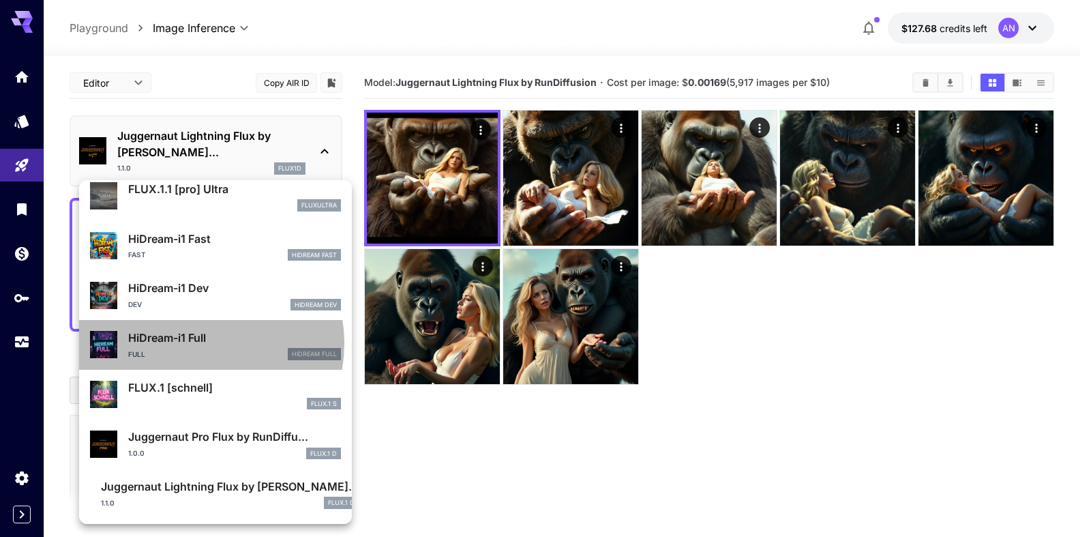
click at [190, 343] on p "HiDream-i1 Full" at bounding box center [234, 337] width 213 height 16
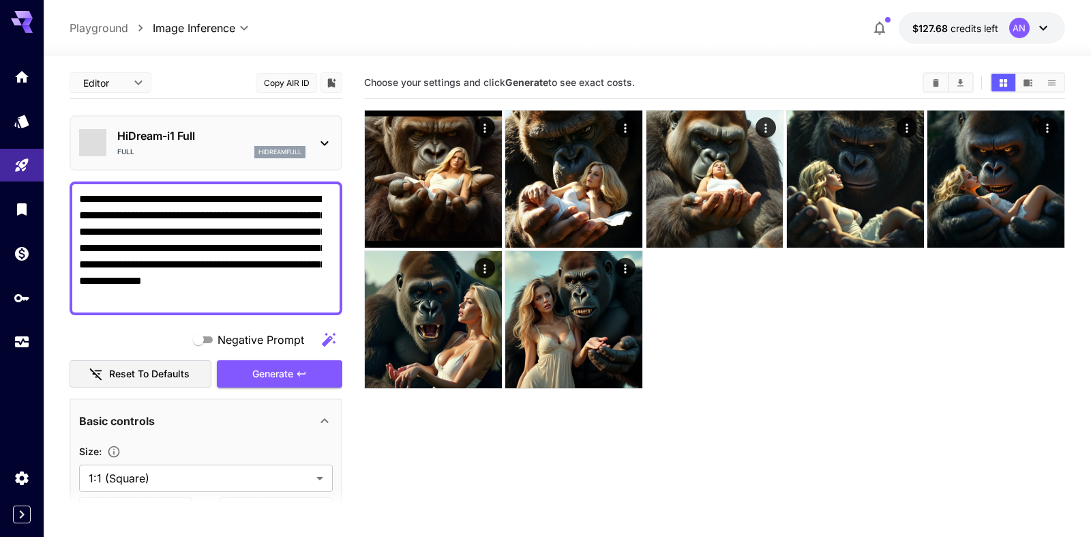
type input "**"
type input "***"
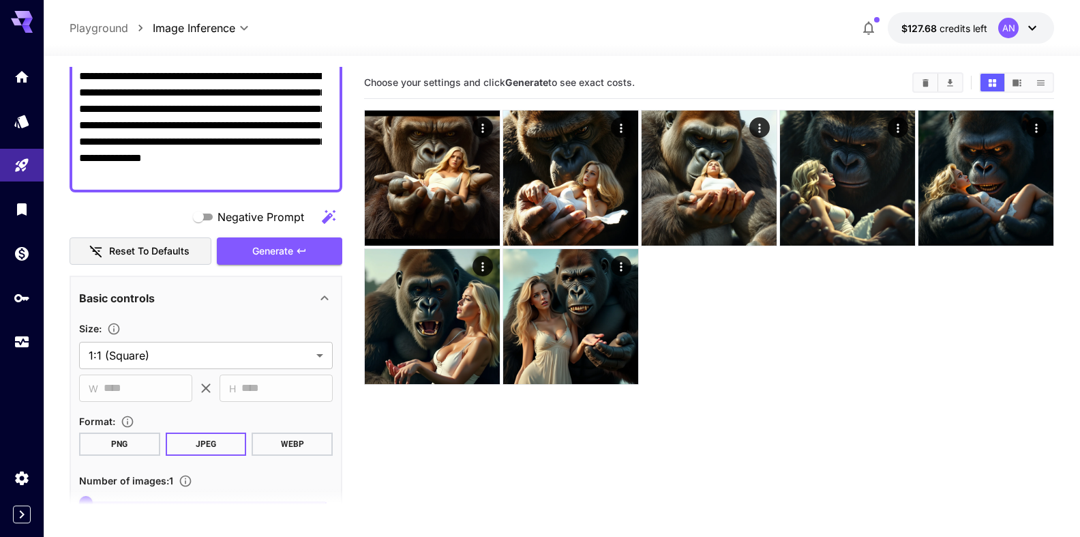
scroll to position [155, 0]
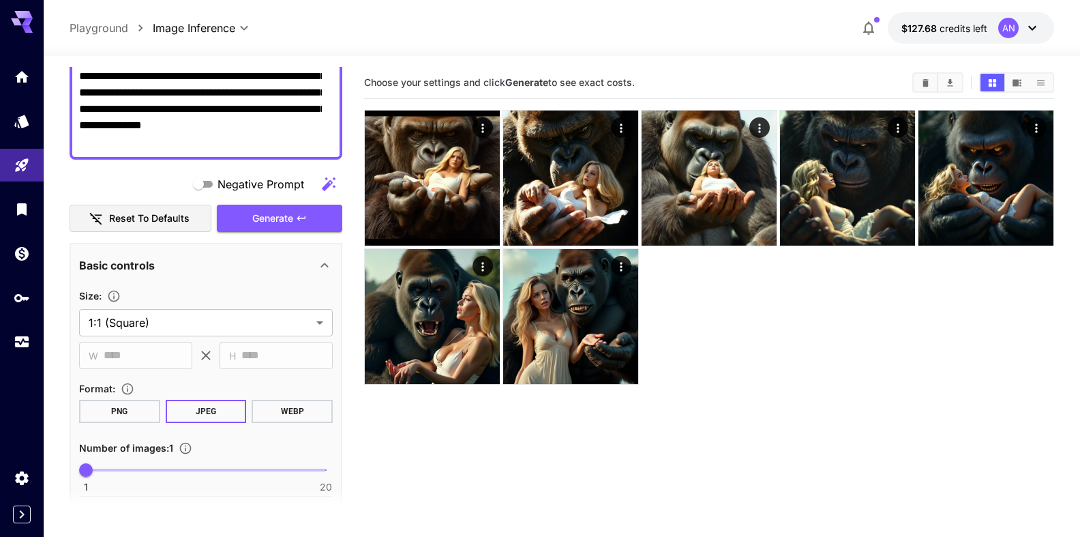
click at [303, 408] on button "WEBP" at bounding box center [292, 411] width 81 height 23
click at [262, 213] on span "Generate" at bounding box center [272, 218] width 41 height 17
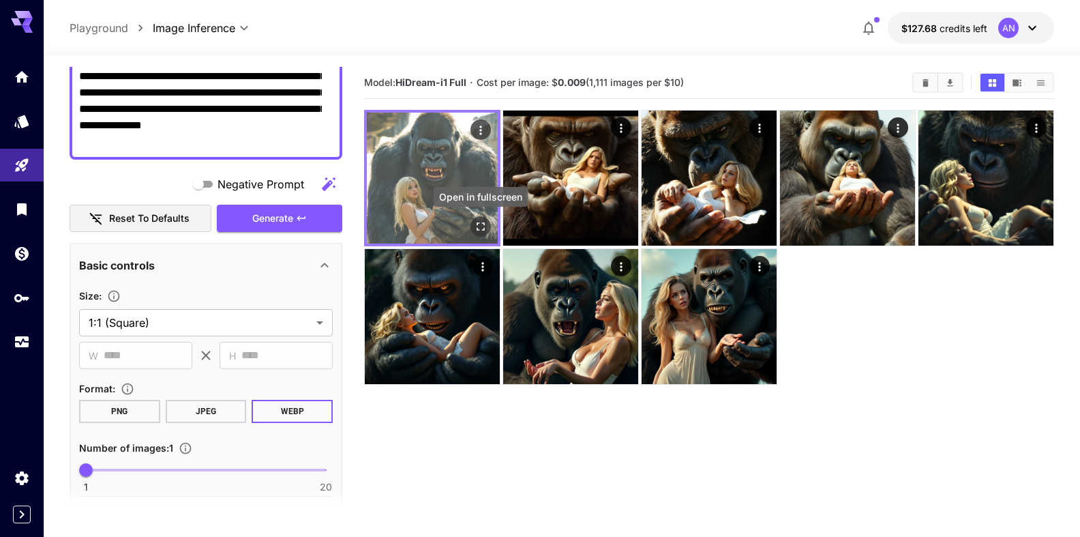
click at [478, 229] on icon "Open in fullscreen" at bounding box center [481, 227] width 14 height 14
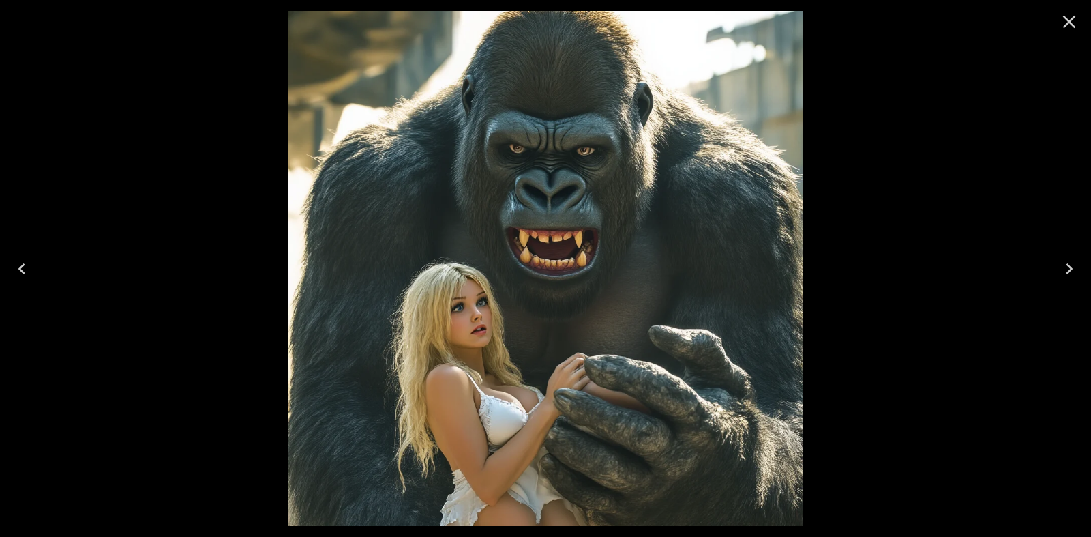
click at [1079, 23] on button "Close" at bounding box center [1069, 21] width 33 height 33
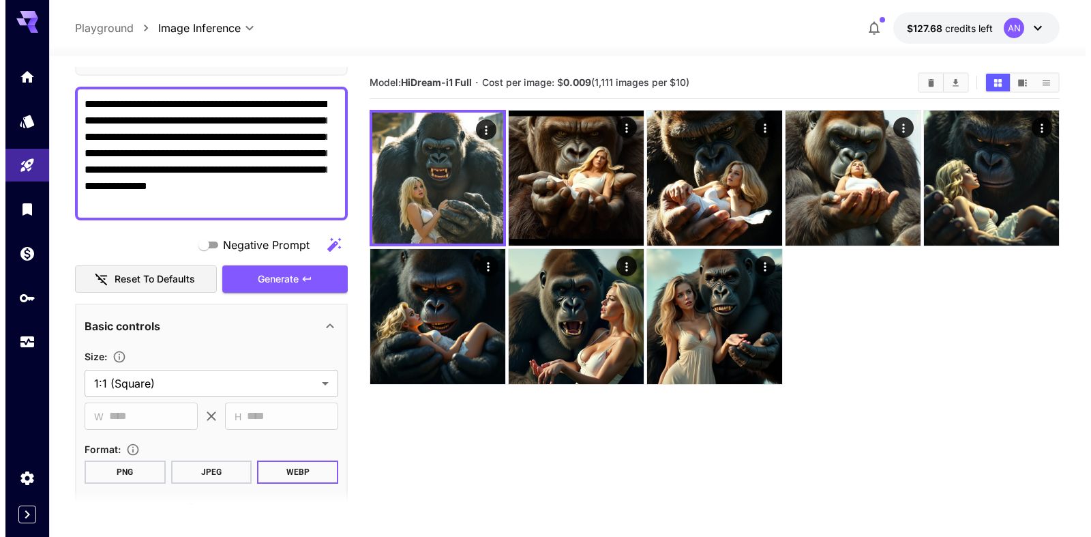
scroll to position [0, 0]
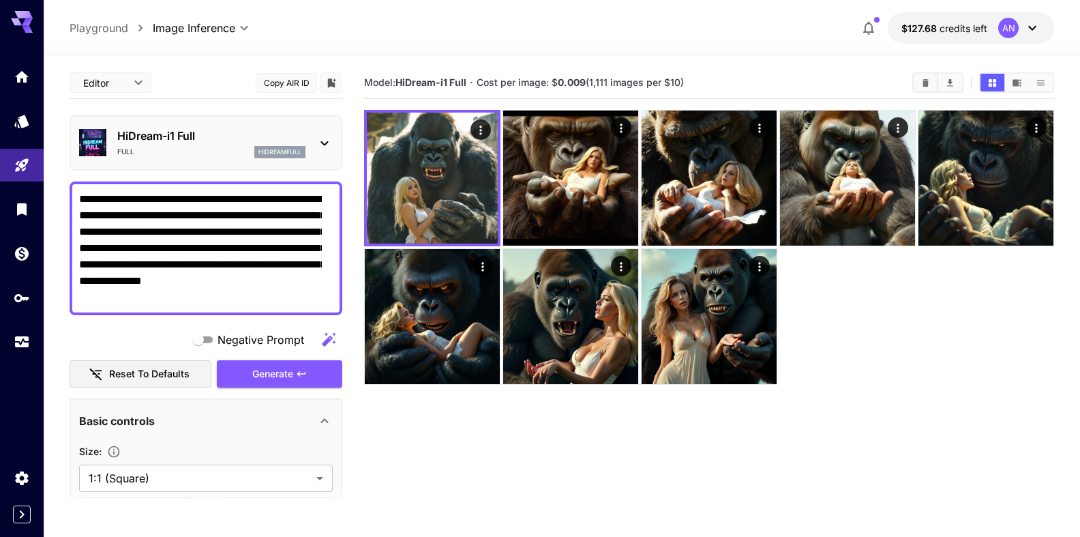
click at [183, 146] on div "HiDream-i1 Full Full hidreamfull" at bounding box center [211, 142] width 188 height 31
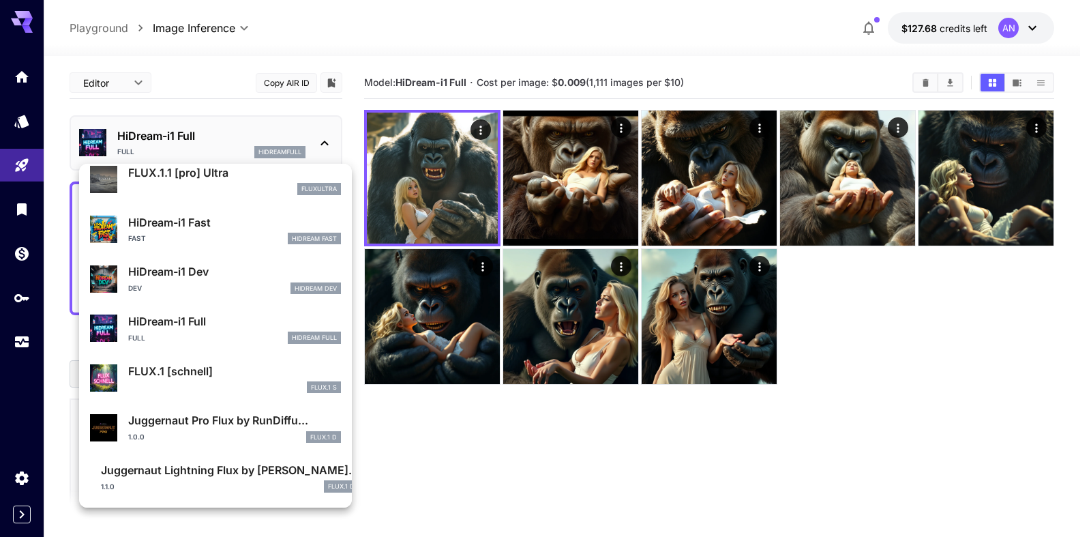
scroll to position [1053, 0]
click at [193, 372] on p "FLUX.1 [schnell]" at bounding box center [234, 371] width 213 height 16
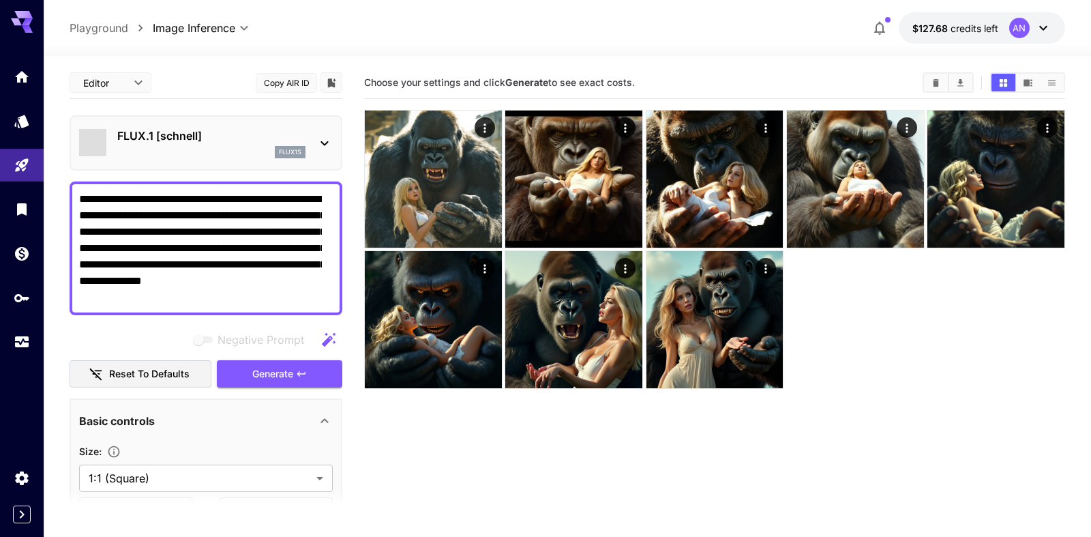
type input "*"
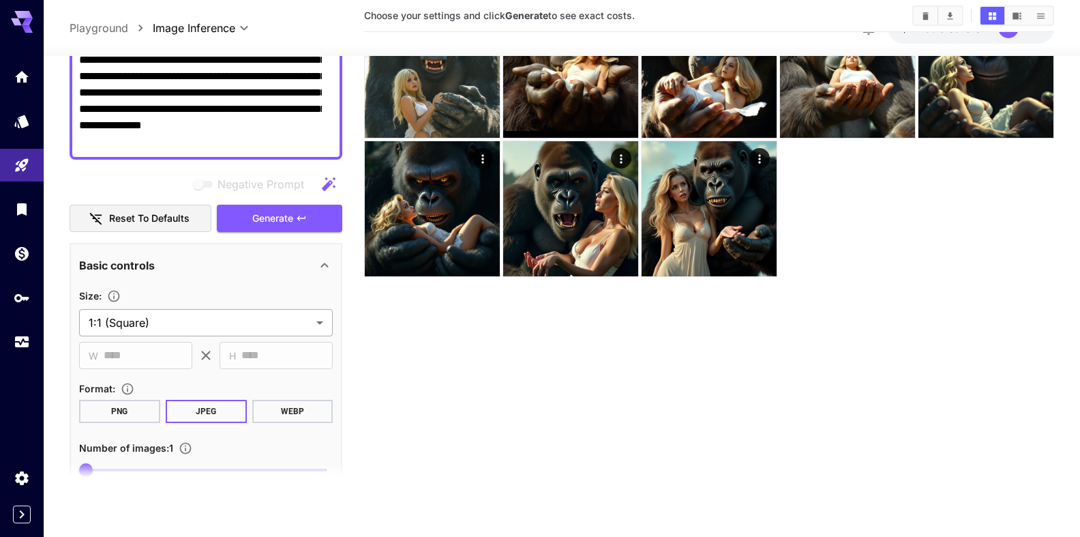
scroll to position [155, 0]
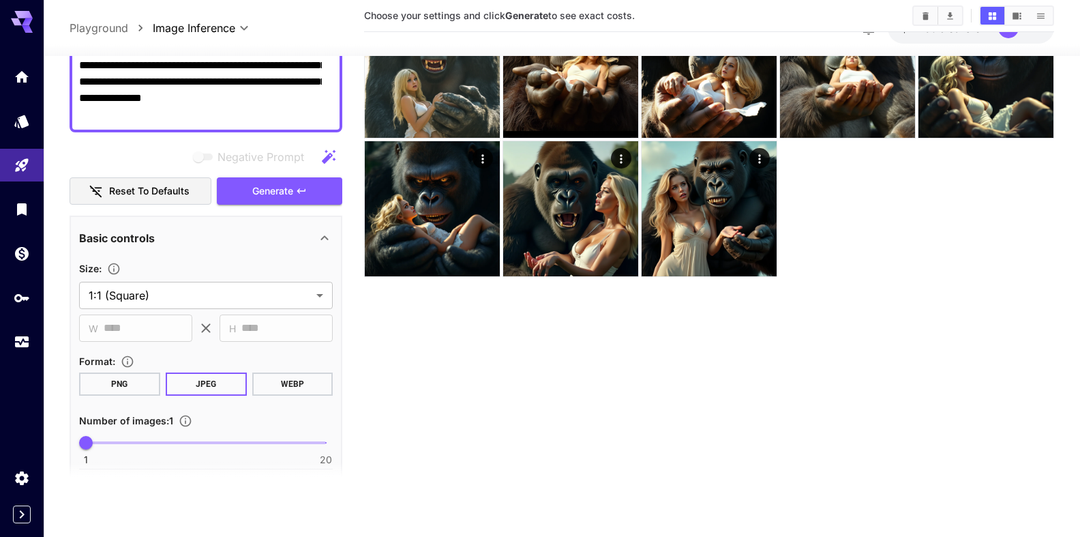
click at [303, 374] on button "WEBP" at bounding box center [292, 383] width 81 height 23
click at [277, 191] on span "Generate" at bounding box center [272, 191] width 41 height 17
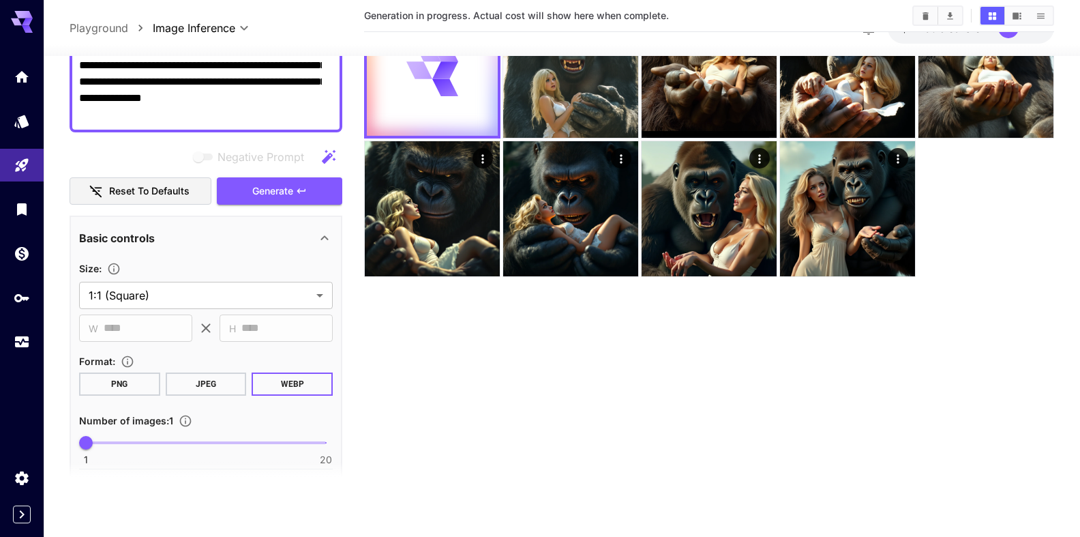
scroll to position [0, 0]
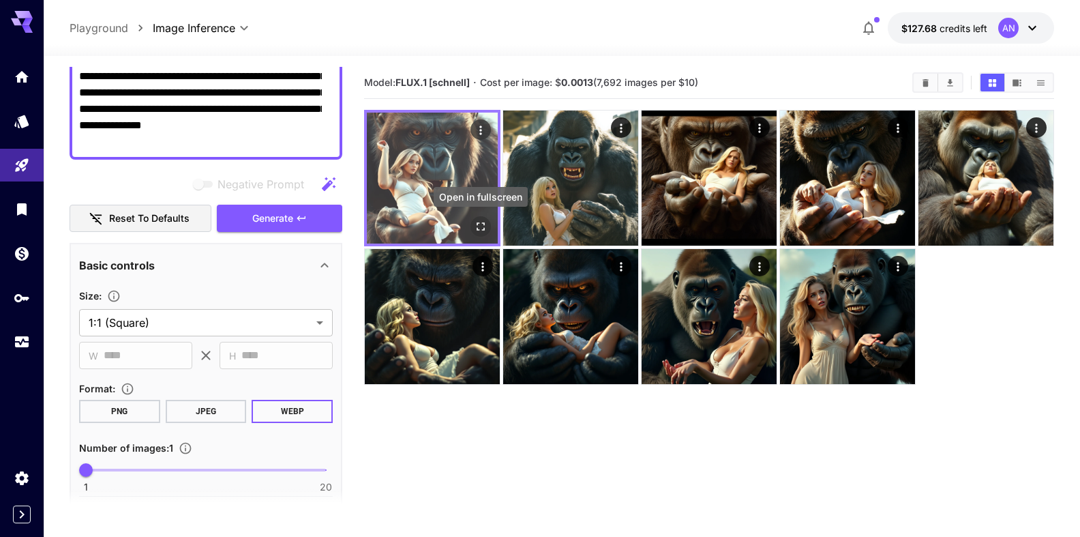
click at [474, 222] on icon "Open in fullscreen" at bounding box center [481, 227] width 14 height 14
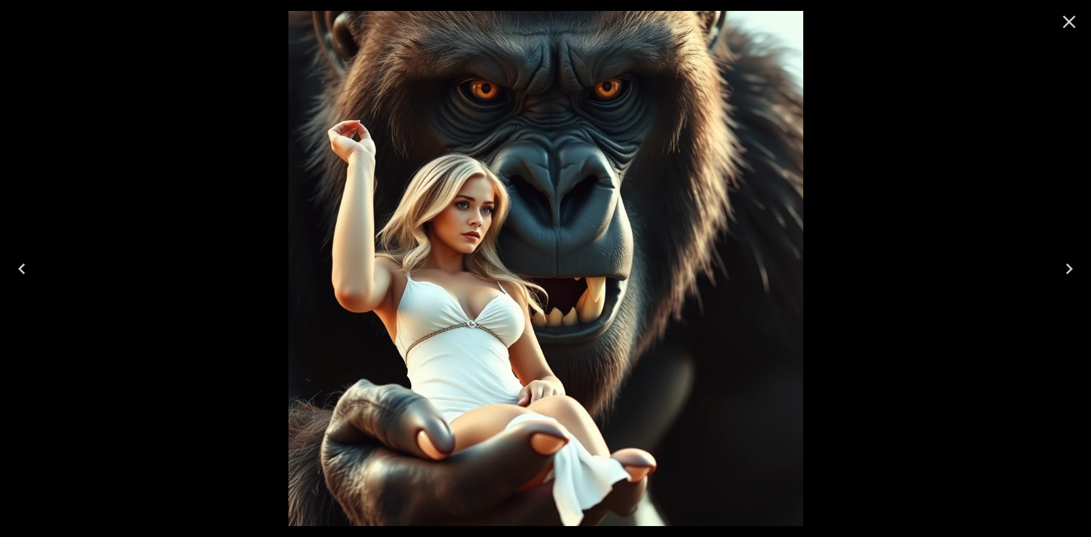
click at [1061, 29] on icon "Close" at bounding box center [1069, 22] width 22 height 22
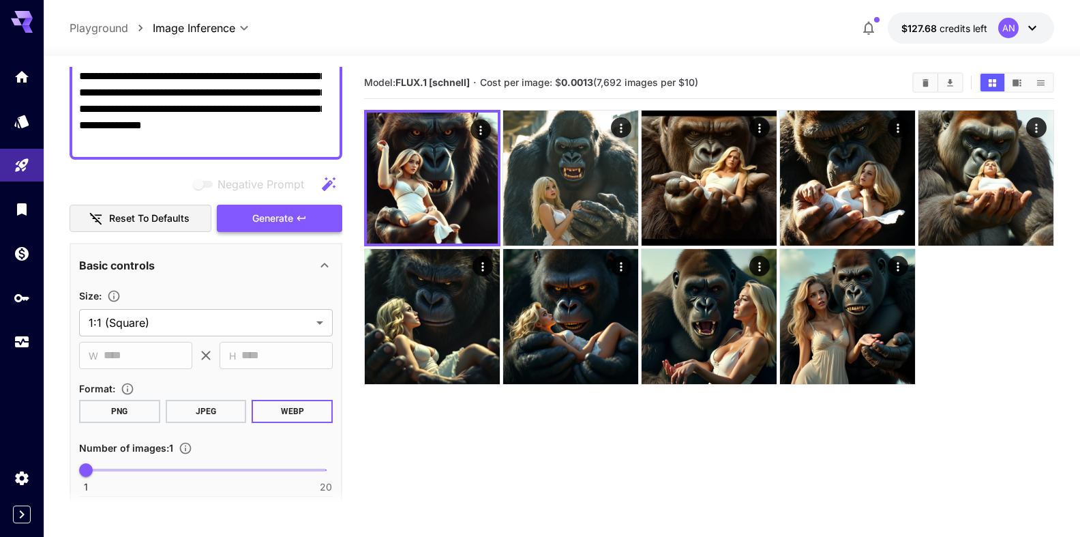
click at [260, 214] on span "Generate" at bounding box center [272, 218] width 41 height 17
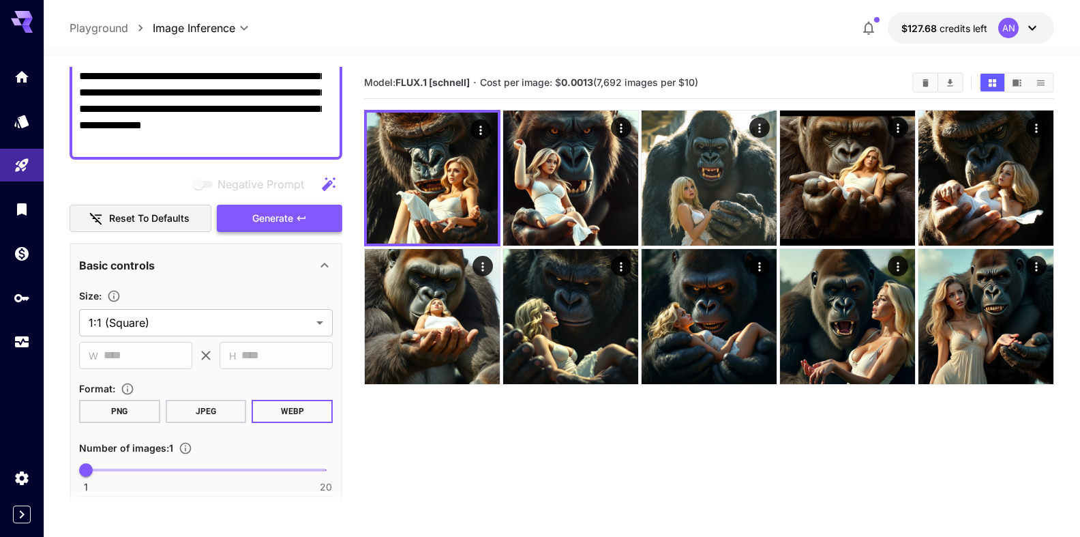
click at [271, 216] on span "Generate" at bounding box center [272, 218] width 41 height 17
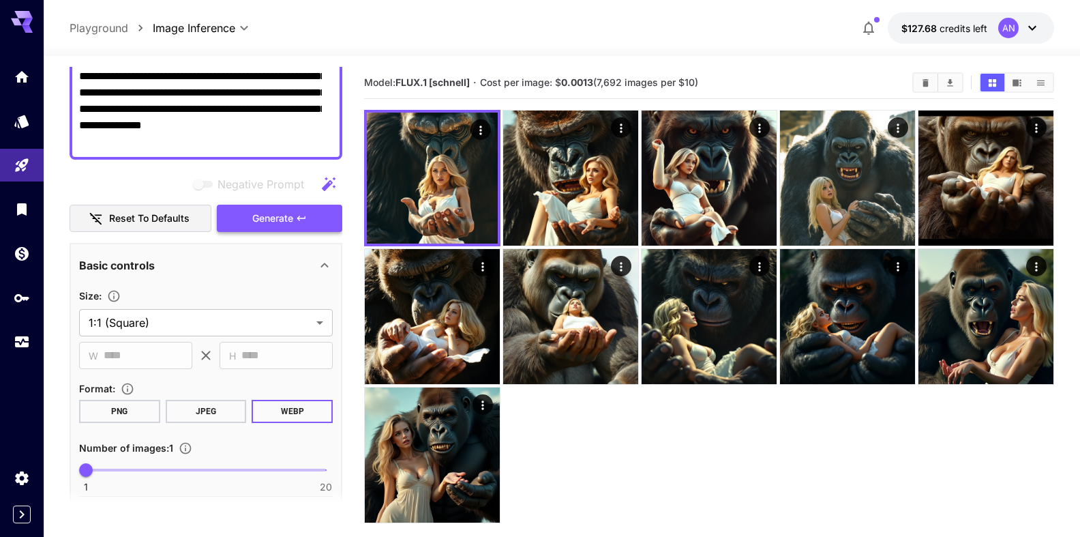
click at [271, 216] on span "Generate" at bounding box center [272, 218] width 41 height 17
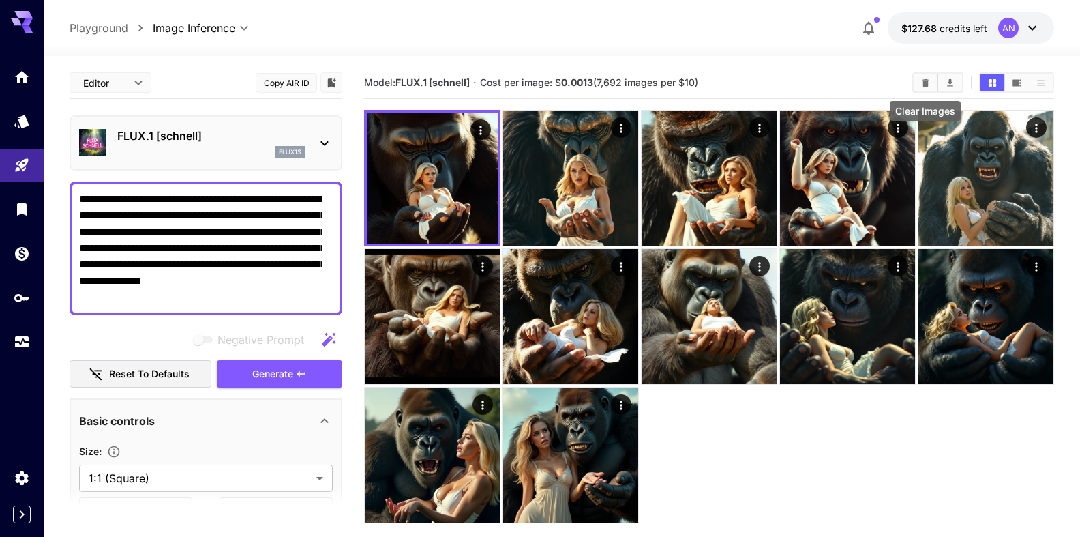
click at [920, 81] on icon "Clear Images" at bounding box center [925, 83] width 10 height 10
